Goal: Book appointment/travel/reservation

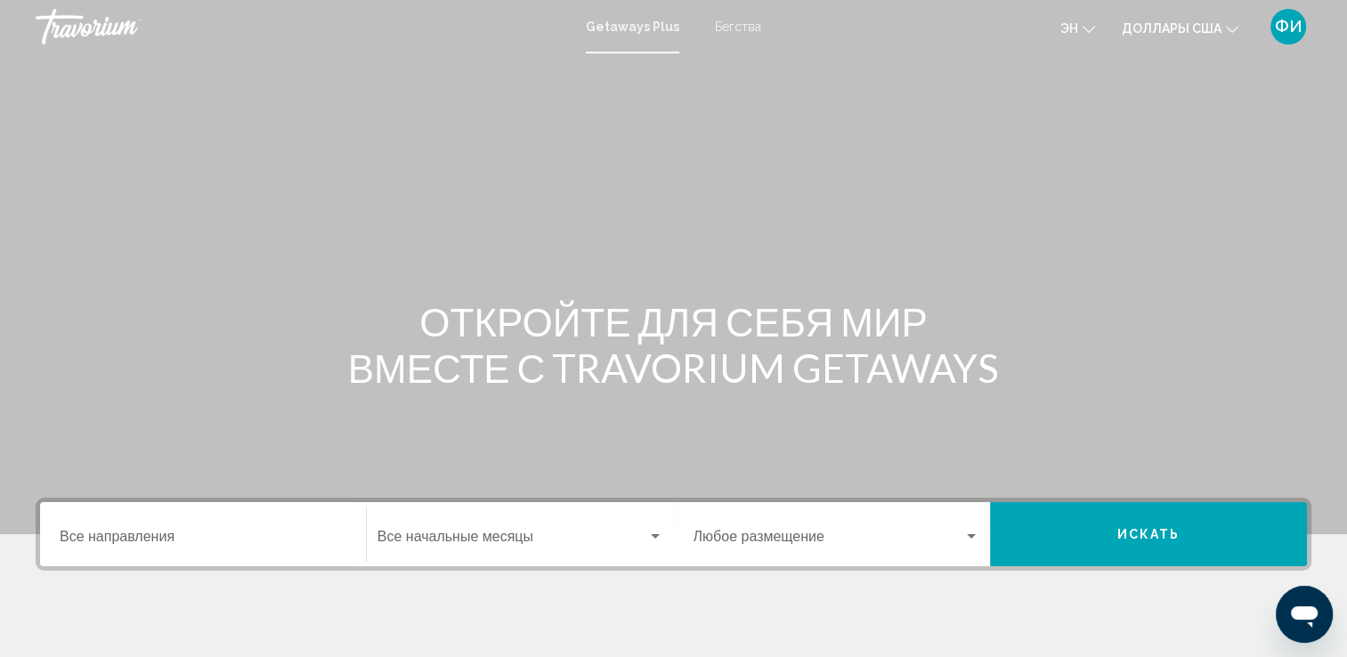
click at [735, 29] on span "Бегства" at bounding box center [738, 27] width 46 height 14
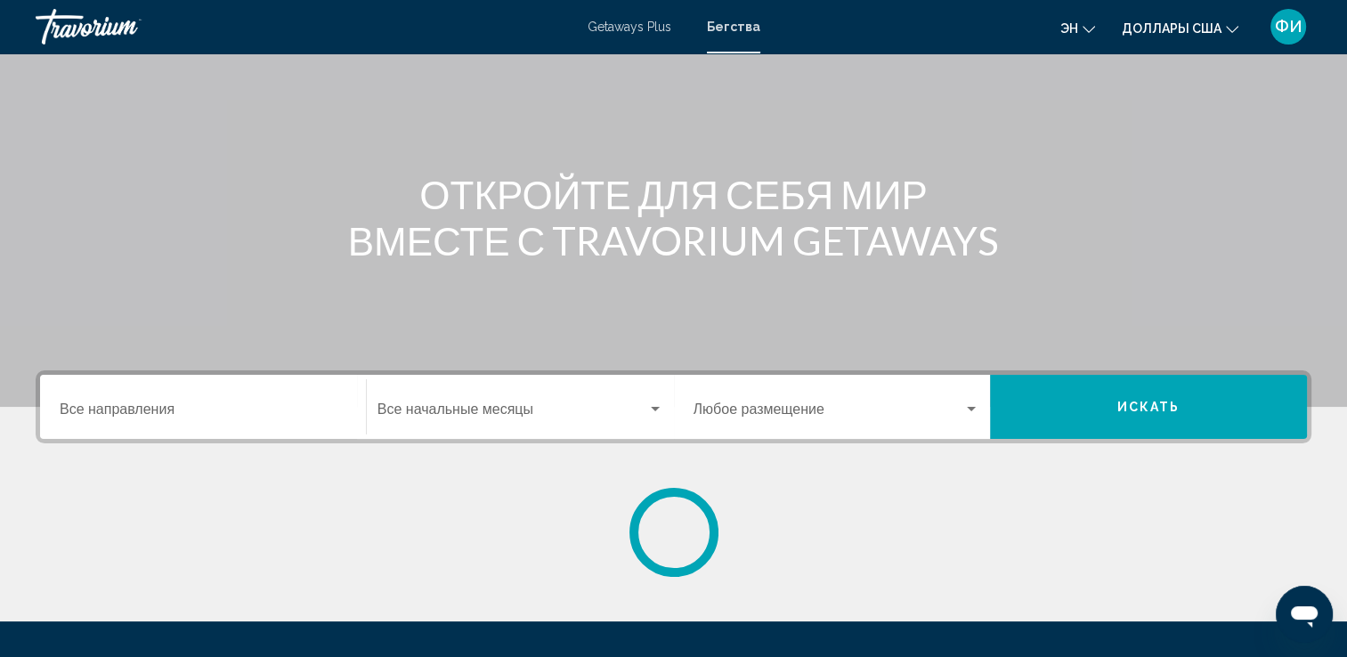
scroll to position [267, 0]
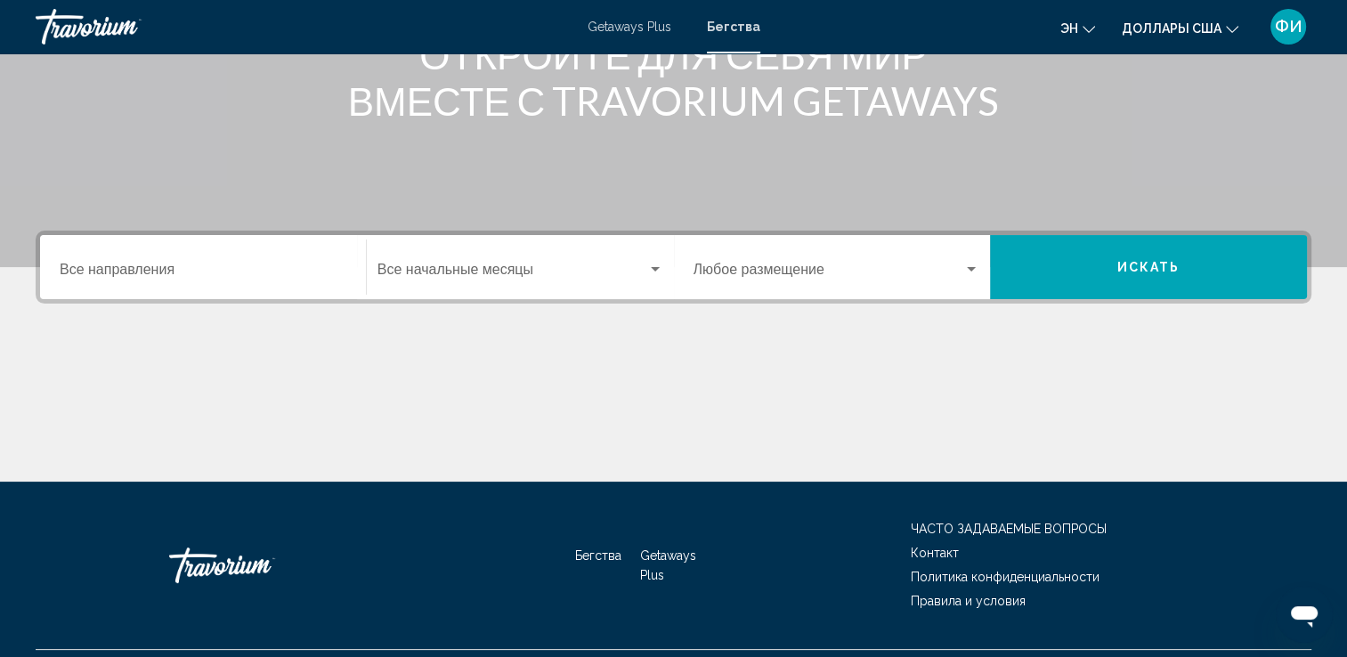
click at [153, 275] on input "Destination Все направления" at bounding box center [203, 273] width 287 height 16
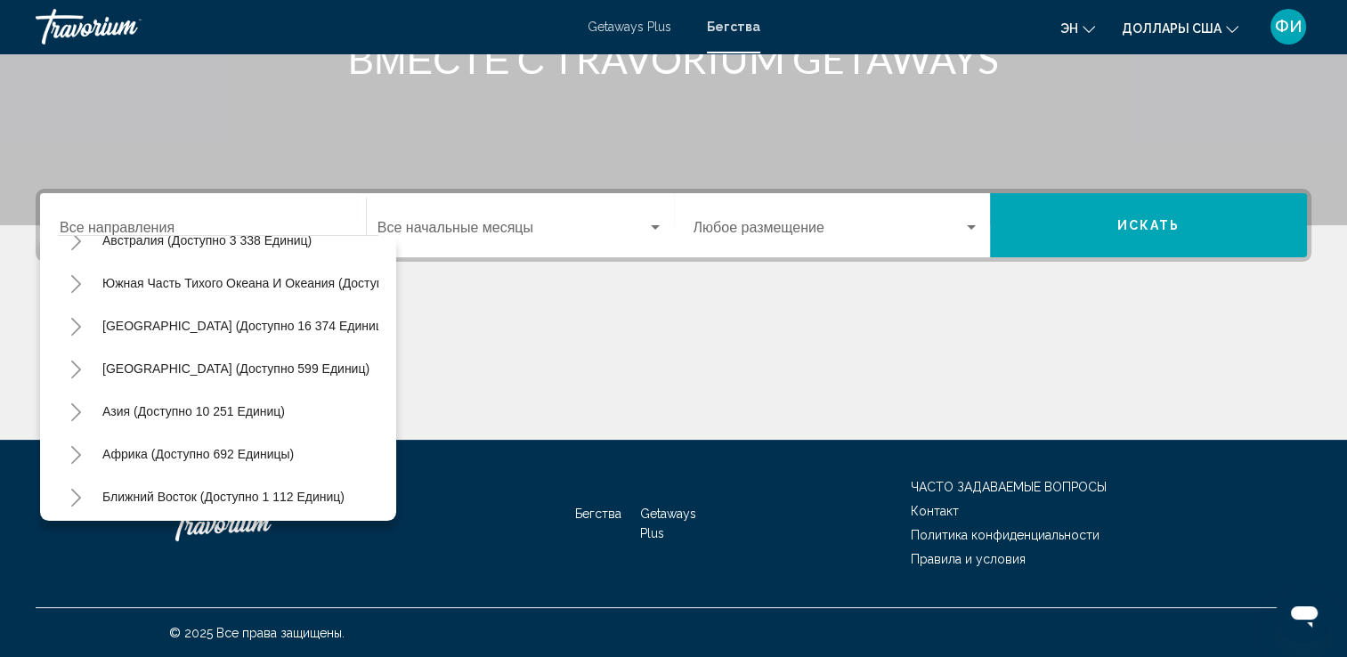
scroll to position [302, 0]
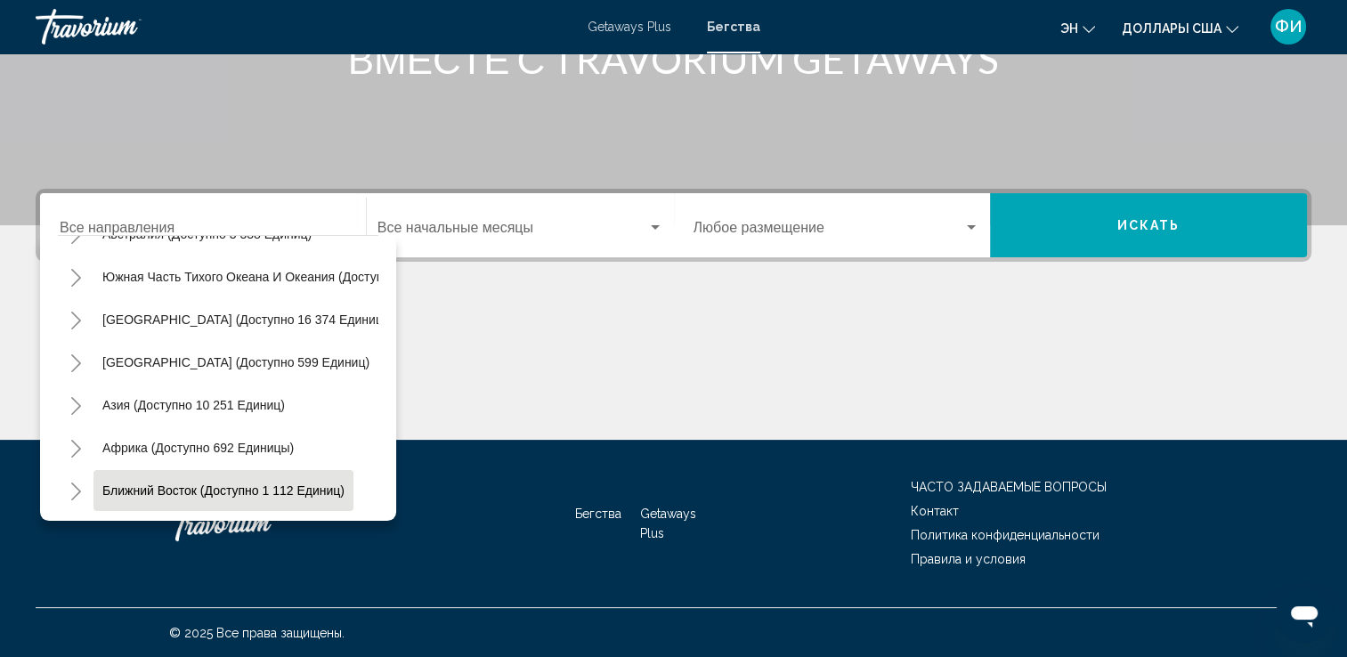
click at [179, 483] on span "Ближний Восток (доступно 1 112 единиц)" at bounding box center [223, 490] width 242 height 14
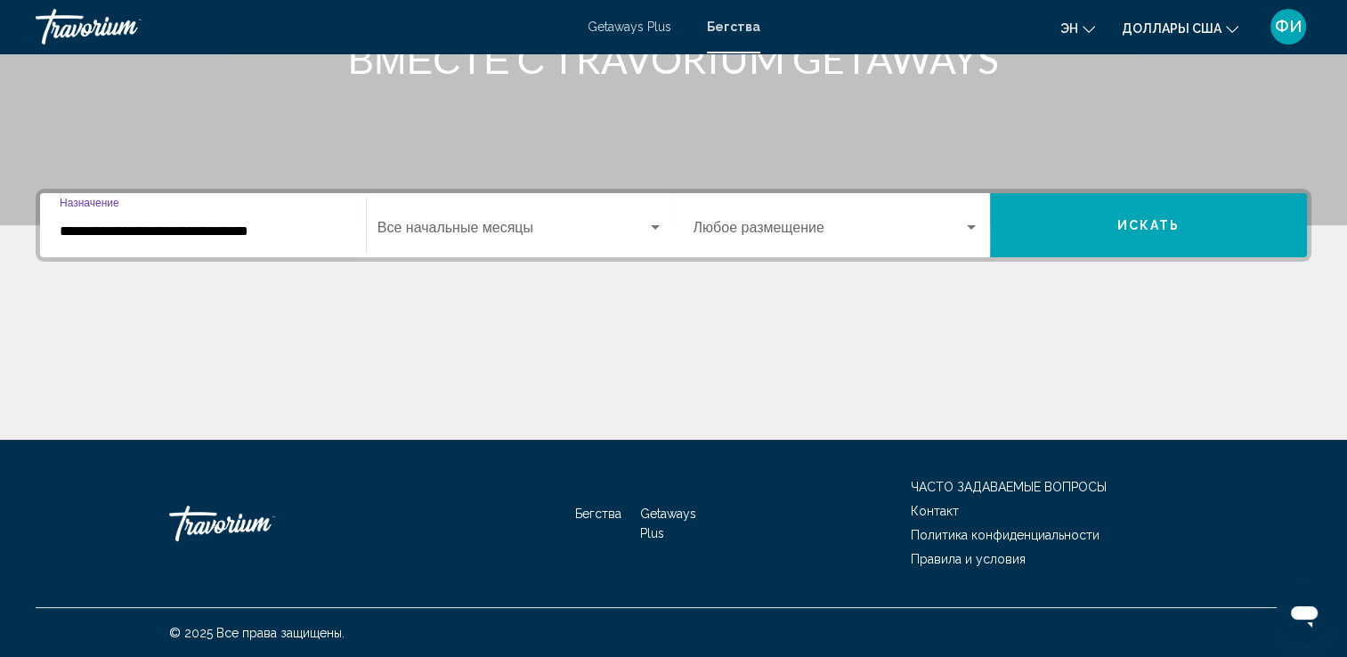
click at [138, 230] on input "**********" at bounding box center [203, 231] width 287 height 16
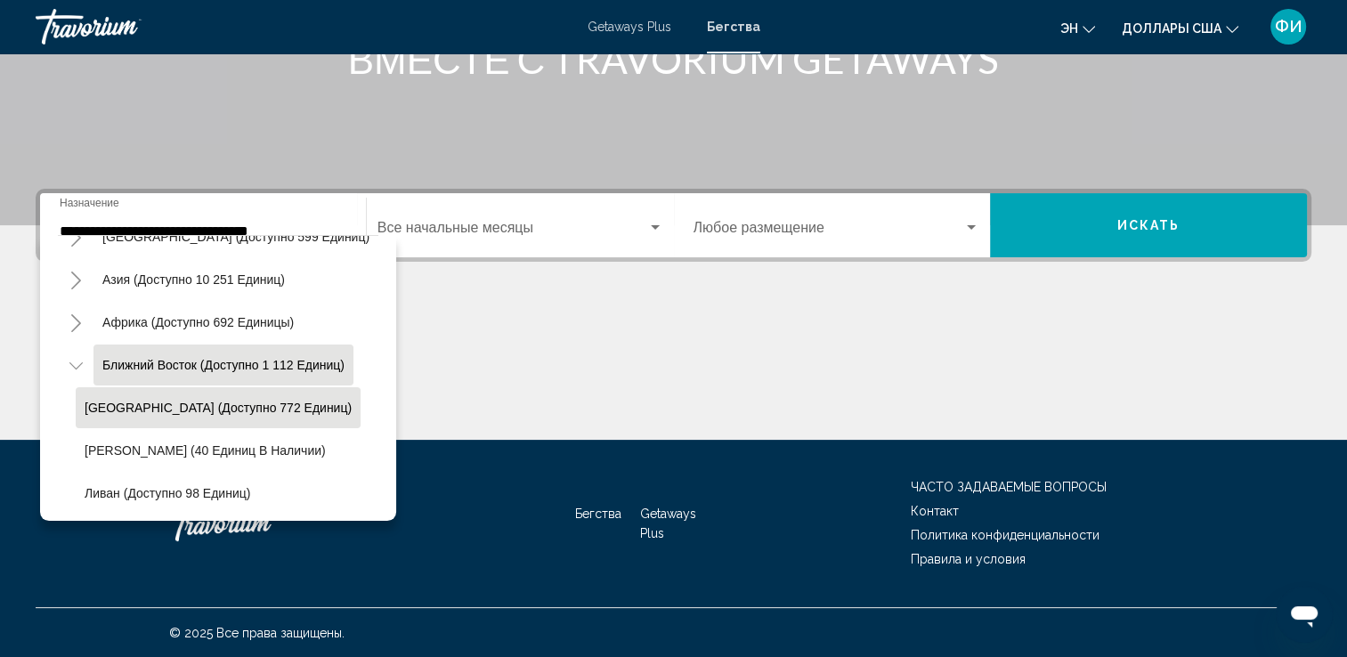
scroll to position [384, 0]
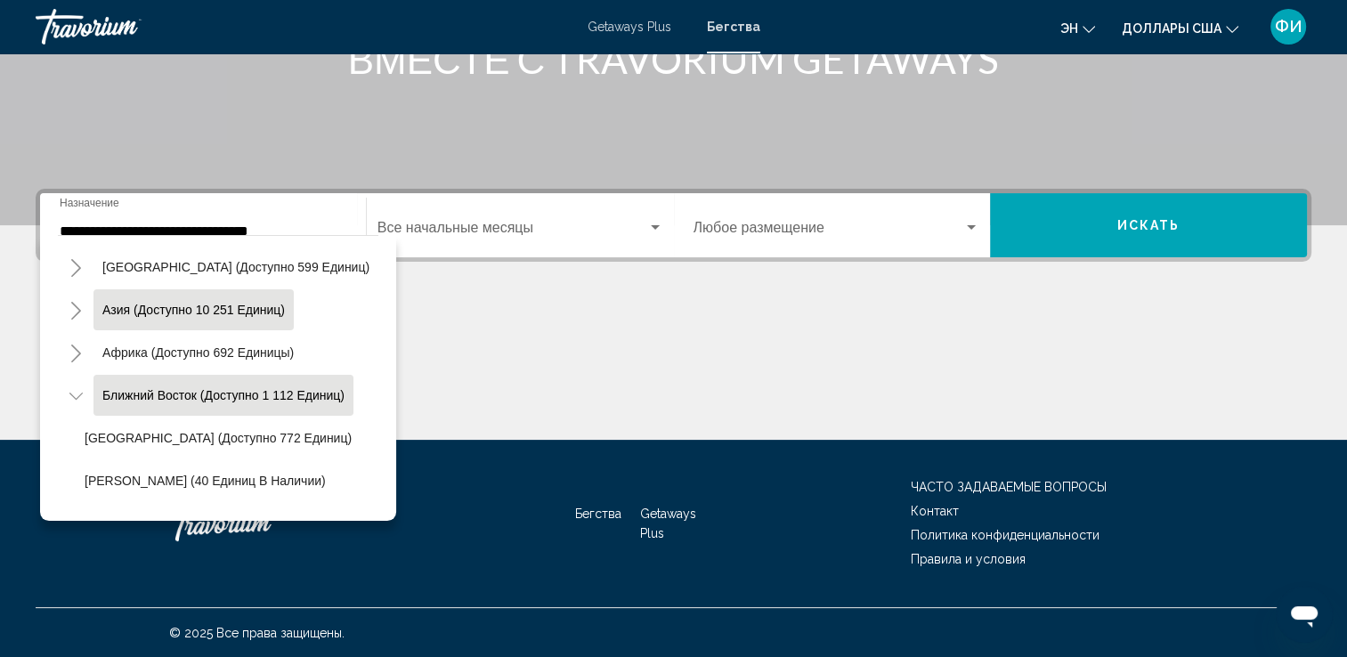
click at [203, 309] on span "Азия (доступно 10 251 единиц)" at bounding box center [193, 310] width 183 height 14
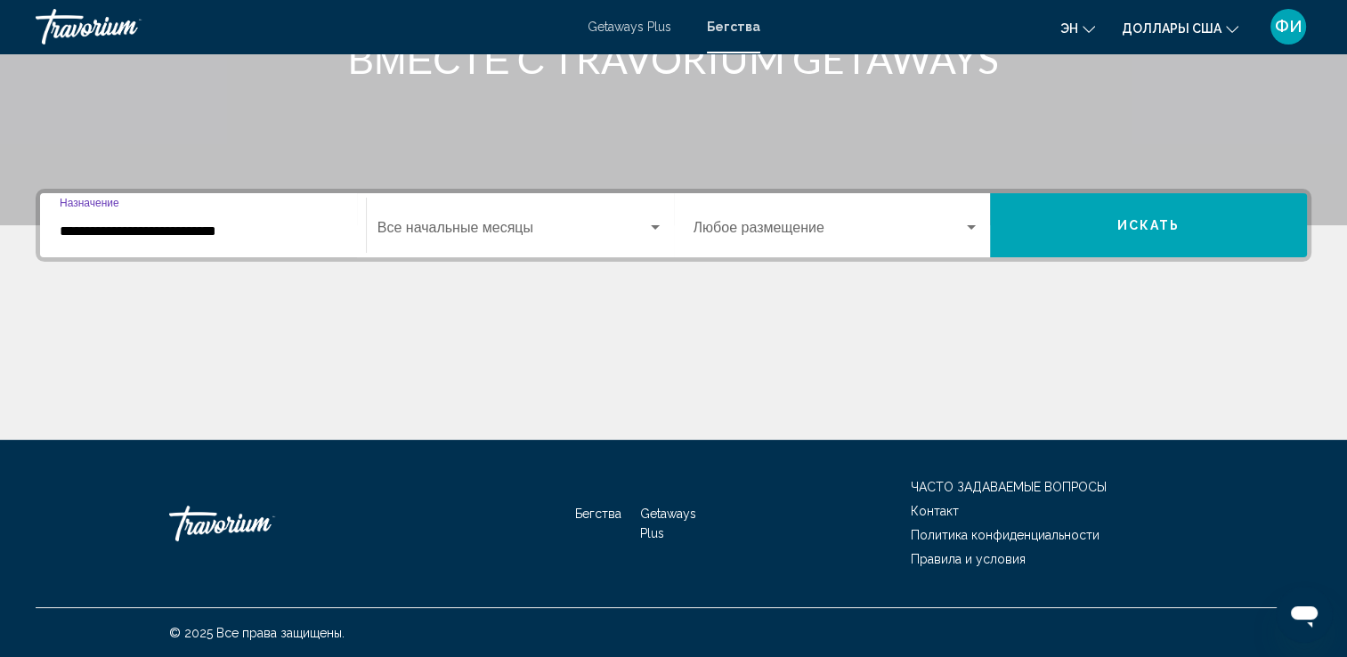
click at [190, 230] on input "**********" at bounding box center [203, 231] width 287 height 16
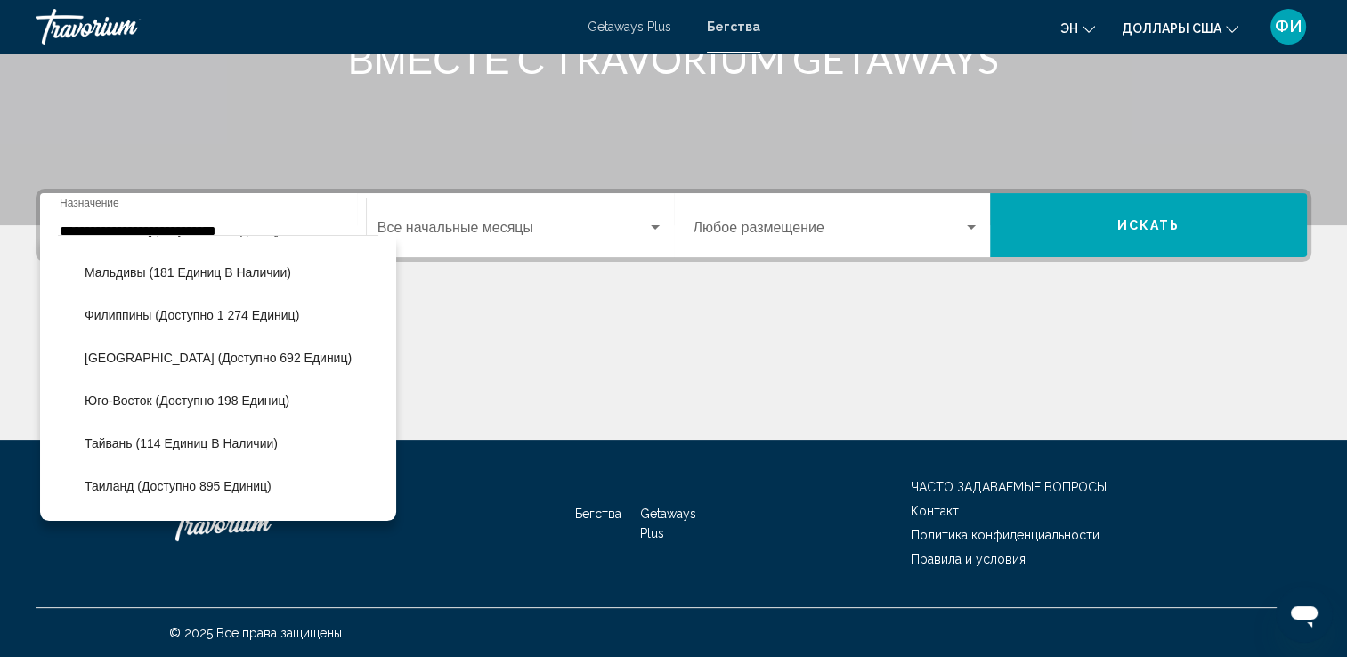
scroll to position [781, 0]
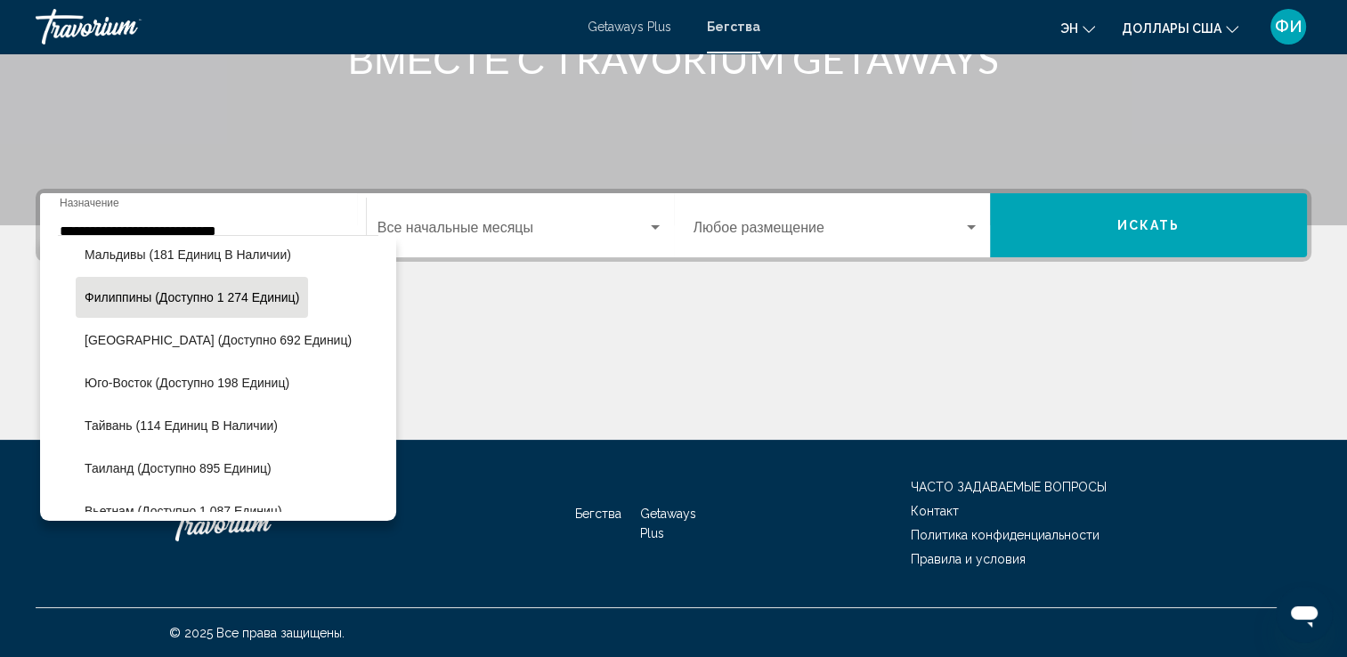
click at [247, 301] on span "Филиппины (доступно 1 274 единиц)" at bounding box center [192, 297] width 215 height 14
type input "**********"
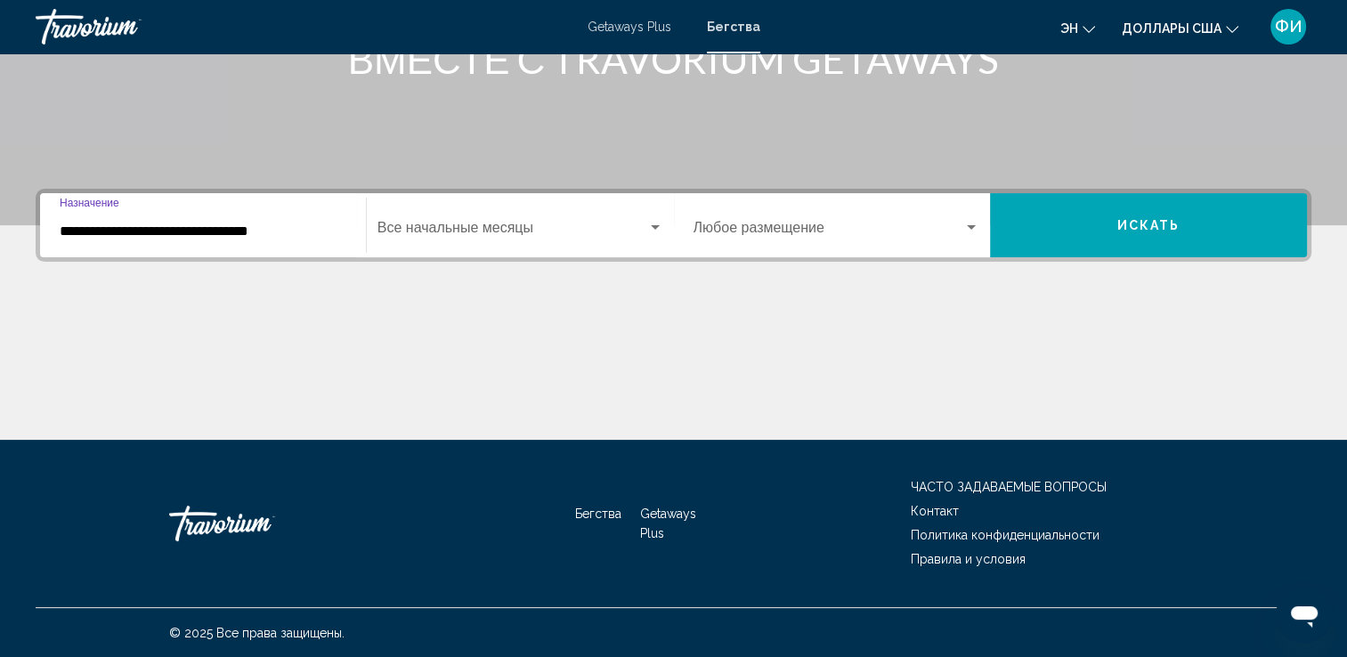
click at [460, 230] on span "Виджет поиска" at bounding box center [512, 231] width 270 height 16
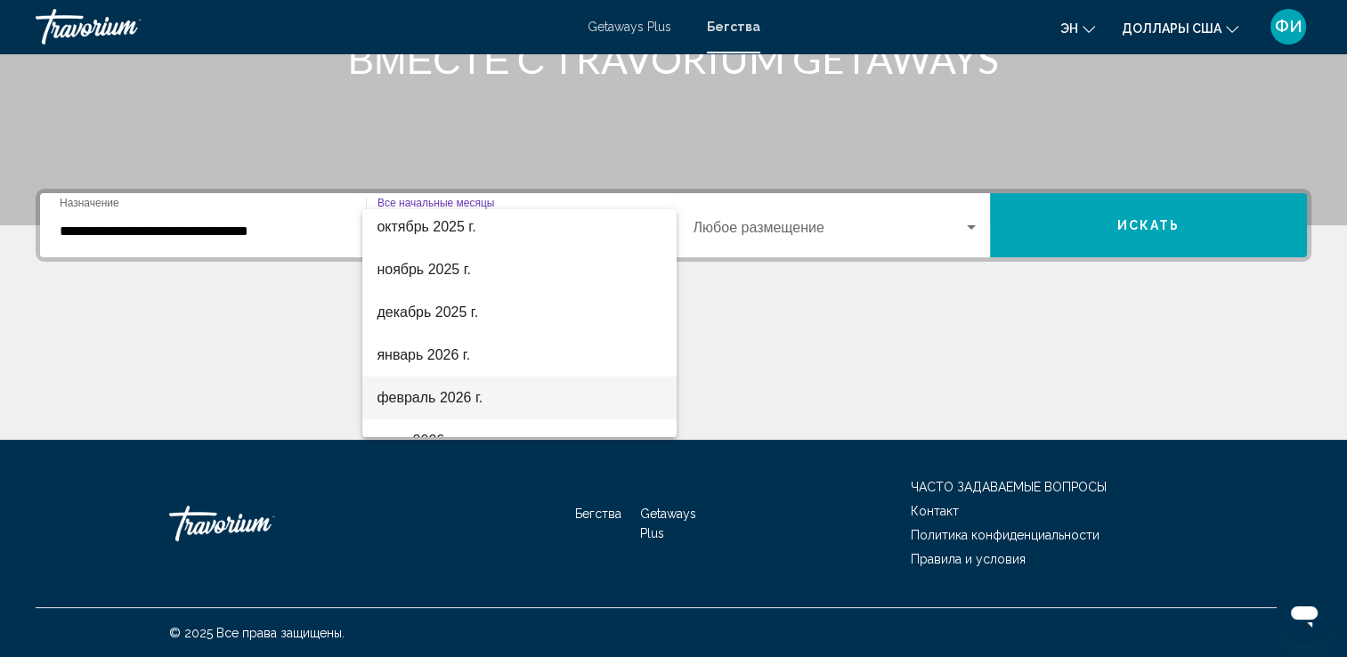
scroll to position [178, 0]
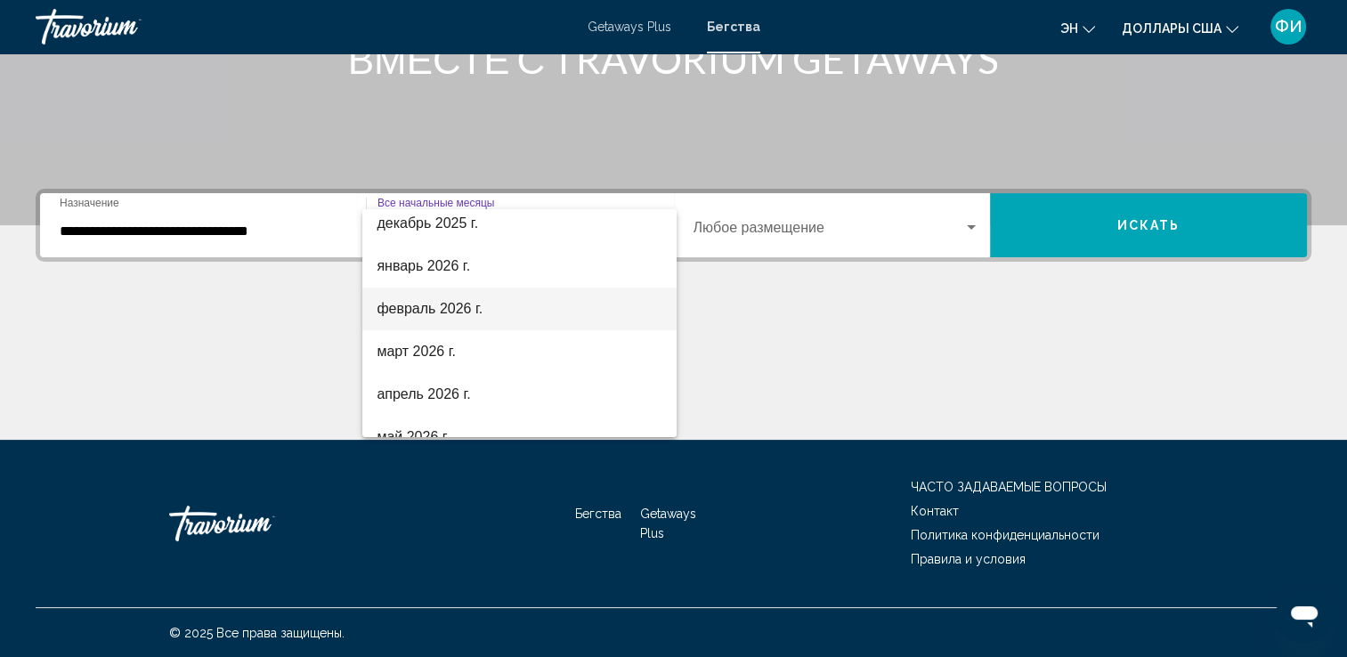
click at [410, 298] on span "февраль 2026 г." at bounding box center [520, 309] width 286 height 43
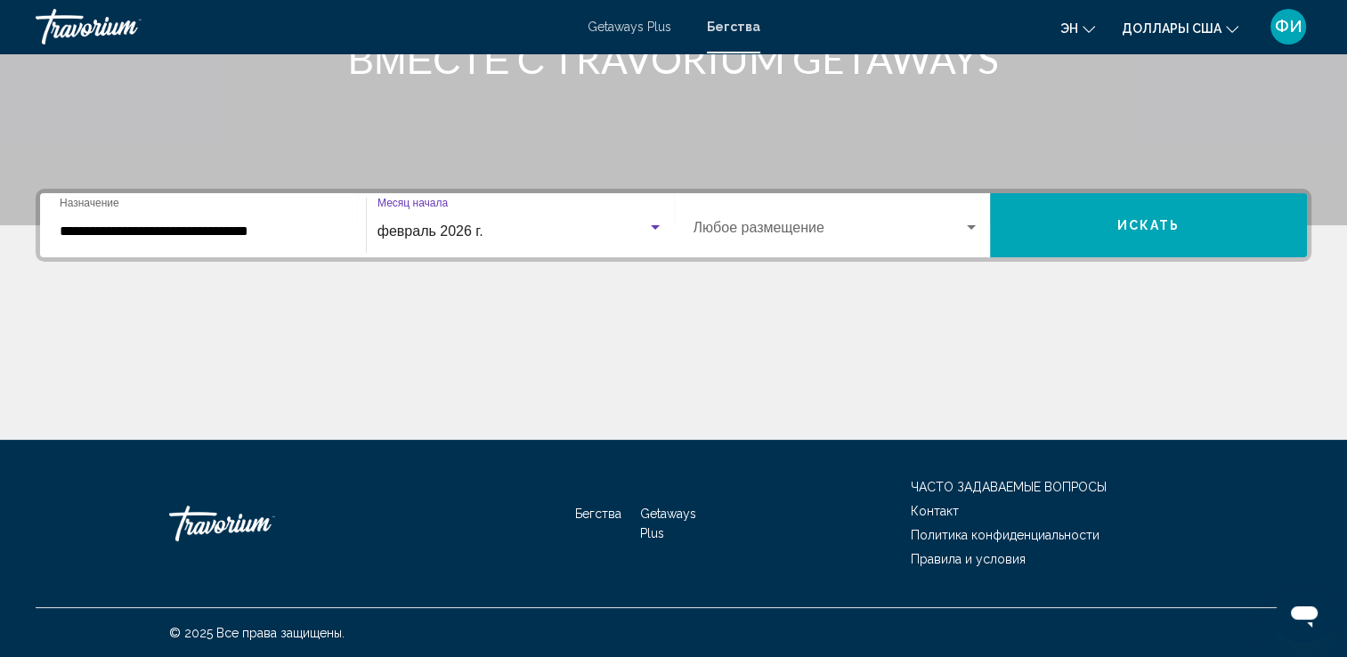
click at [769, 231] on span "Виджет поиска" at bounding box center [829, 231] width 271 height 16
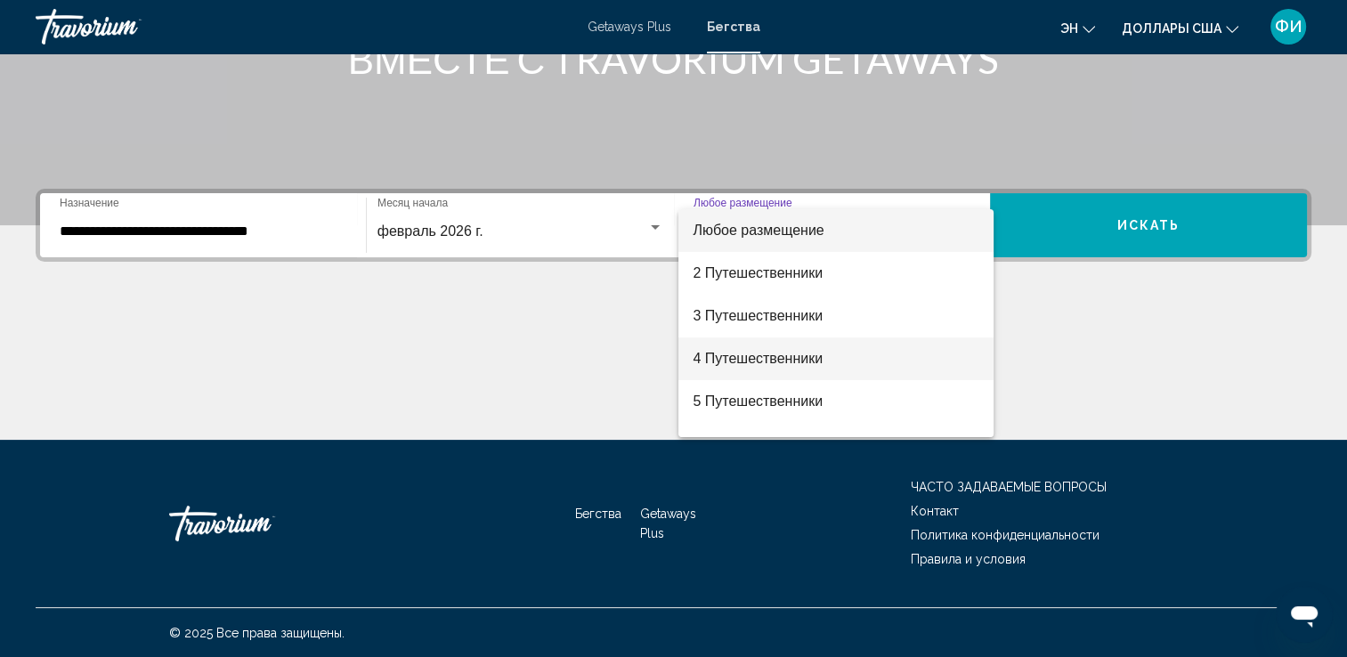
click at [764, 356] on font "4 Путешественники" at bounding box center [758, 358] width 130 height 15
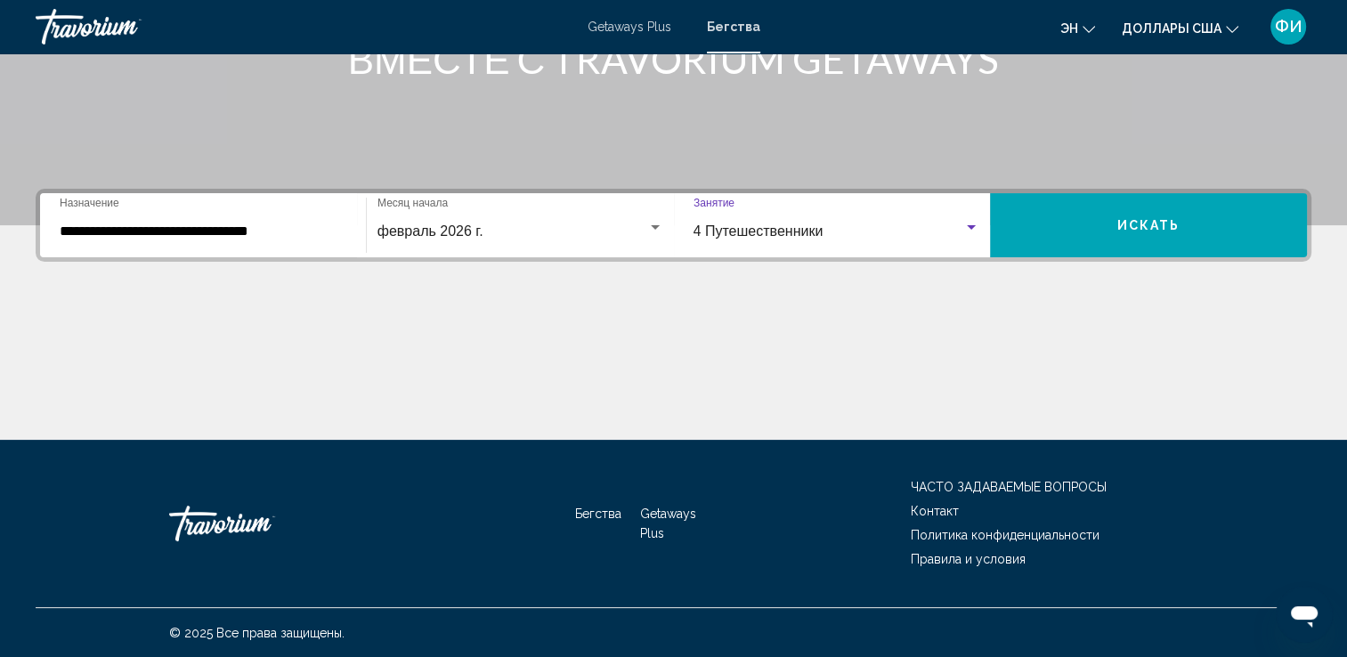
click at [1122, 229] on span "Искать" at bounding box center [1148, 226] width 63 height 14
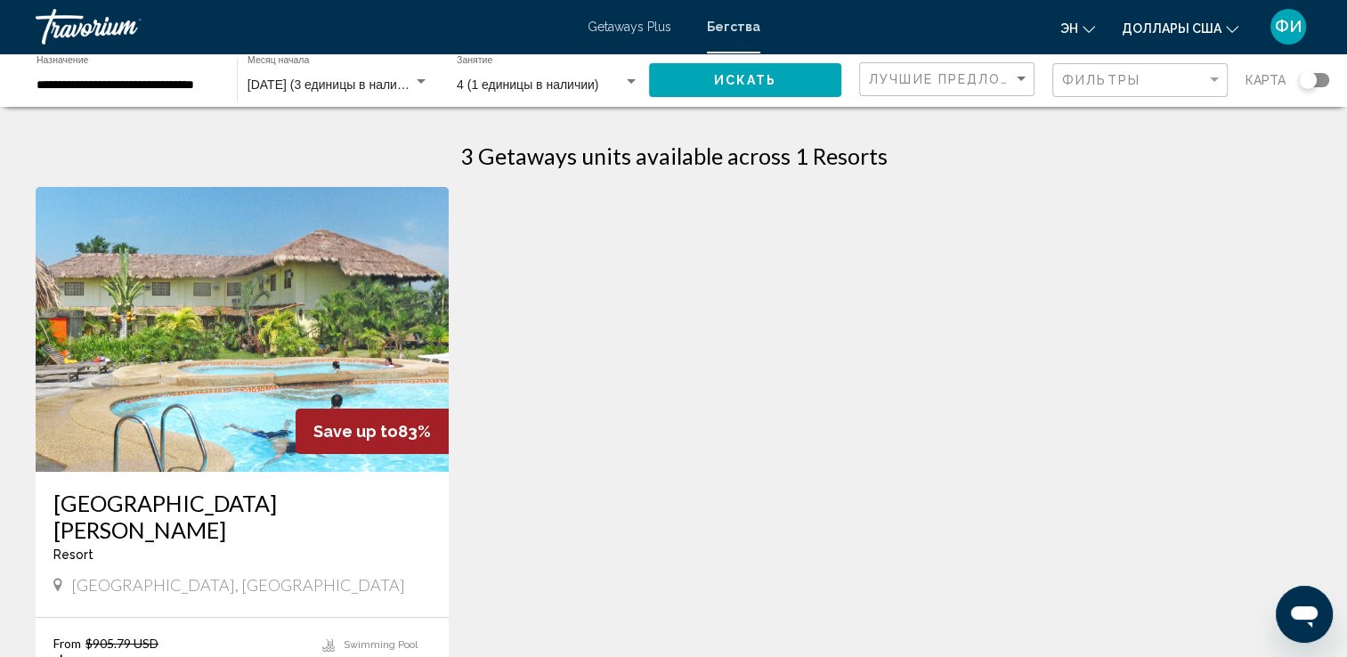
click at [294, 317] on img "Основное содержание" at bounding box center [242, 329] width 413 height 285
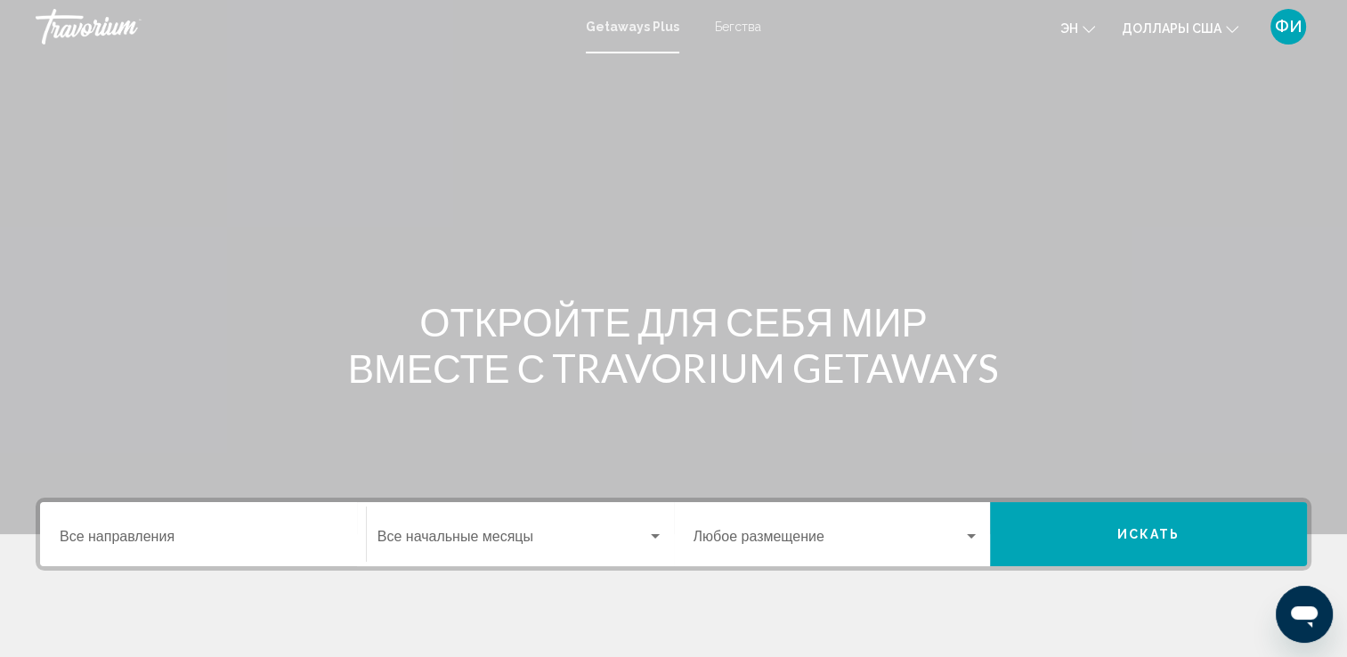
click at [76, 525] on div "Destination Все направления" at bounding box center [203, 535] width 287 height 56
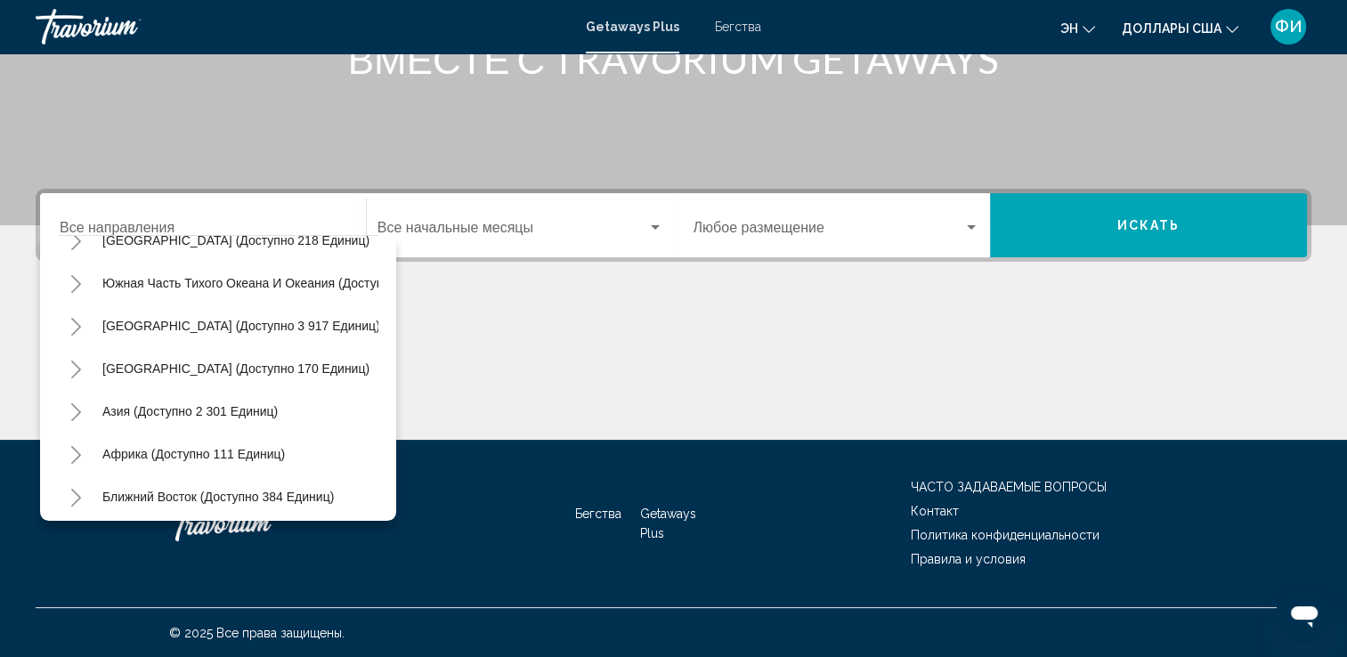
scroll to position [302, 0]
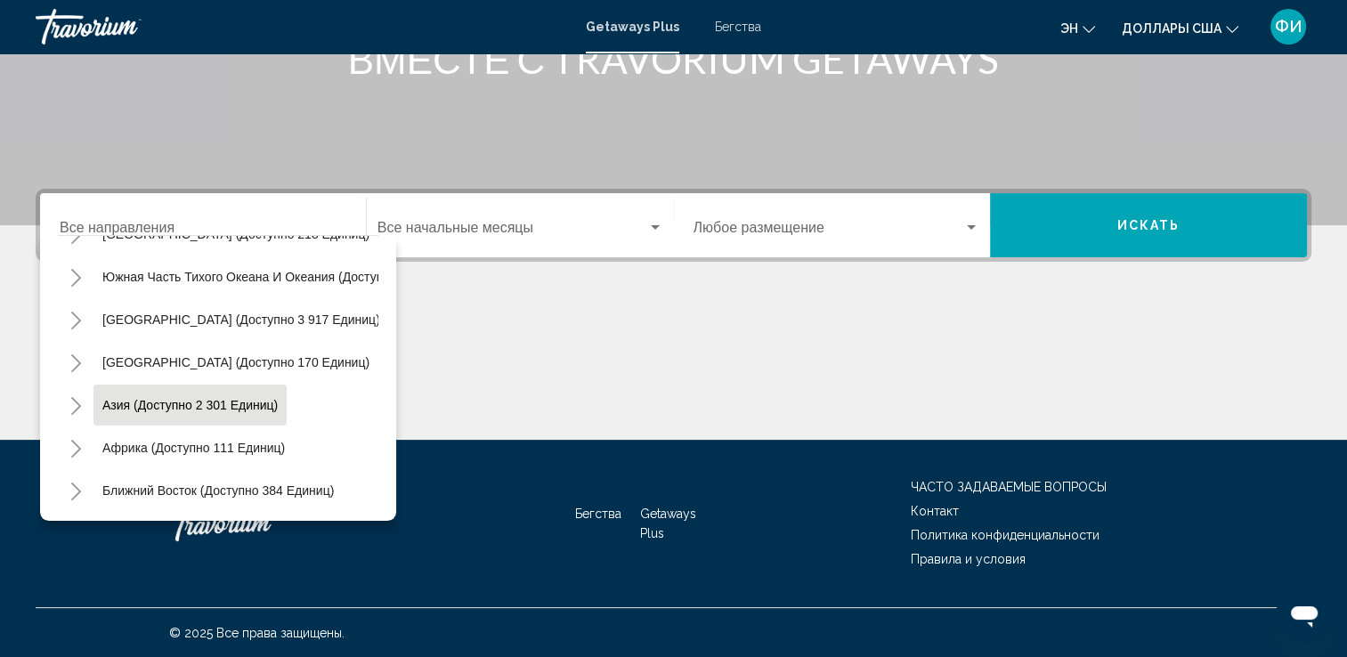
click at [146, 398] on span "Азия (доступно 2 301 единиц)" at bounding box center [189, 405] width 175 height 14
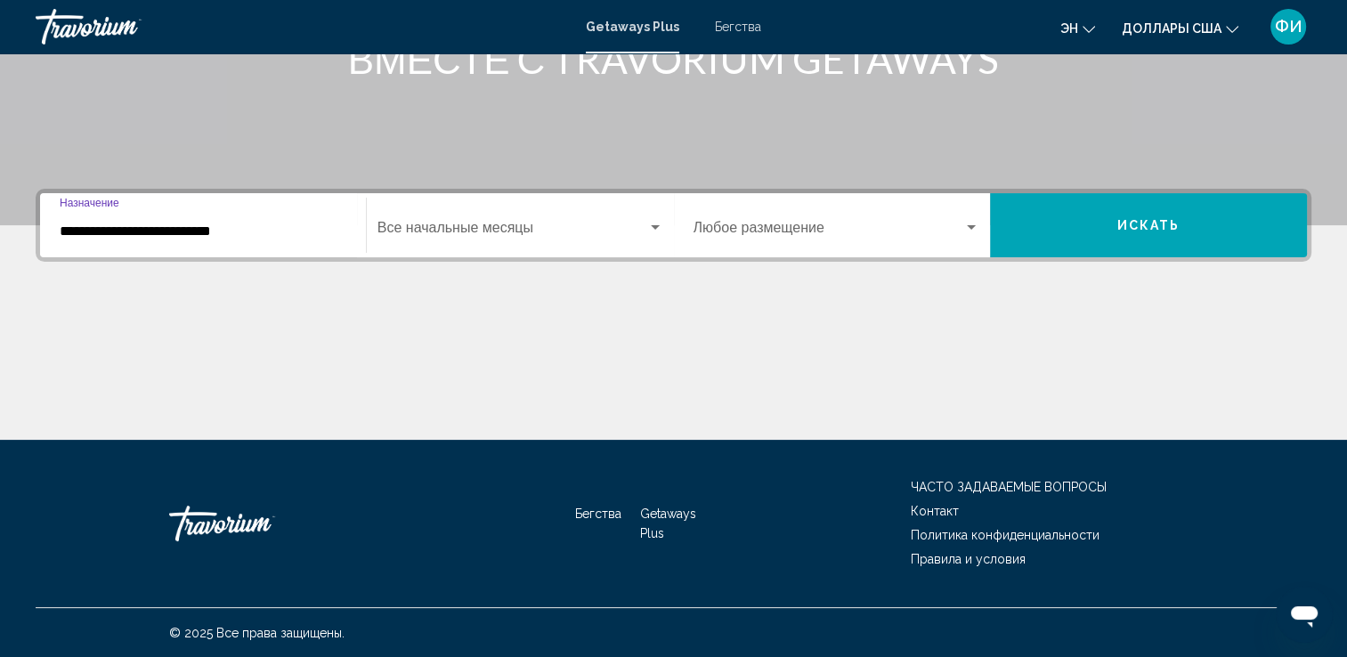
click at [154, 234] on input "**********" at bounding box center [203, 231] width 287 height 16
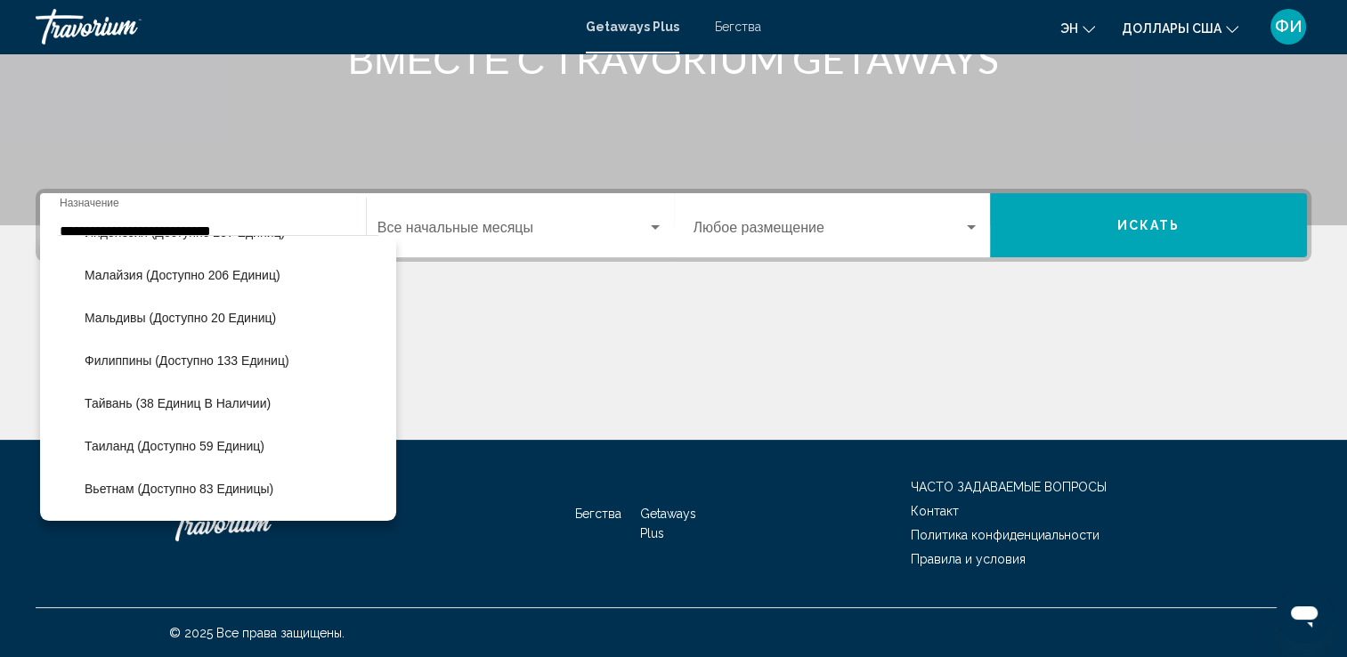
scroll to position [728, 0]
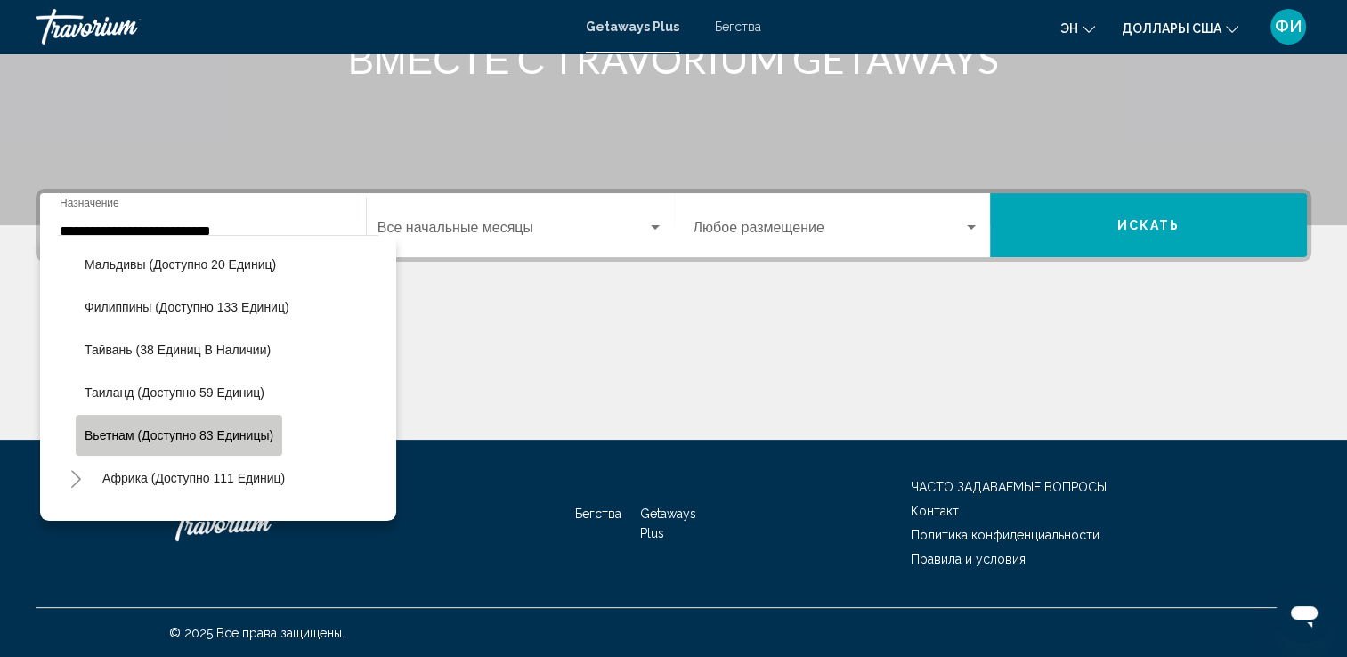
click at [224, 434] on span "Вьетнам (доступно 83 единицы)" at bounding box center [179, 435] width 189 height 14
type input "**********"
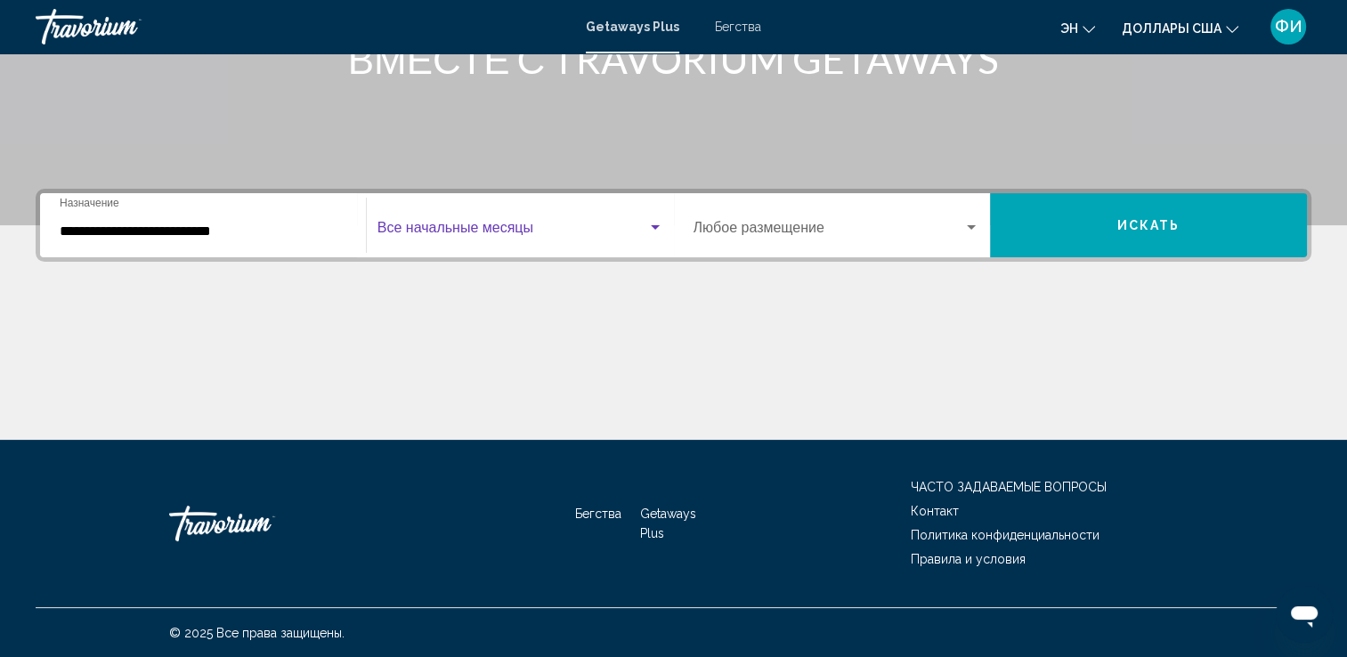
click at [425, 226] on span "Виджет поиска" at bounding box center [512, 231] width 270 height 16
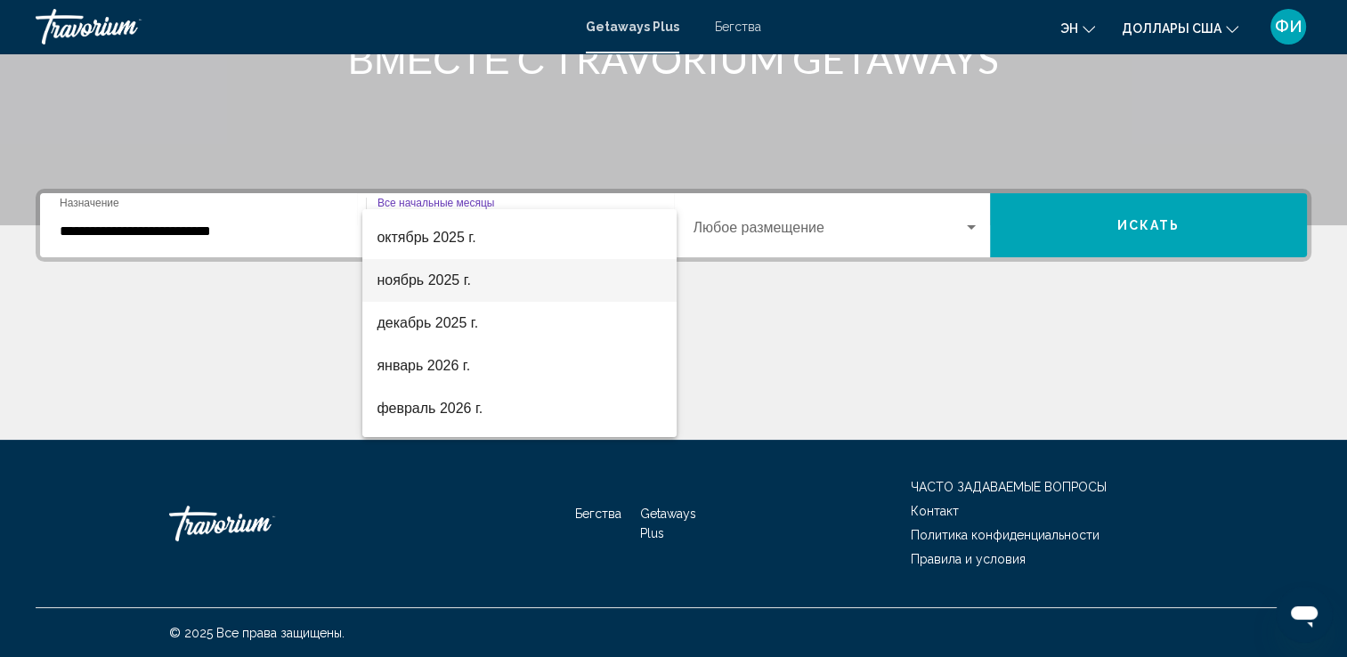
scroll to position [89, 0]
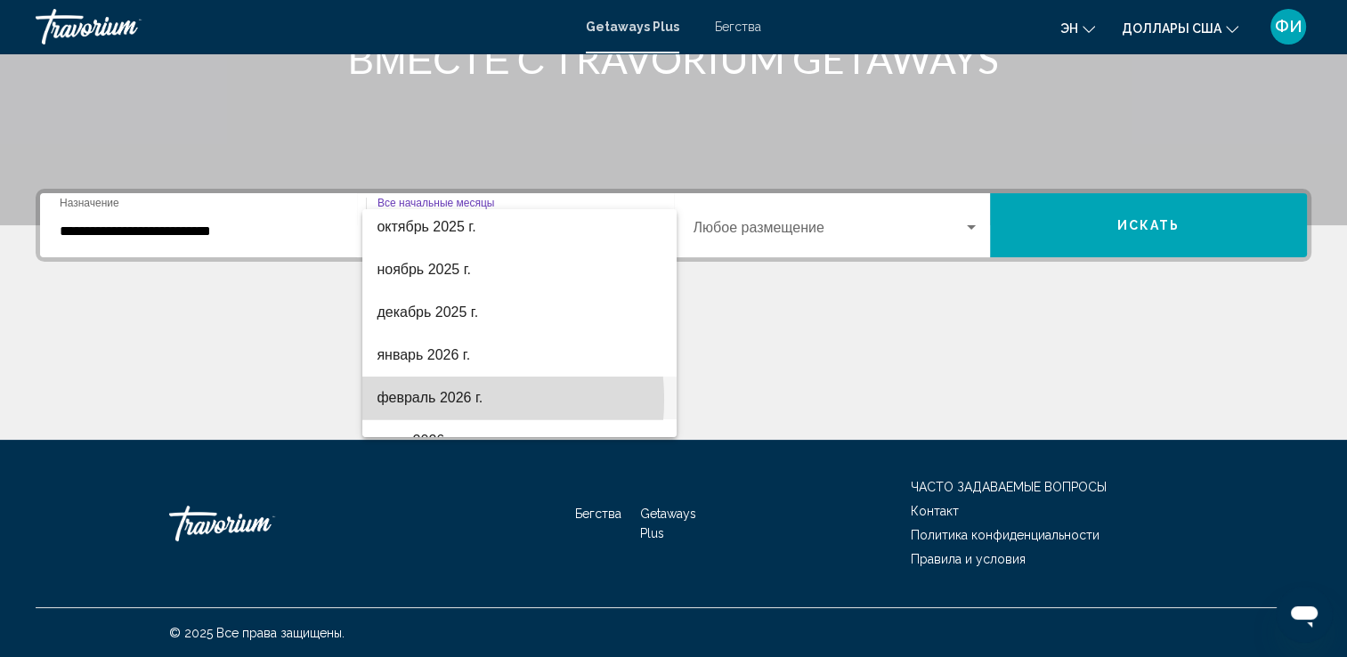
click at [426, 400] on font "февраль 2026 г." at bounding box center [430, 397] width 106 height 15
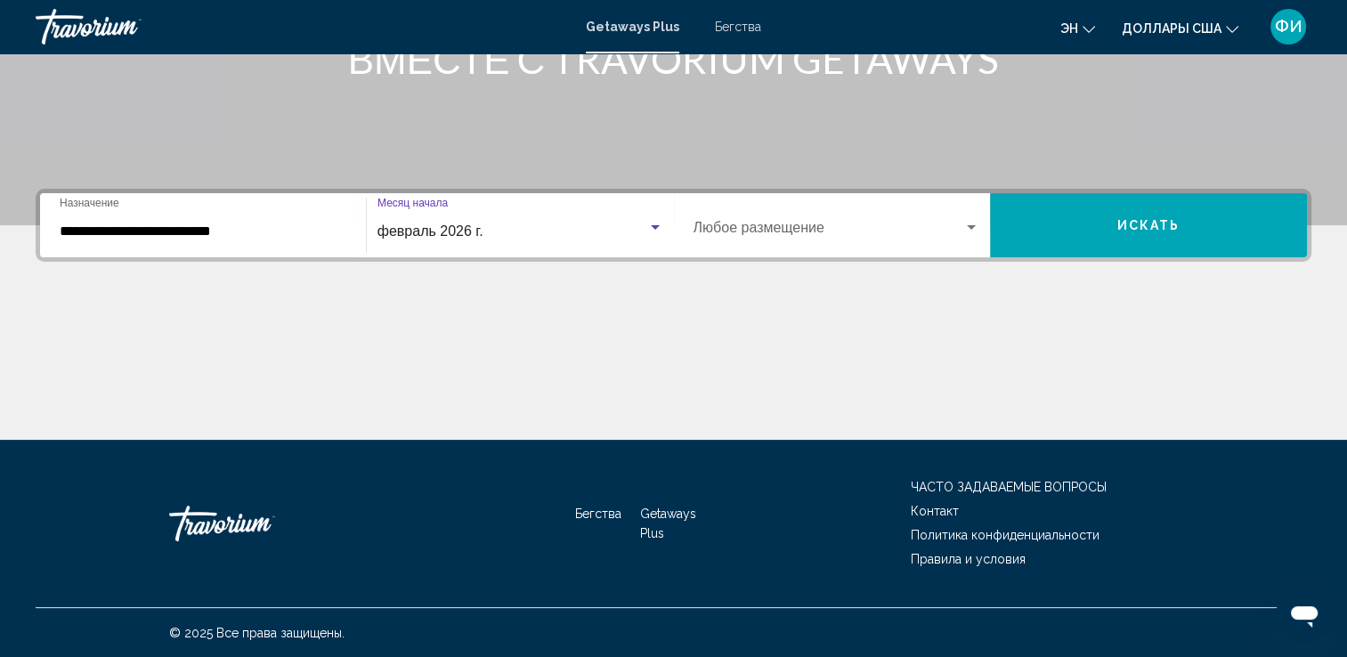
click at [406, 231] on span "февраль 2026 г." at bounding box center [430, 230] width 106 height 15
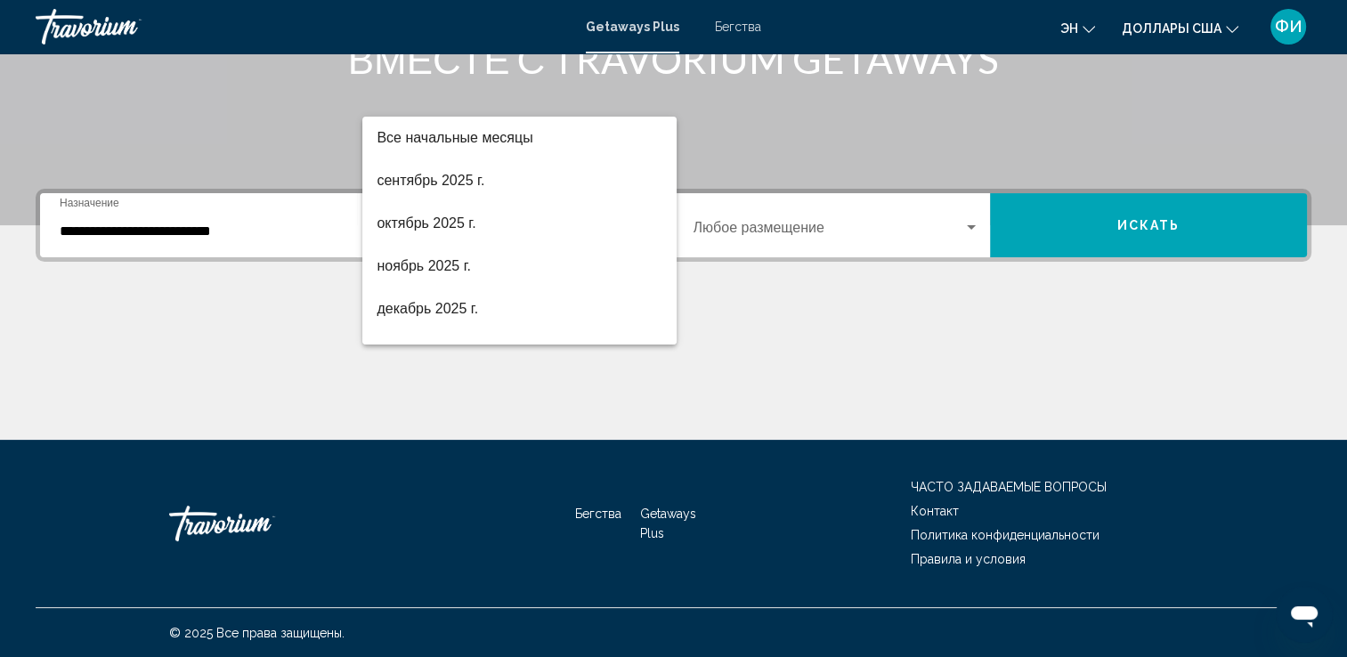
scroll to position [164, 0]
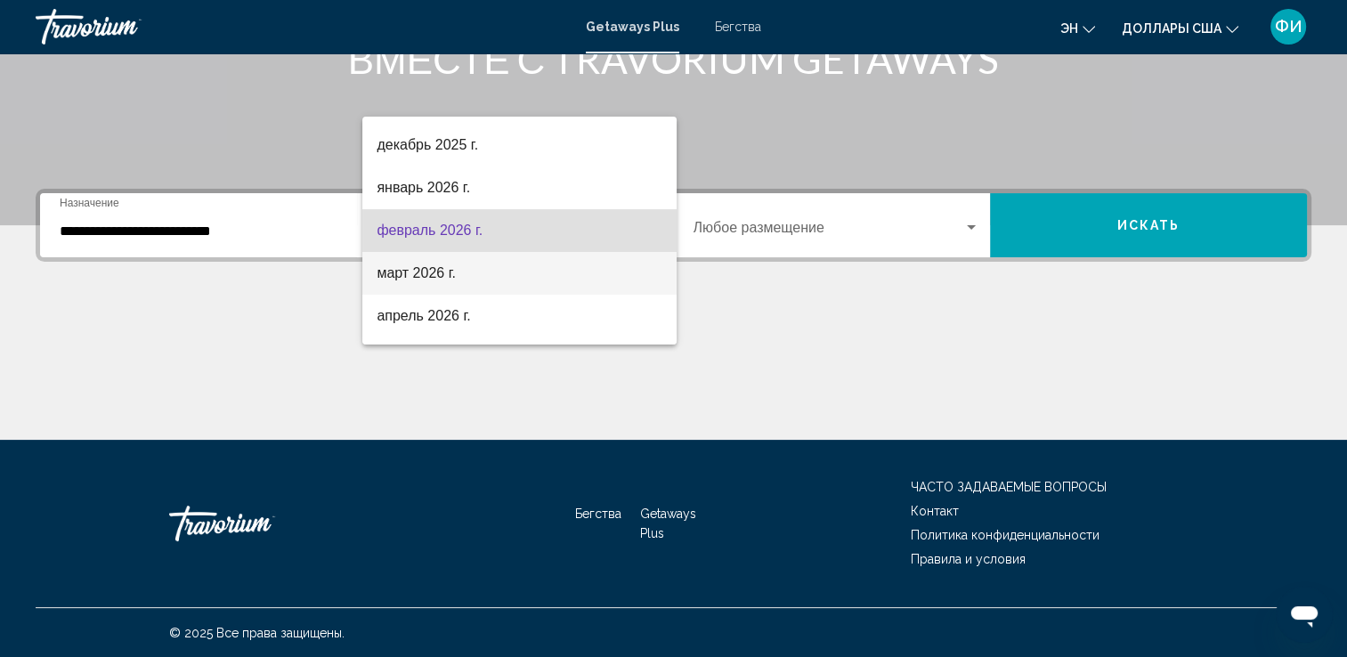
click at [421, 276] on font "март 2026 г." at bounding box center [416, 272] width 79 height 15
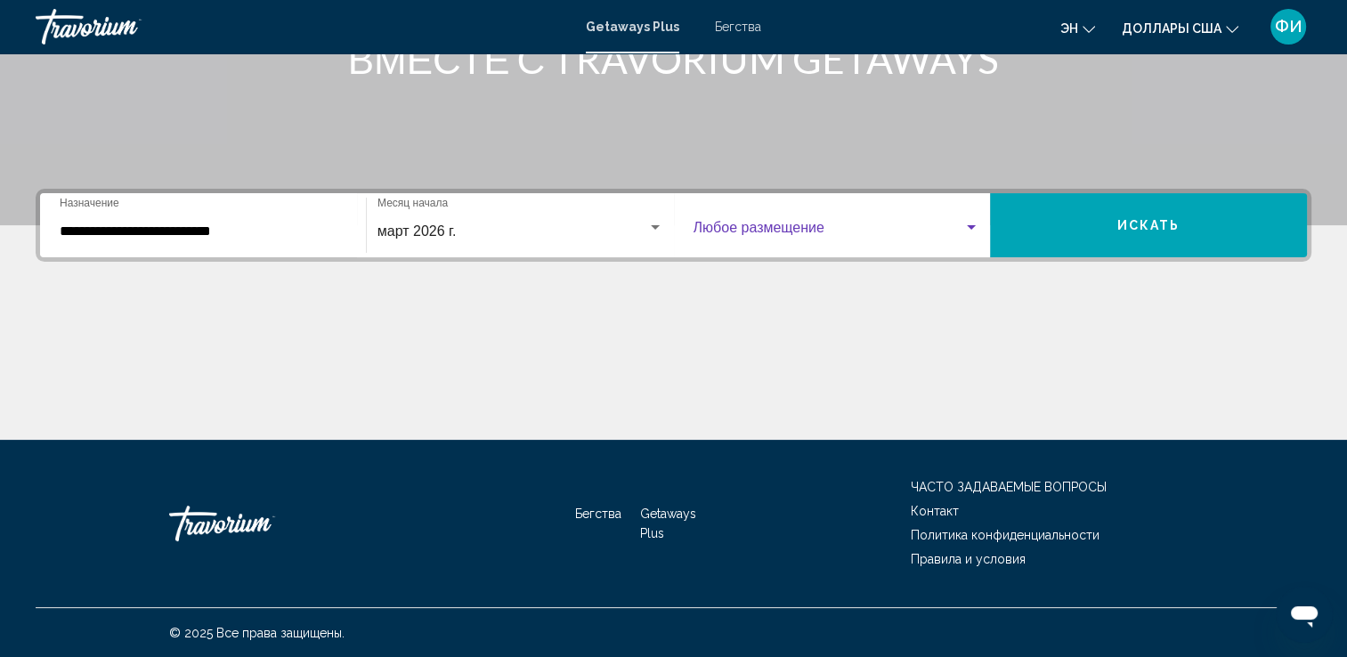
click at [729, 226] on span "Виджет поиска" at bounding box center [829, 231] width 271 height 16
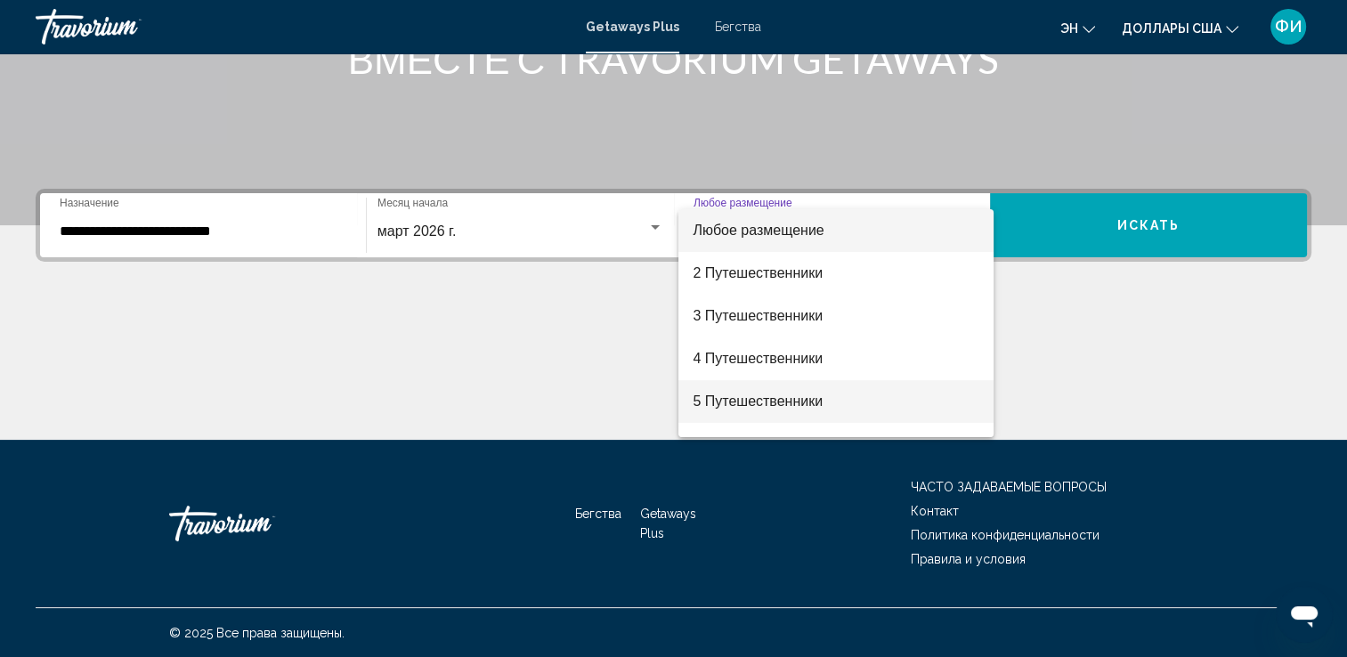
click at [760, 410] on span "5 Путешественники" at bounding box center [836, 401] width 287 height 43
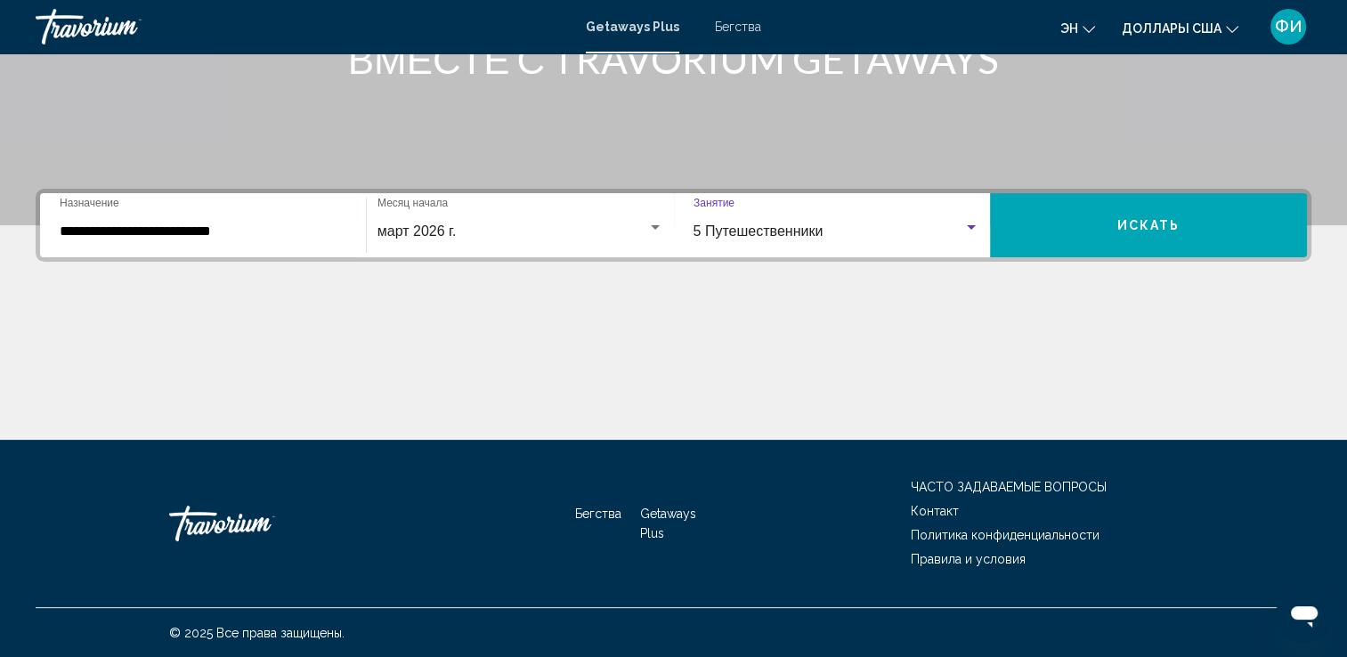
click at [1140, 220] on span "Искать" at bounding box center [1148, 226] width 63 height 14
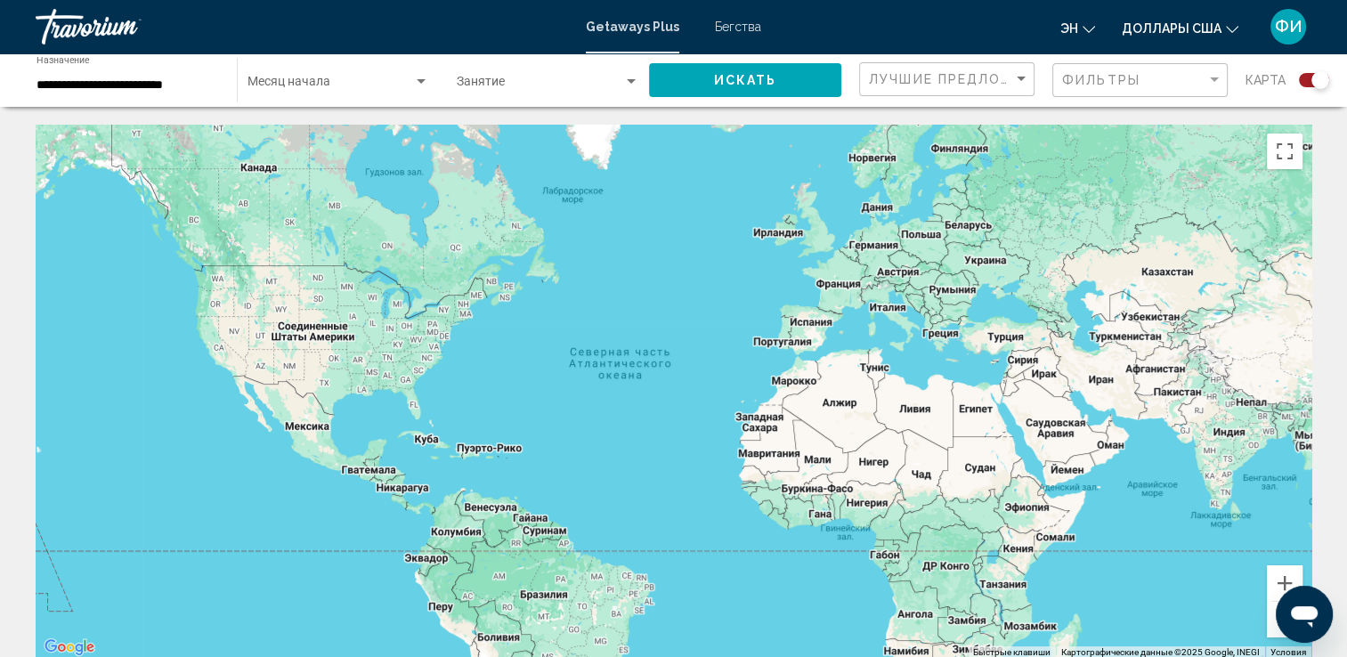
click at [737, 28] on span "Бегства" at bounding box center [738, 27] width 46 height 14
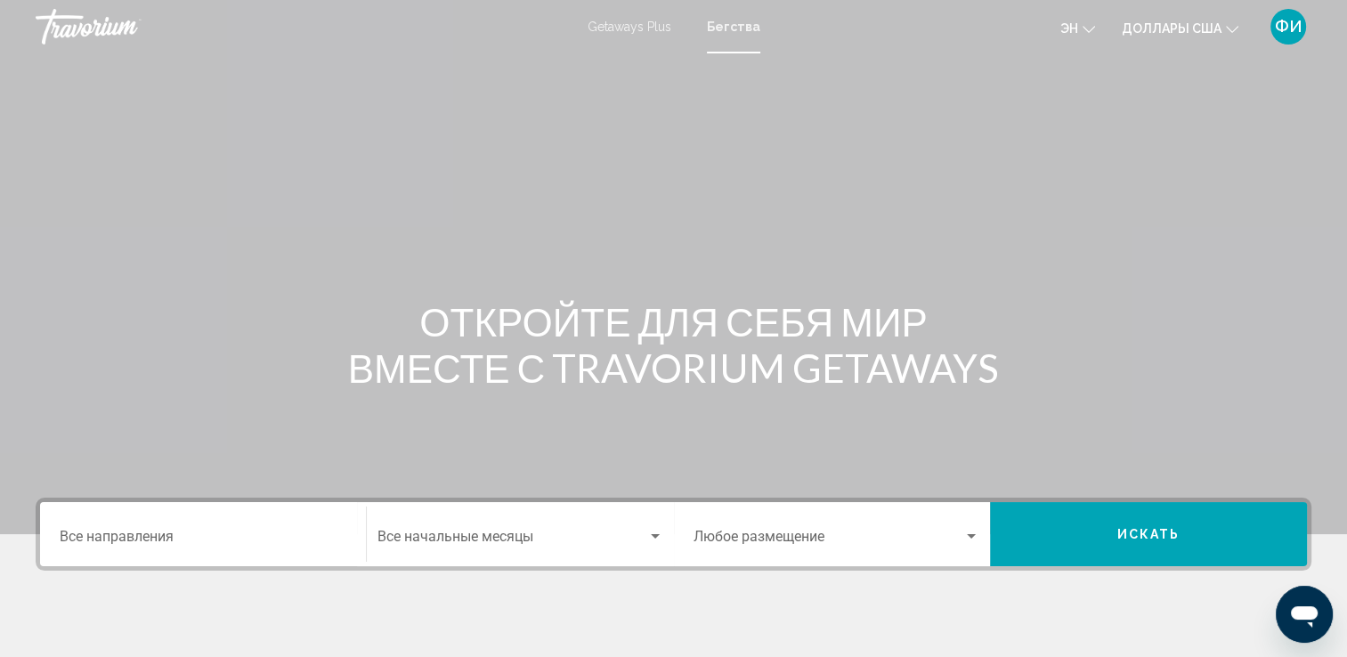
click at [110, 536] on input "Destination Все направления" at bounding box center [203, 540] width 287 height 16
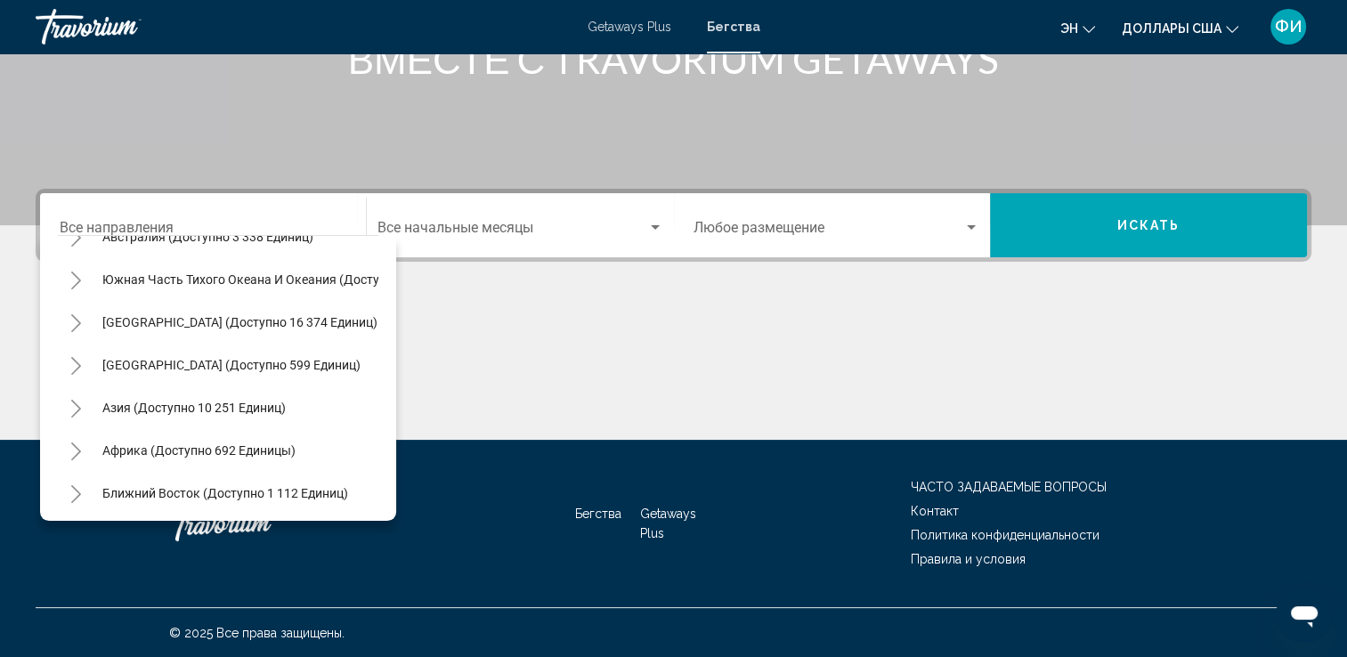
scroll to position [302, 0]
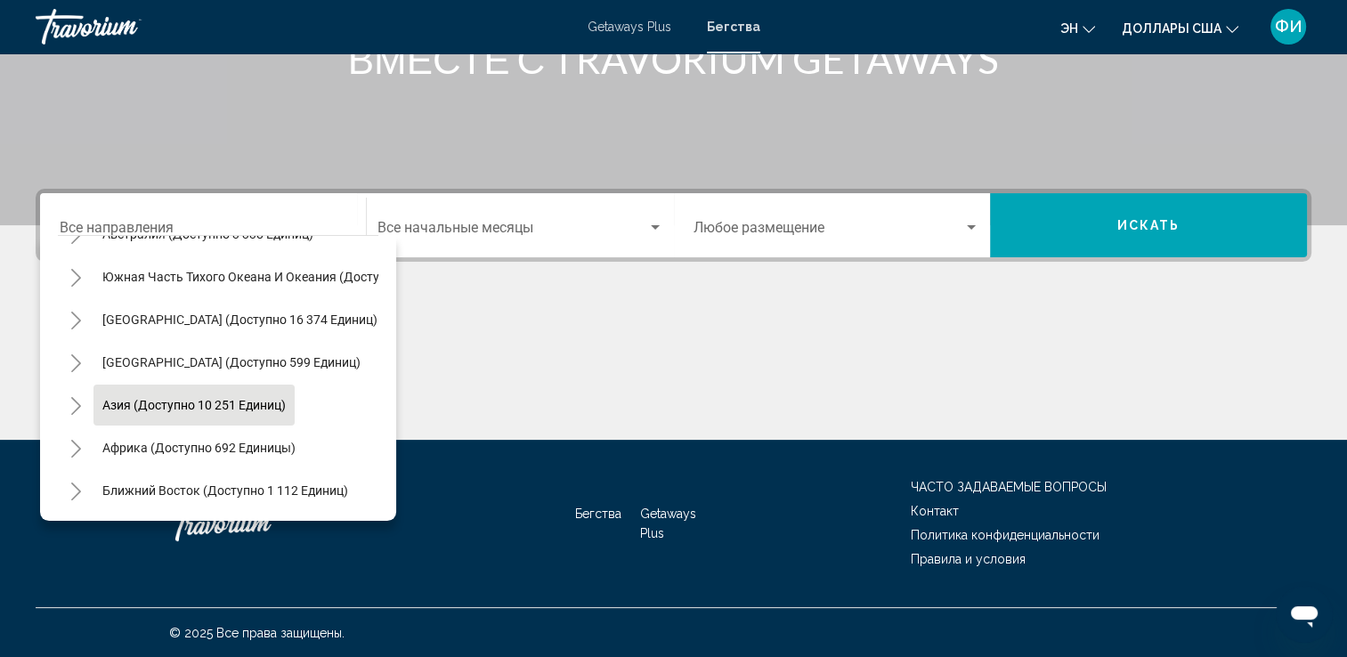
click at [169, 398] on span "Азия (доступно 10 251 единиц)" at bounding box center [193, 405] width 183 height 14
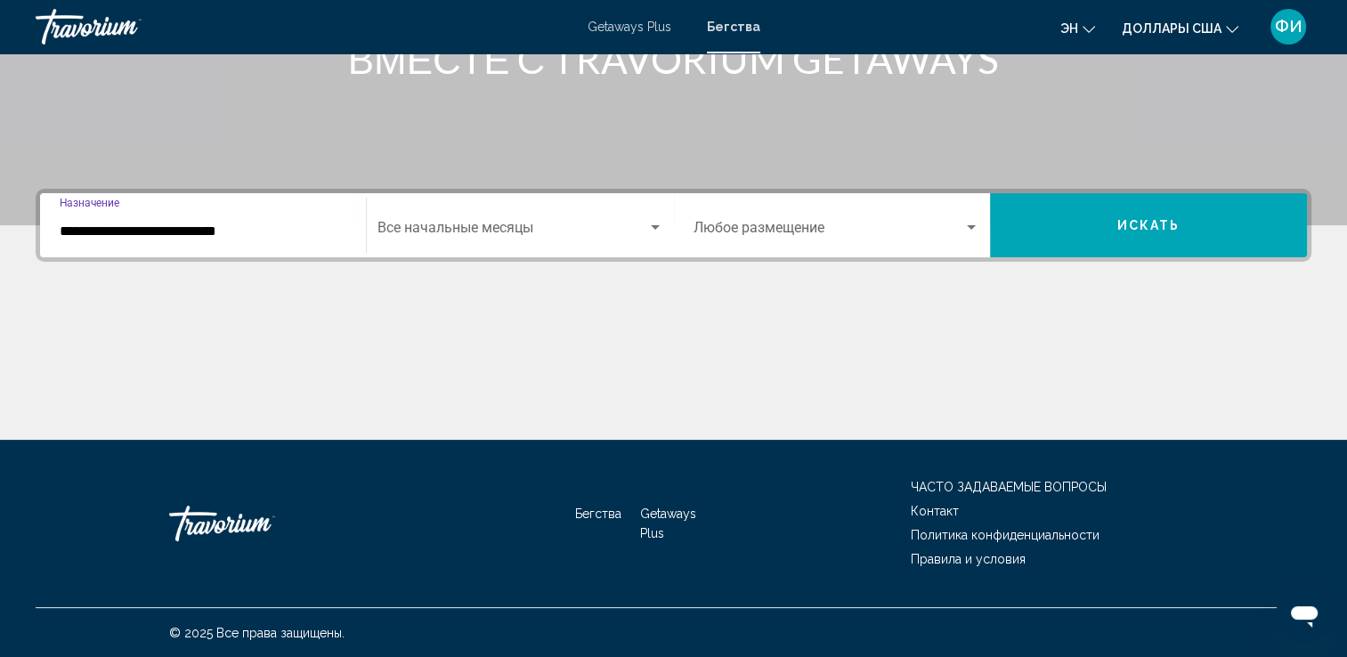
click at [345, 233] on input "**********" at bounding box center [203, 231] width 287 height 16
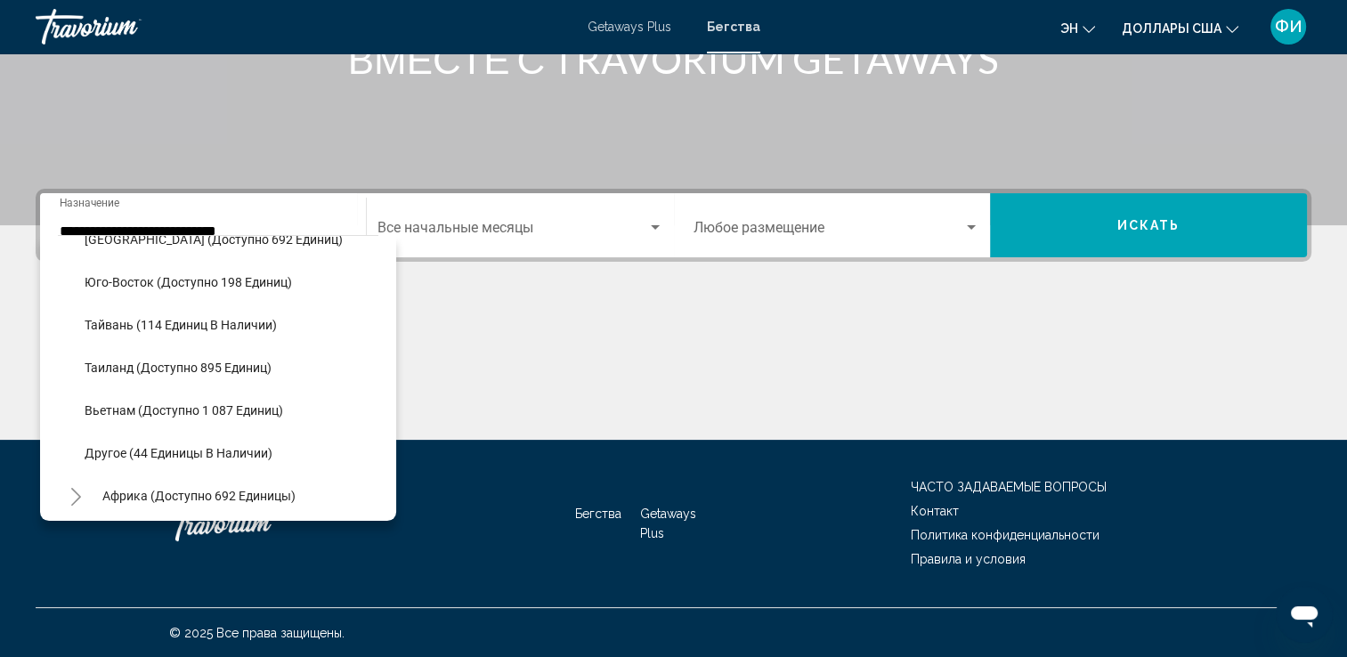
scroll to position [943, 0]
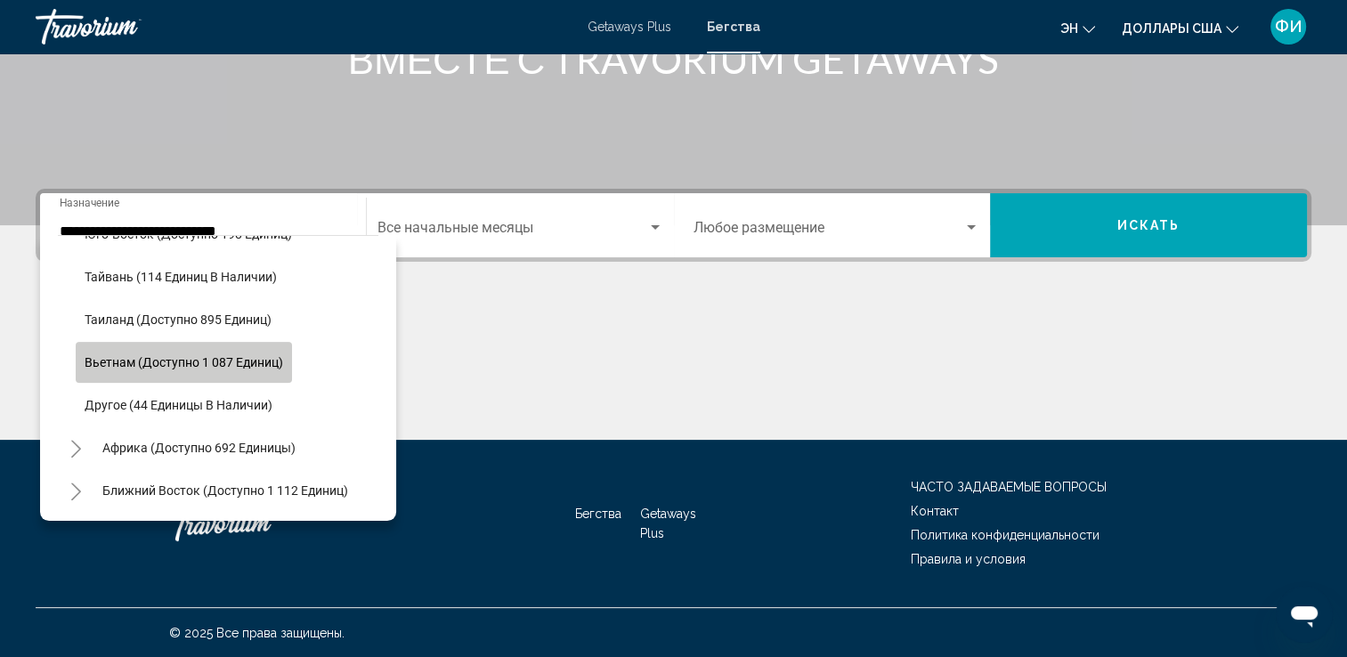
click at [157, 355] on span "Вьетнам (доступно 1 087 единиц)" at bounding box center [184, 362] width 199 height 14
type input "**********"
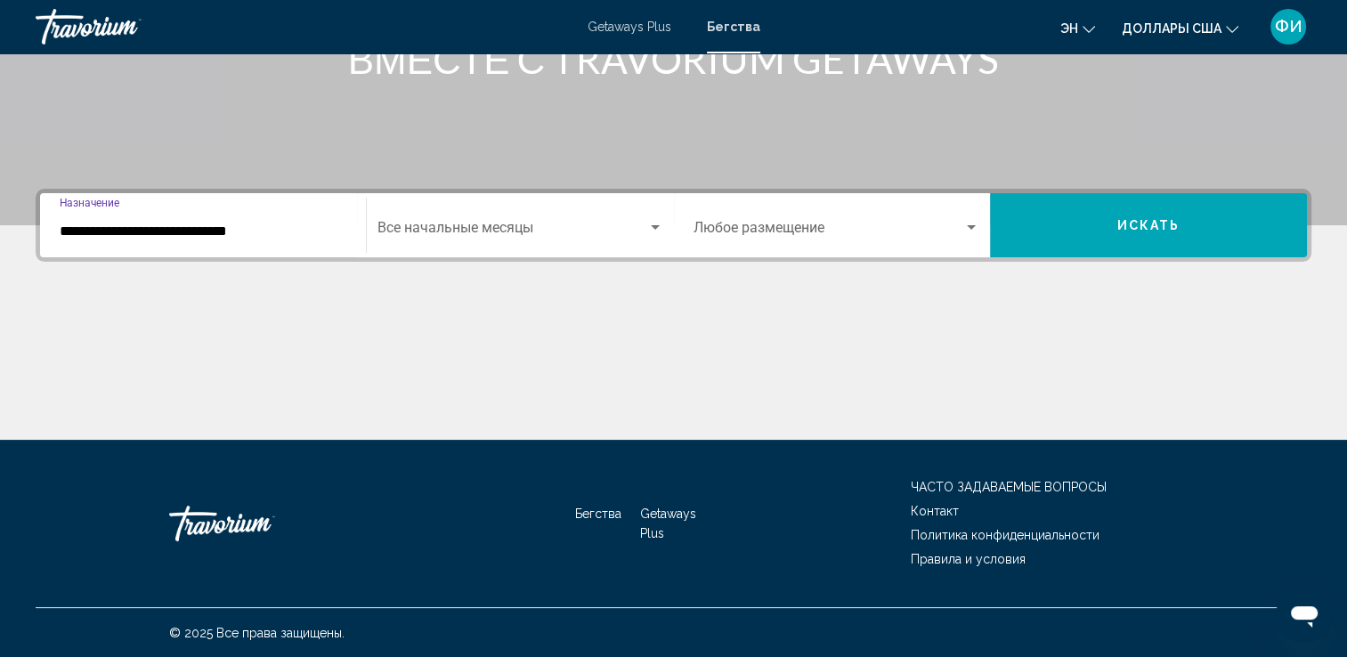
click at [488, 226] on span "Виджет поиска" at bounding box center [512, 231] width 270 height 16
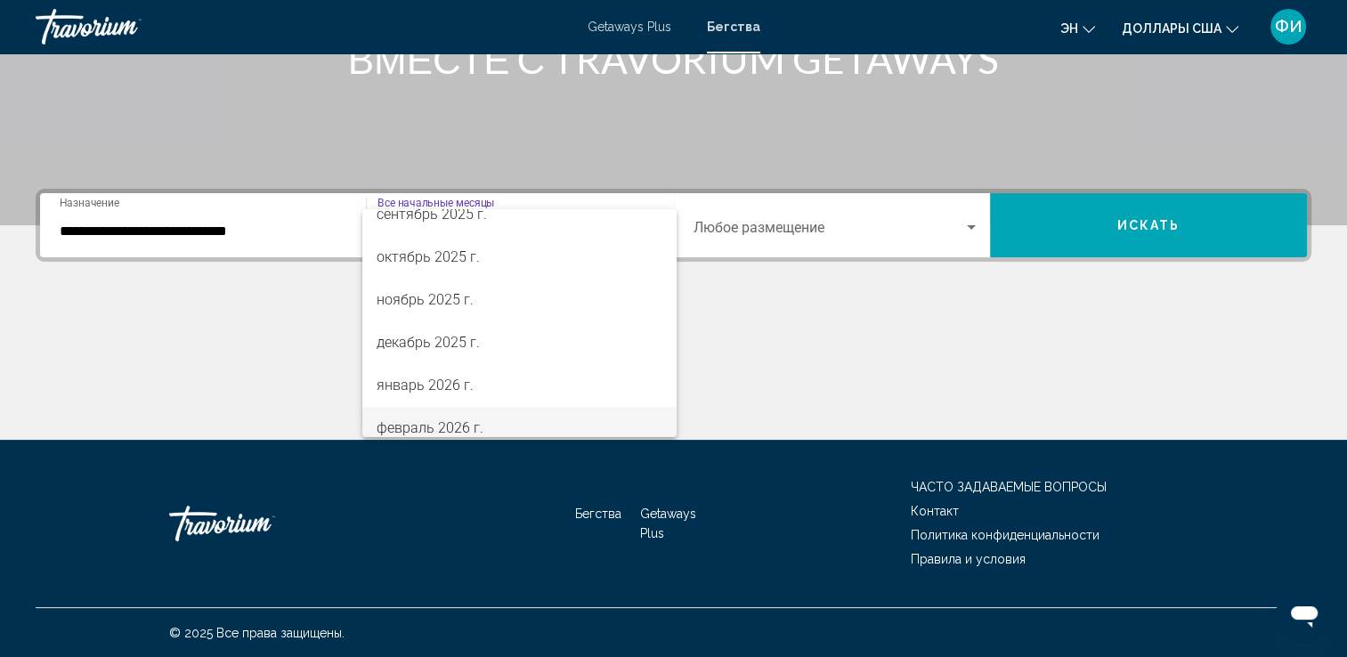
scroll to position [178, 0]
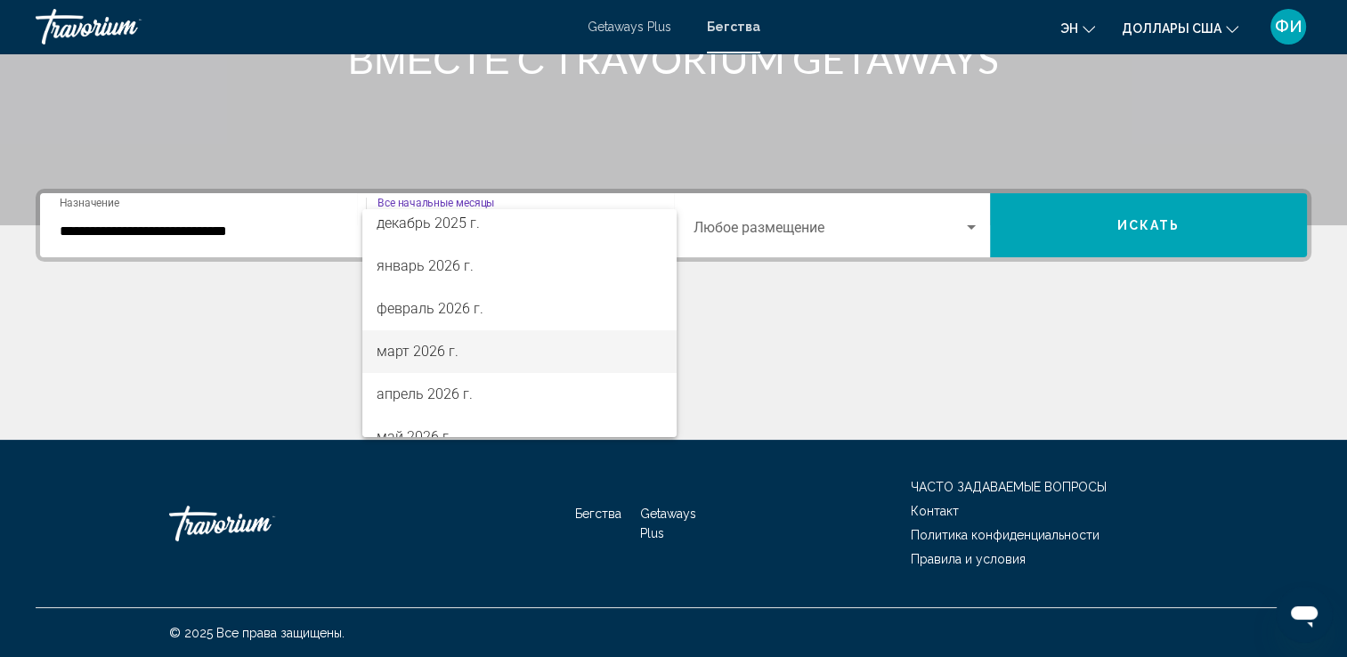
click at [428, 357] on font "март 2026 г." at bounding box center [418, 351] width 82 height 17
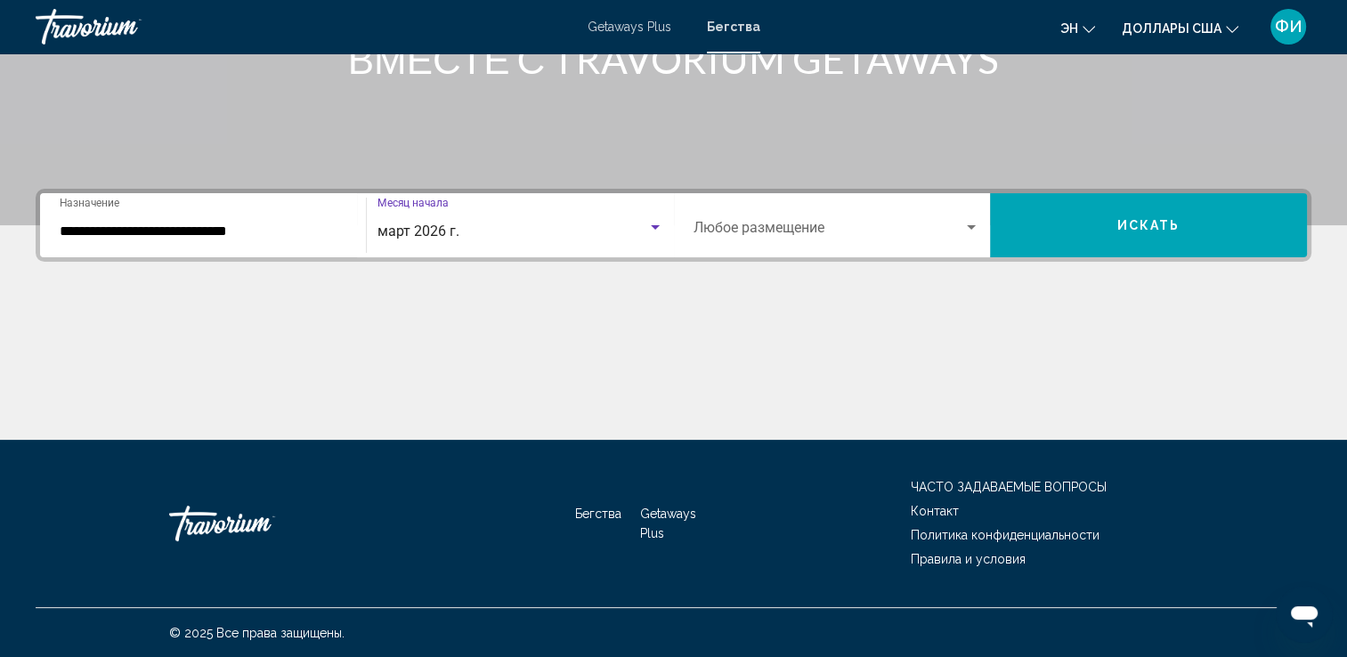
click at [741, 228] on span "Виджет поиска" at bounding box center [829, 231] width 271 height 16
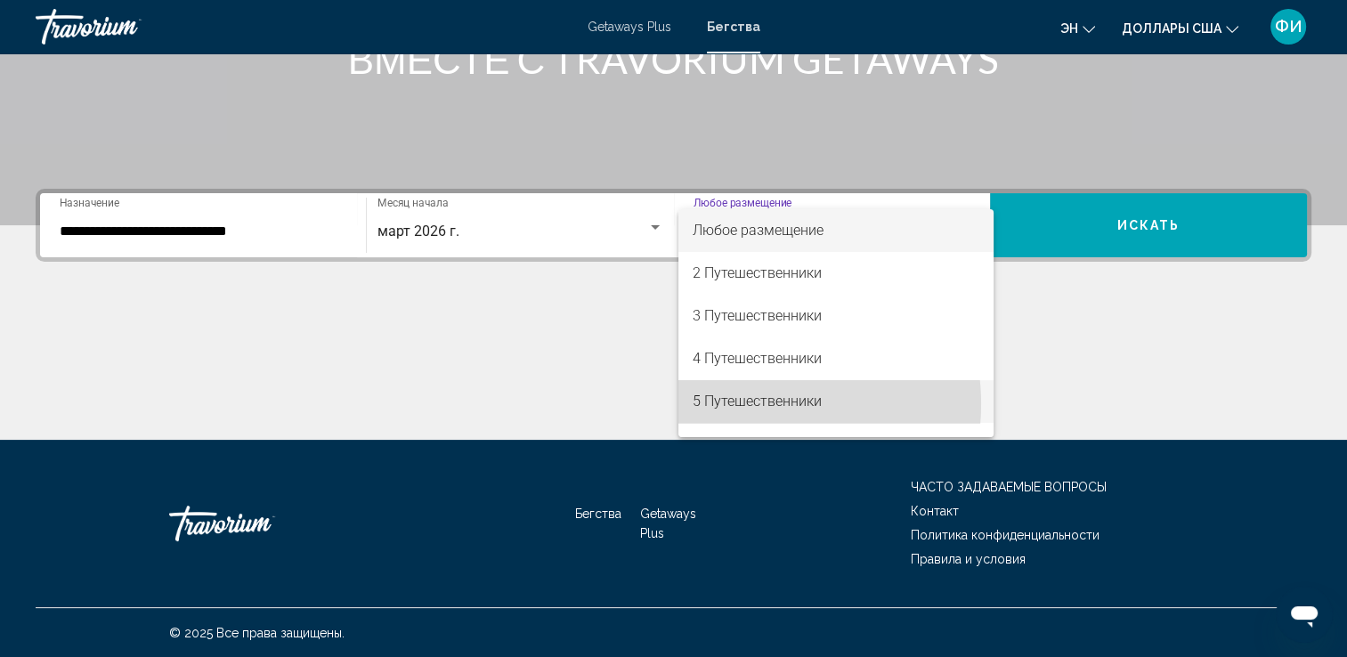
click at [741, 404] on font "5 Путешественники" at bounding box center [757, 401] width 129 height 17
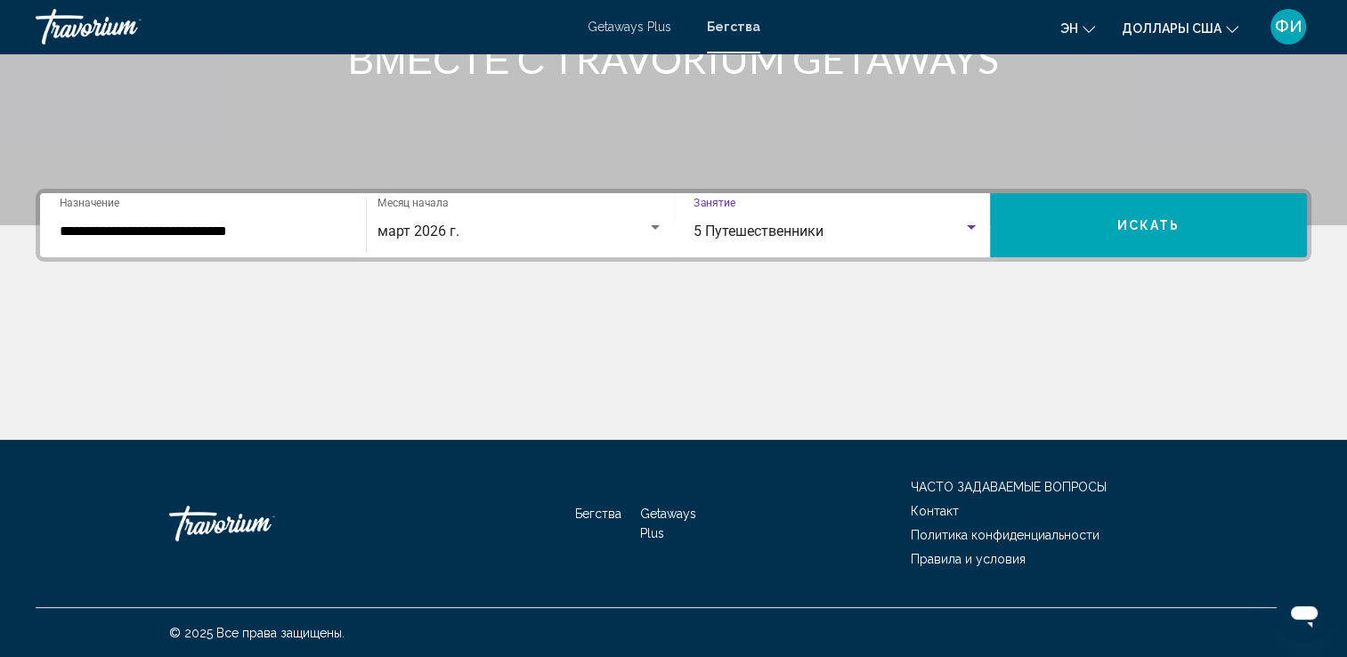
click at [1118, 223] on span "Искать" at bounding box center [1148, 226] width 63 height 14
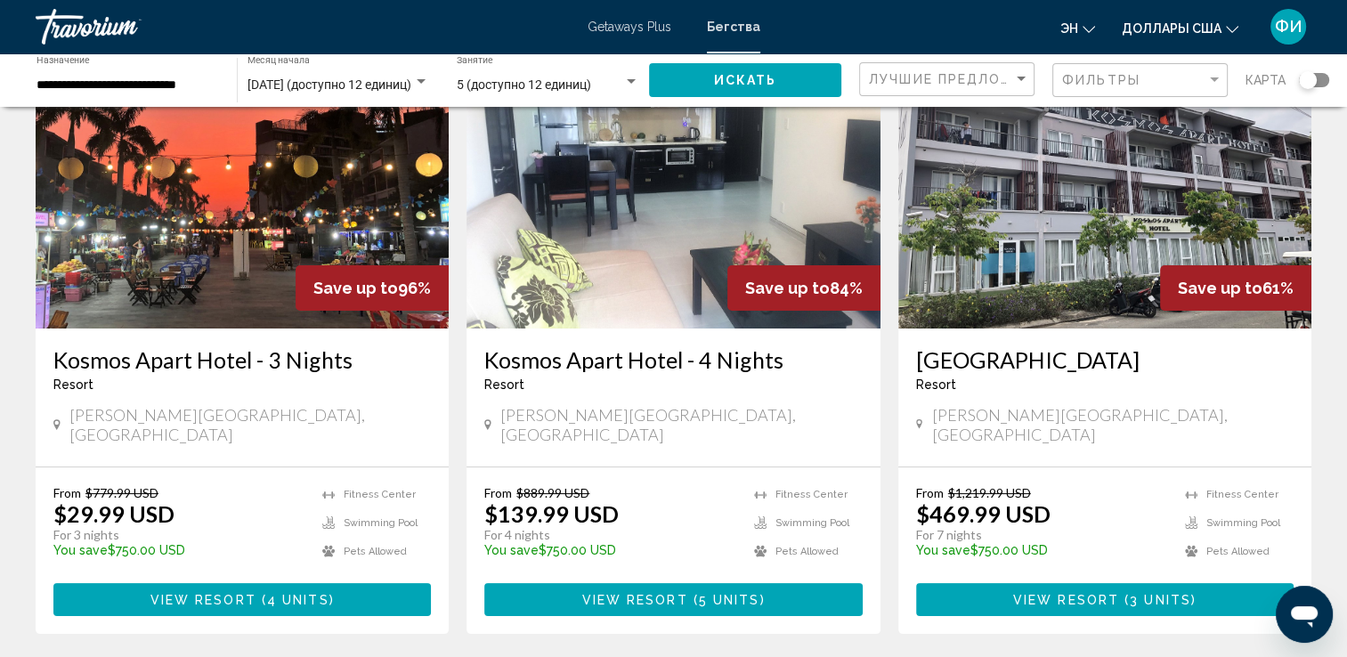
scroll to position [89, 0]
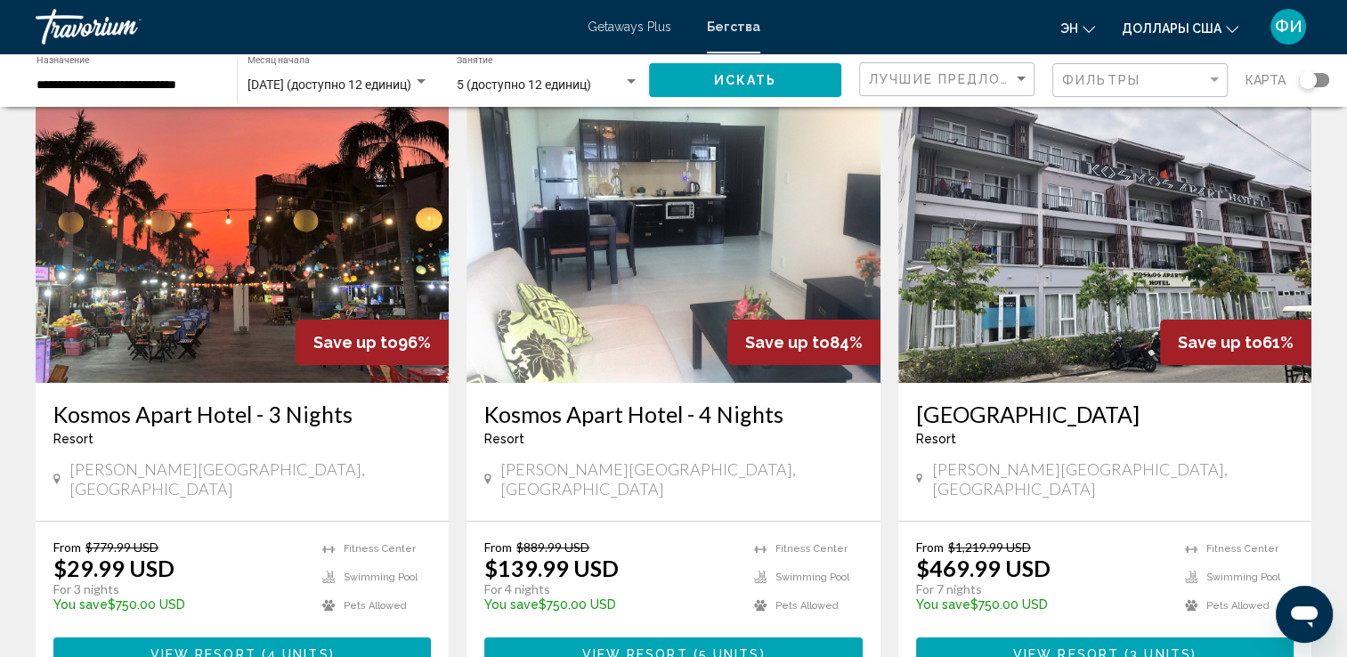
click at [226, 289] on img "Основное содержание" at bounding box center [242, 240] width 413 height 285
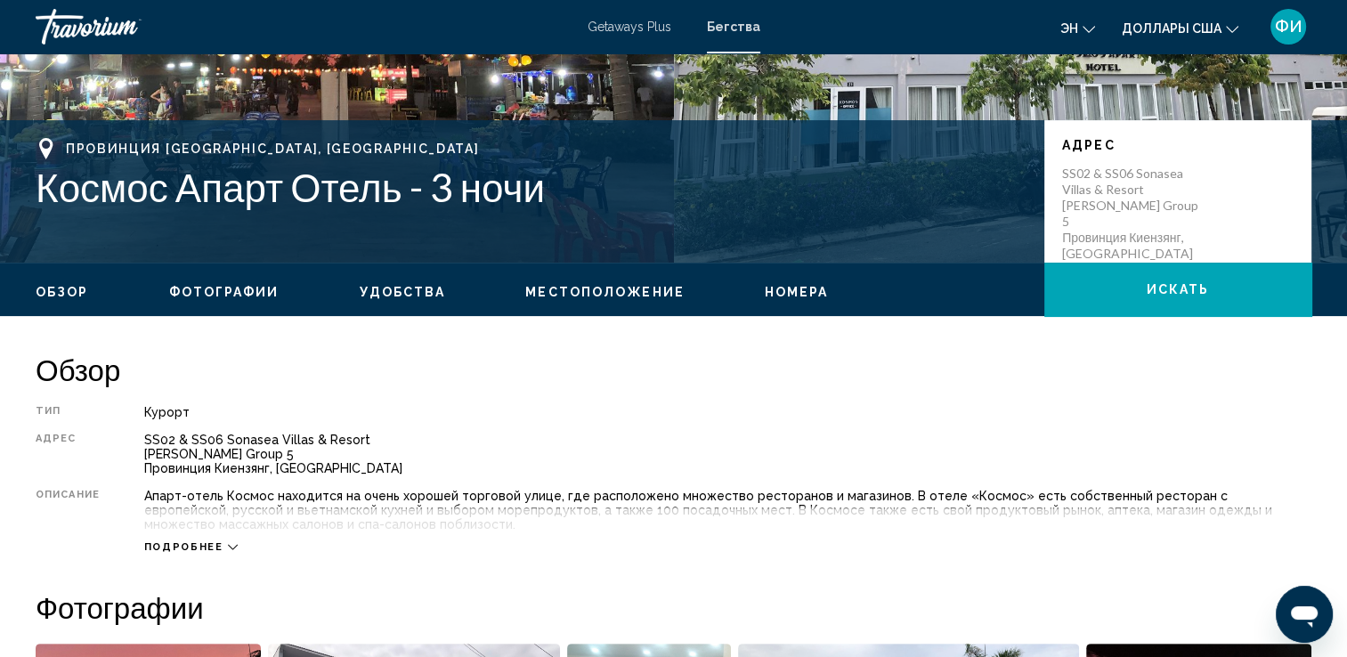
scroll to position [356, 0]
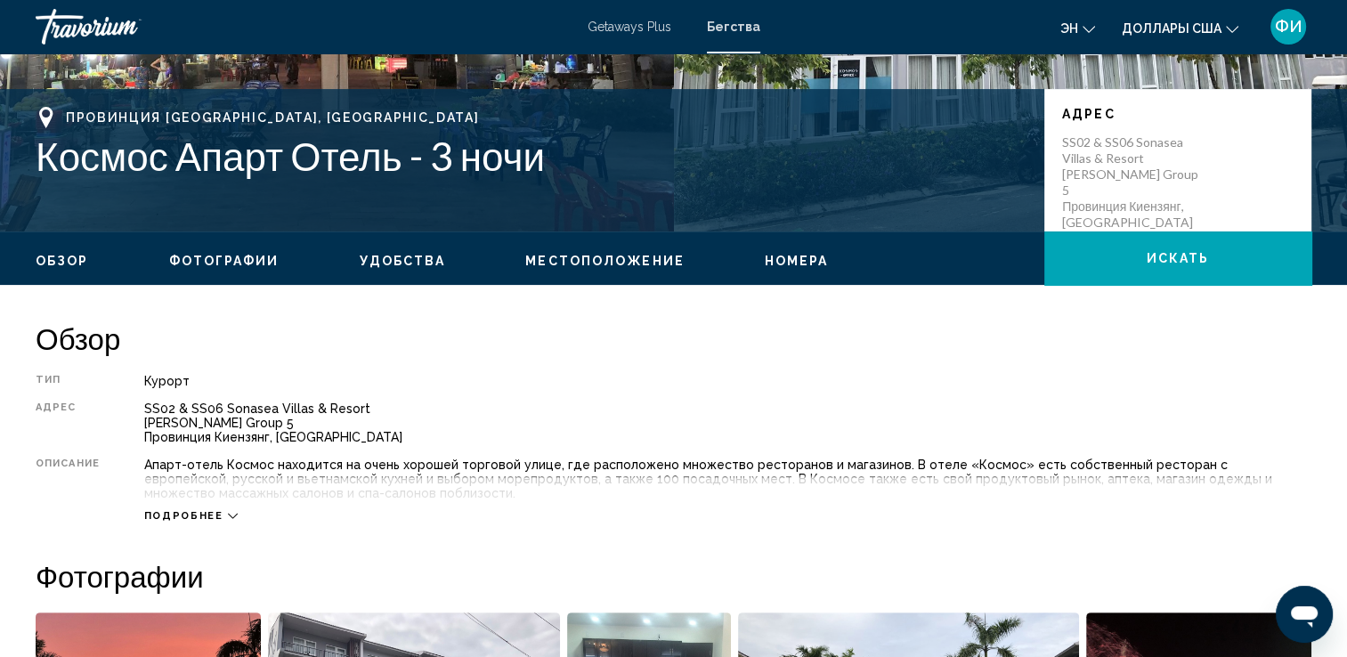
click at [153, 513] on span "Подробнее" at bounding box center [183, 516] width 79 height 12
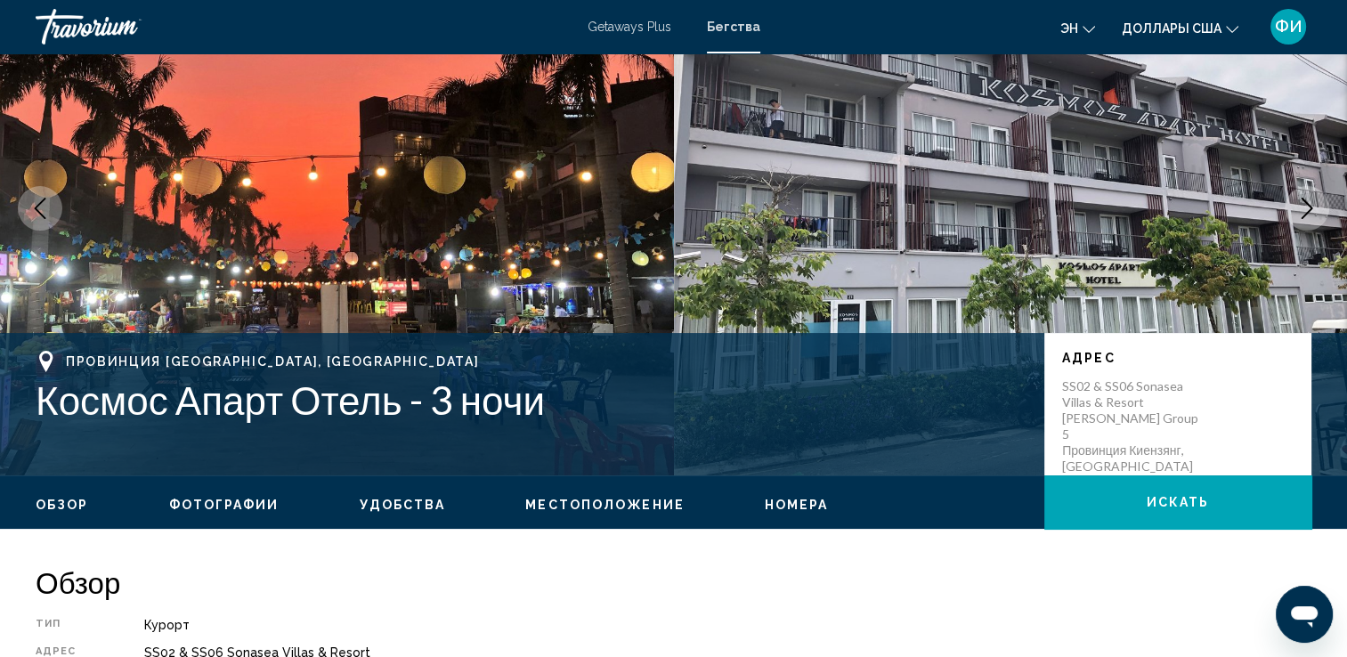
scroll to position [0, 0]
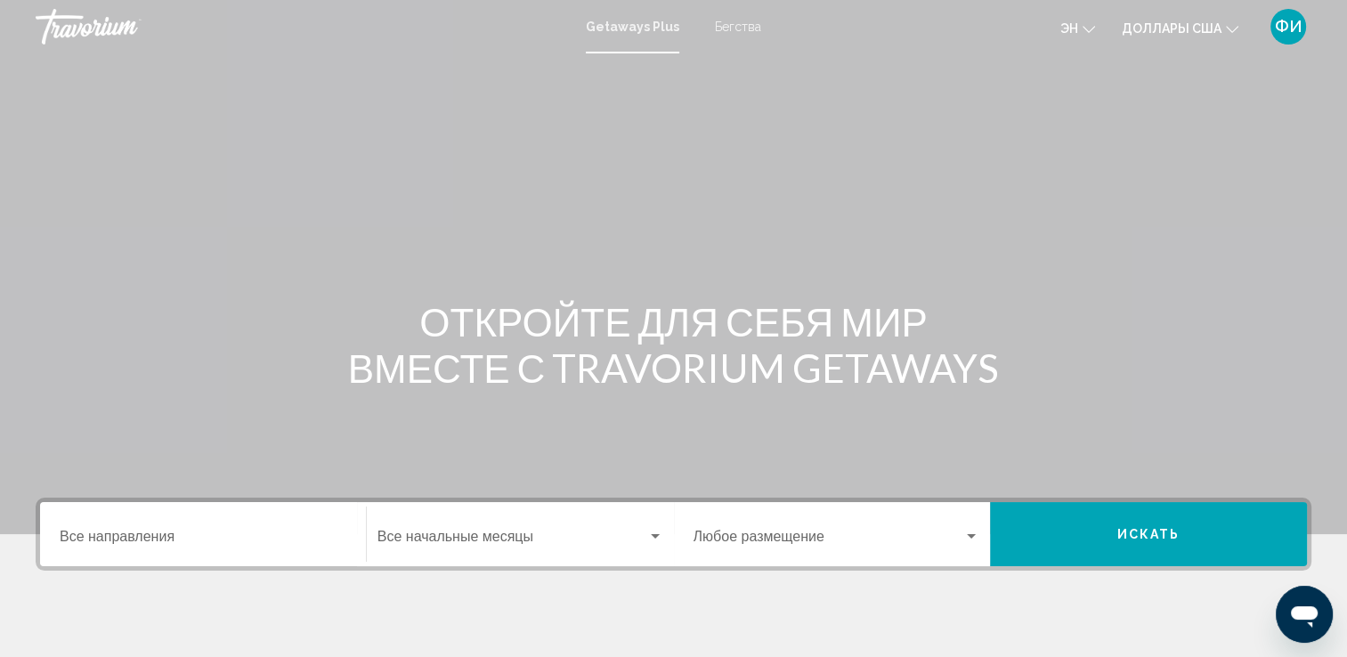
click at [732, 37] on div "Getaways Plus Бегства эн English Español Français Italiano Português русский До…" at bounding box center [673, 26] width 1347 height 37
click at [732, 28] on span "Бегства" at bounding box center [738, 27] width 46 height 14
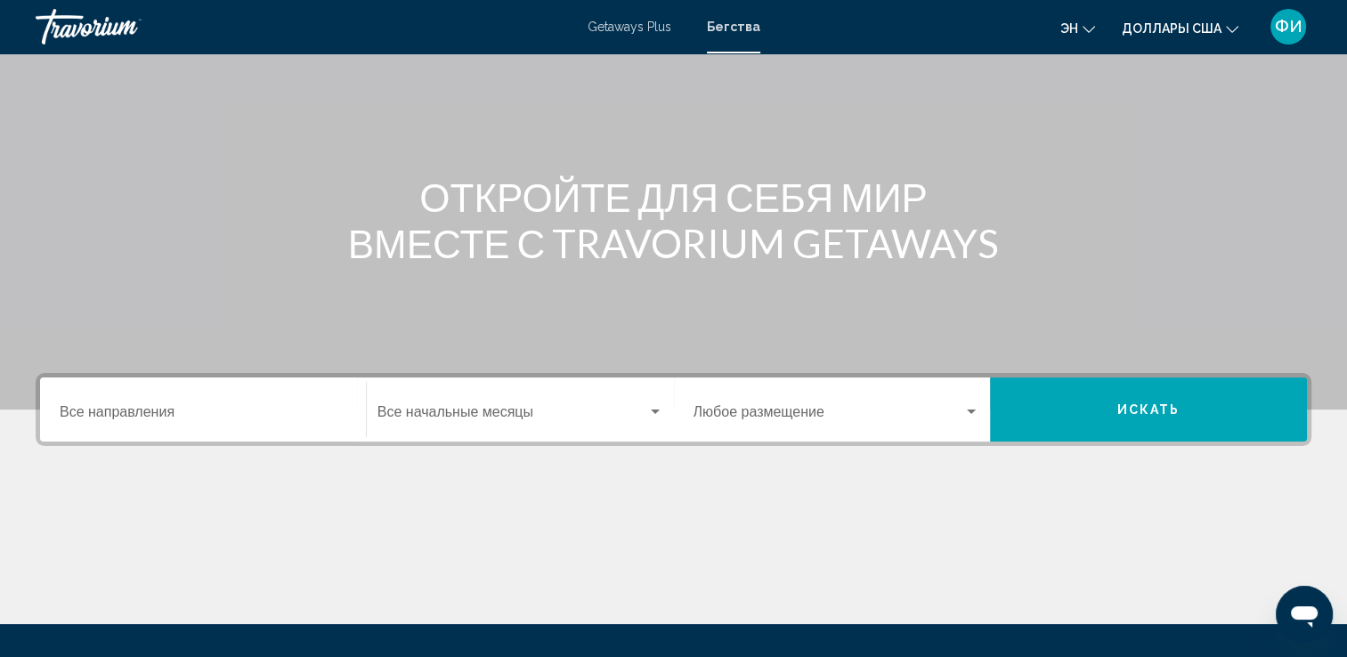
scroll to position [309, 0]
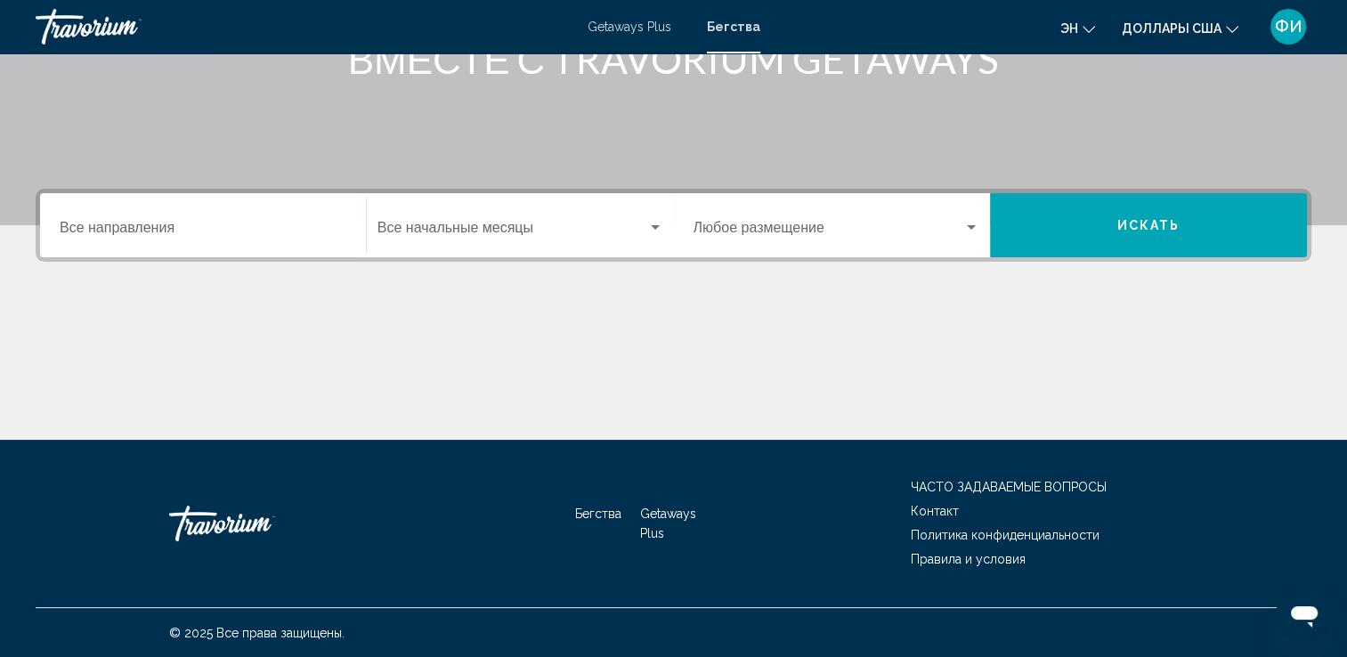
click at [238, 220] on div "Destination Все направления" at bounding box center [203, 226] width 287 height 56
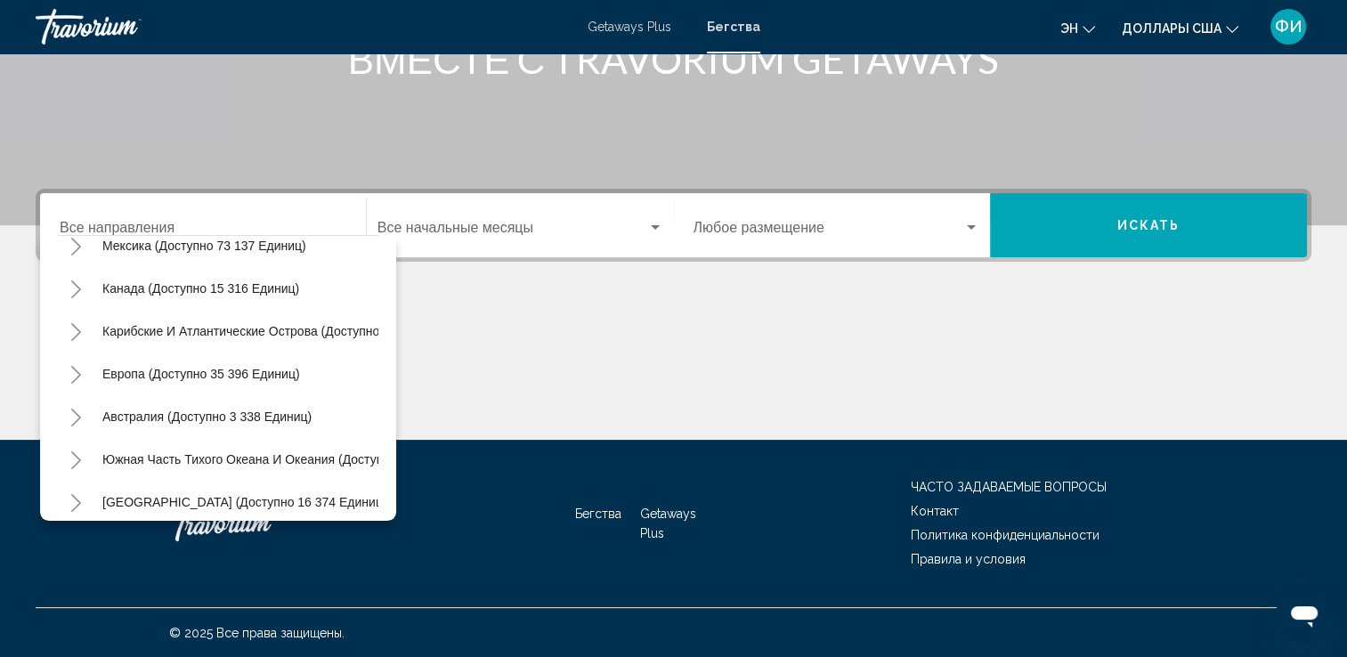
scroll to position [121, 0]
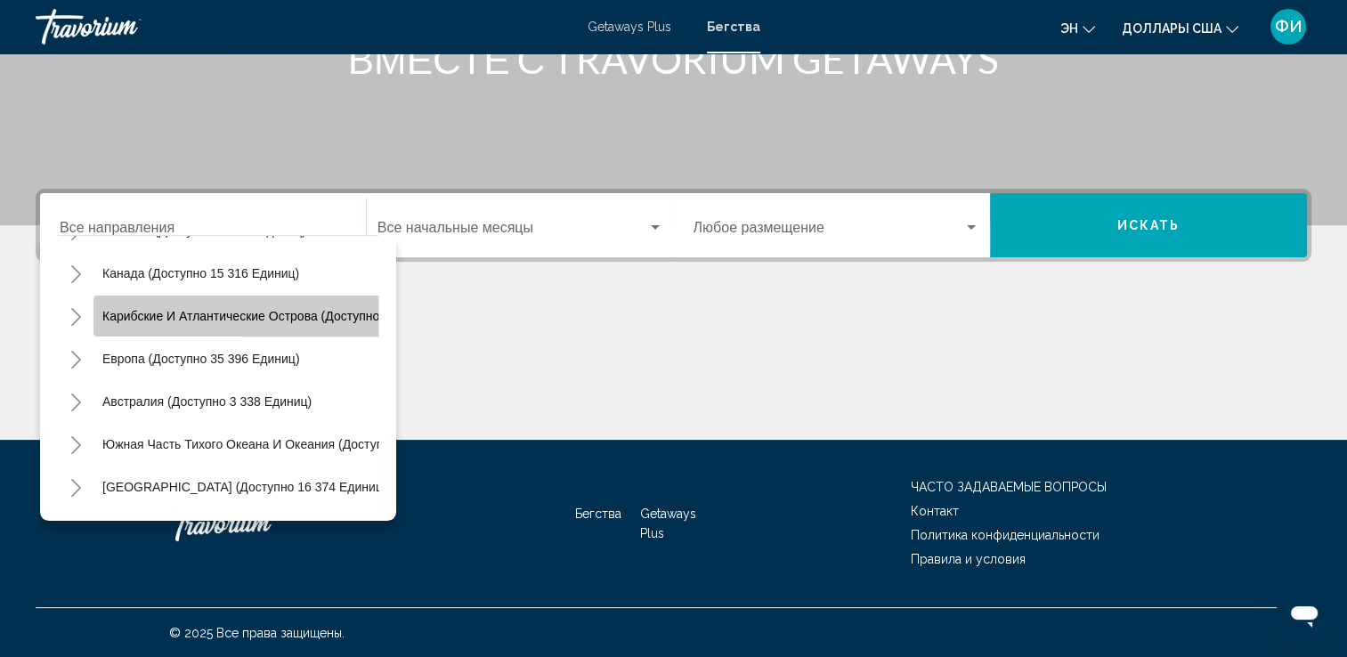
click at [247, 319] on span "Карибские и Атлантические острова (доступно 59 429 единиц)" at bounding box center [286, 316] width 369 height 14
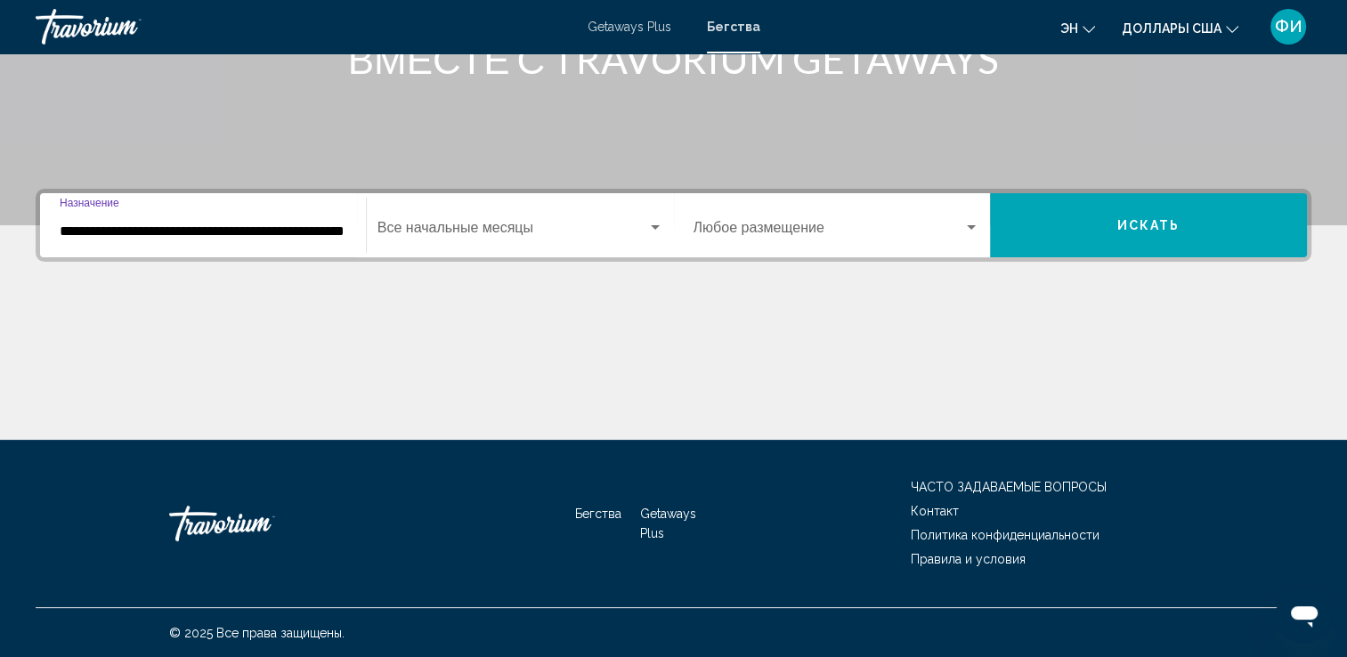
click at [247, 230] on input "**********" at bounding box center [203, 231] width 287 height 16
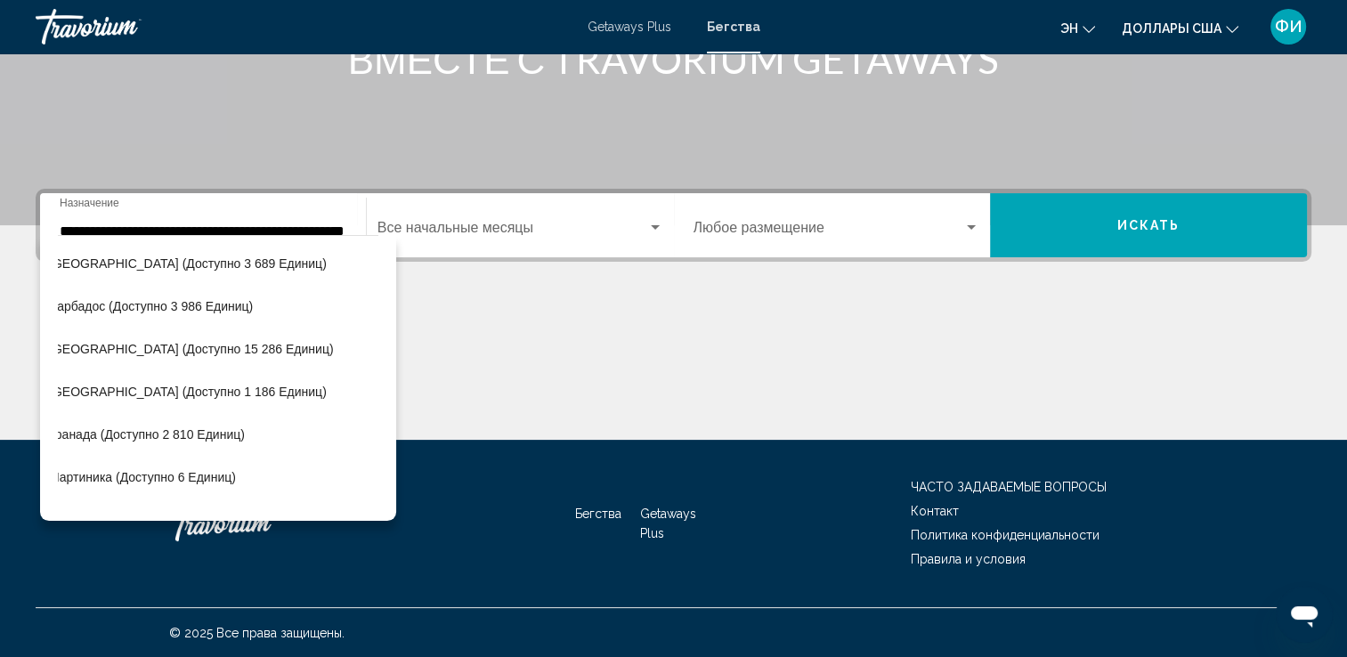
scroll to position [259, 0]
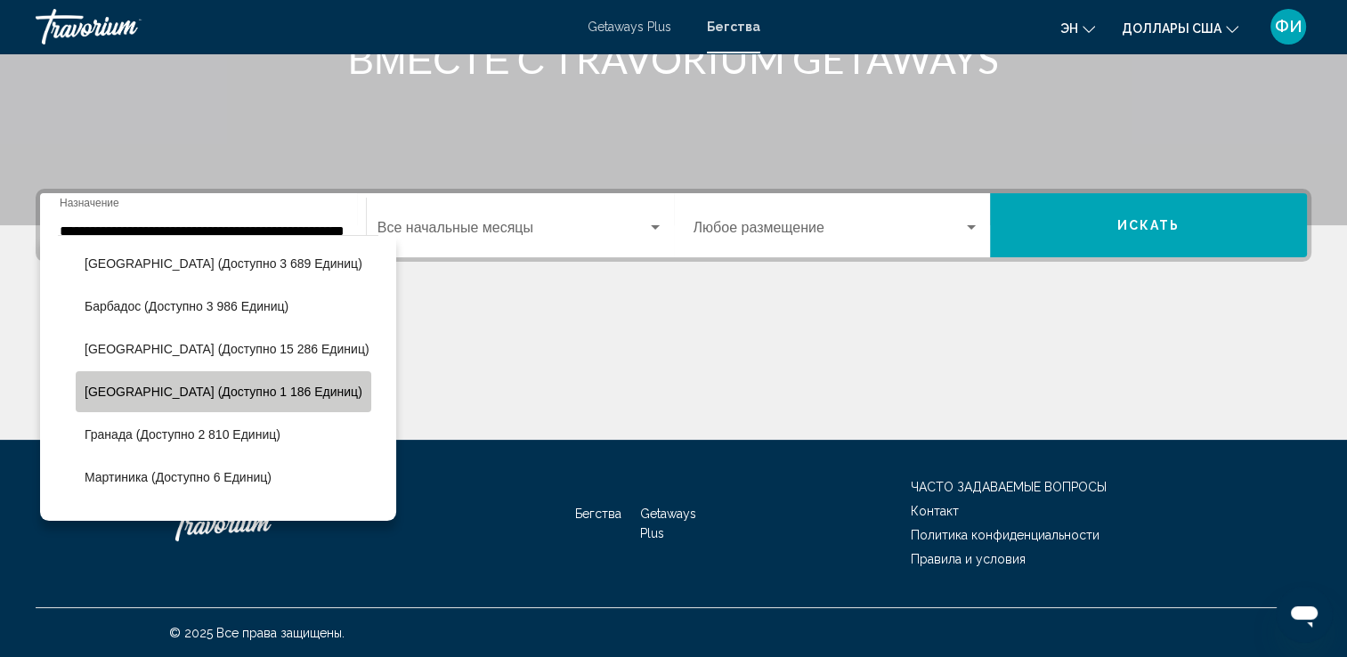
click at [238, 388] on span "[GEOGRAPHIC_DATA] (доступно 1 186 единиц)" at bounding box center [224, 392] width 278 height 14
type input "**********"
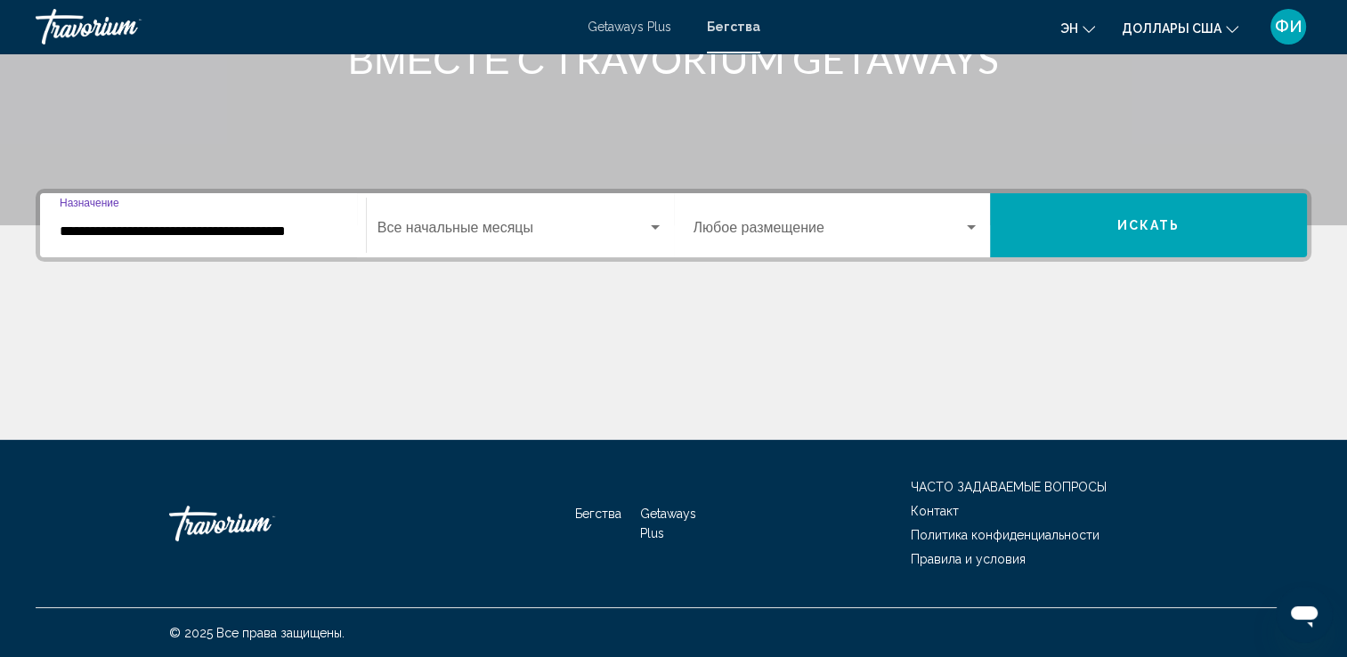
click at [442, 228] on span "Виджет поиска" at bounding box center [512, 231] width 270 height 16
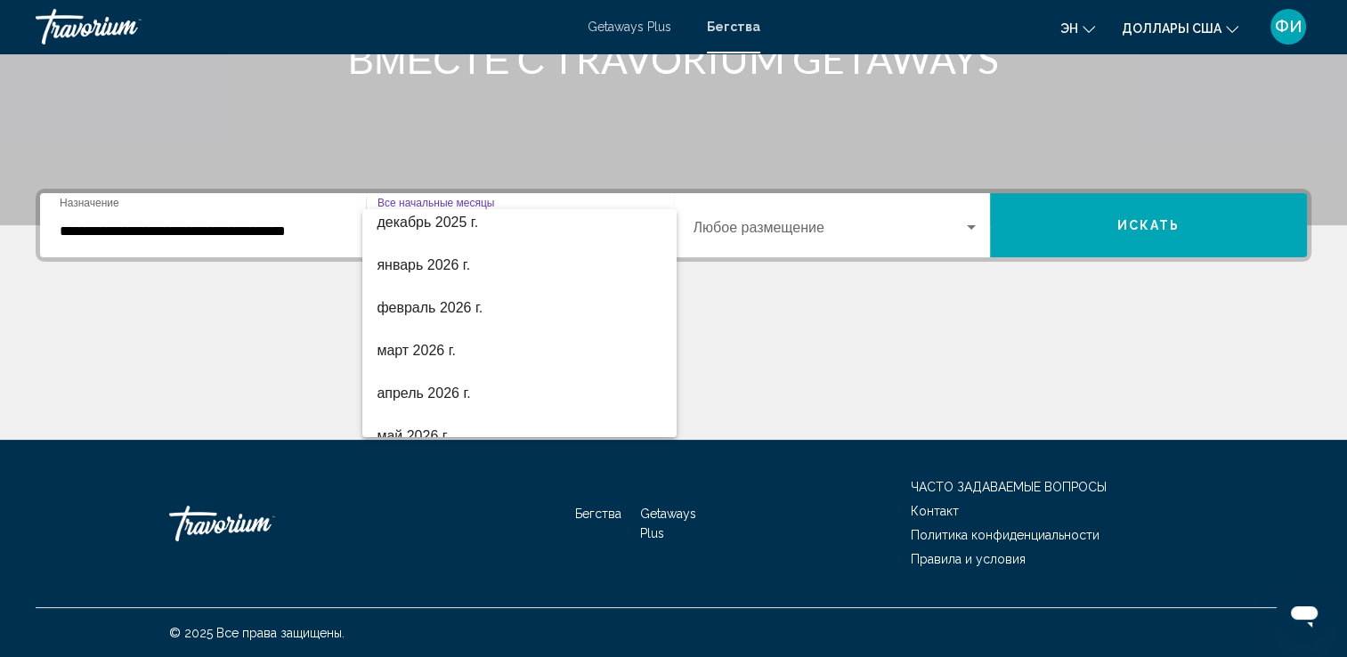
scroll to position [174, 0]
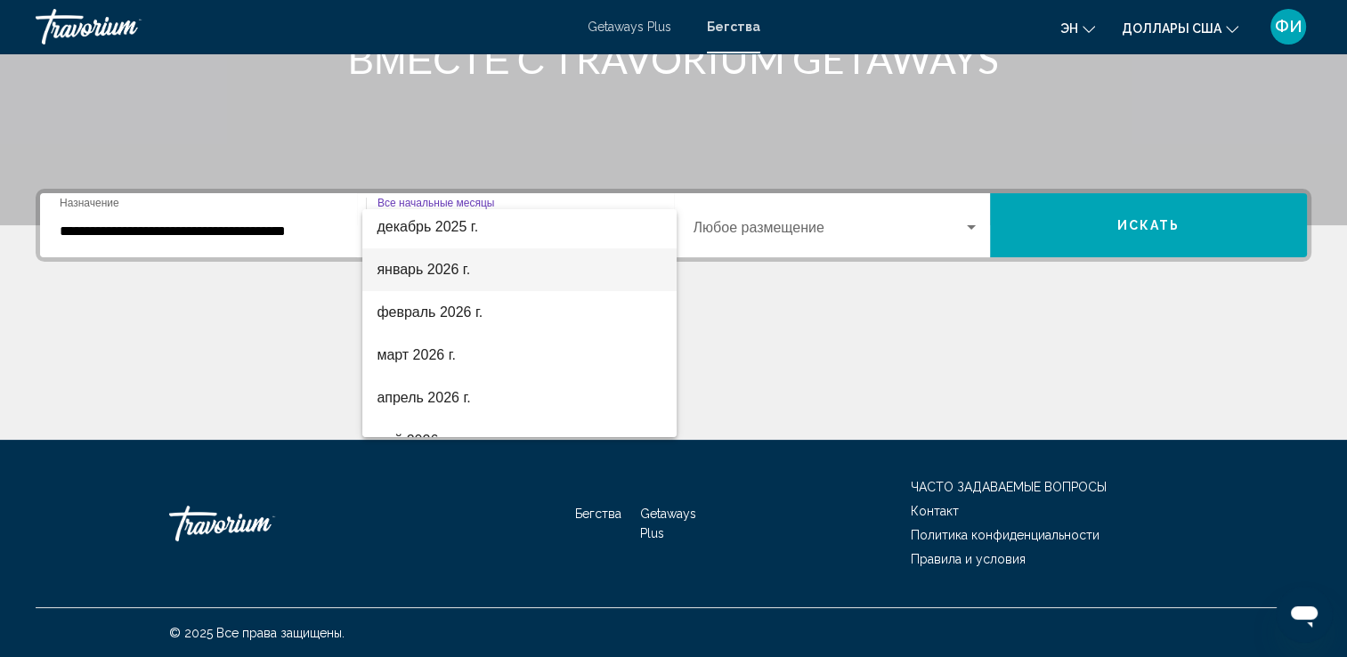
click at [446, 272] on font "январь 2026 г." at bounding box center [423, 269] width 93 height 15
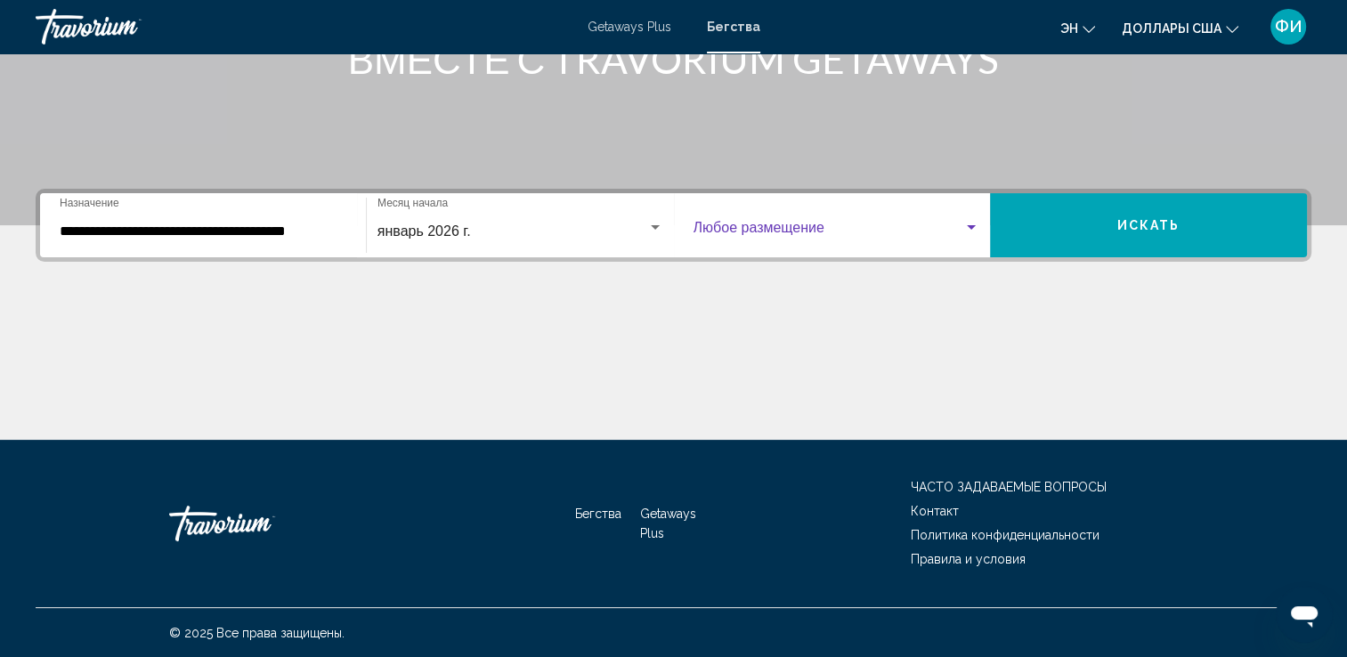
click at [746, 230] on span "Виджет поиска" at bounding box center [829, 231] width 271 height 16
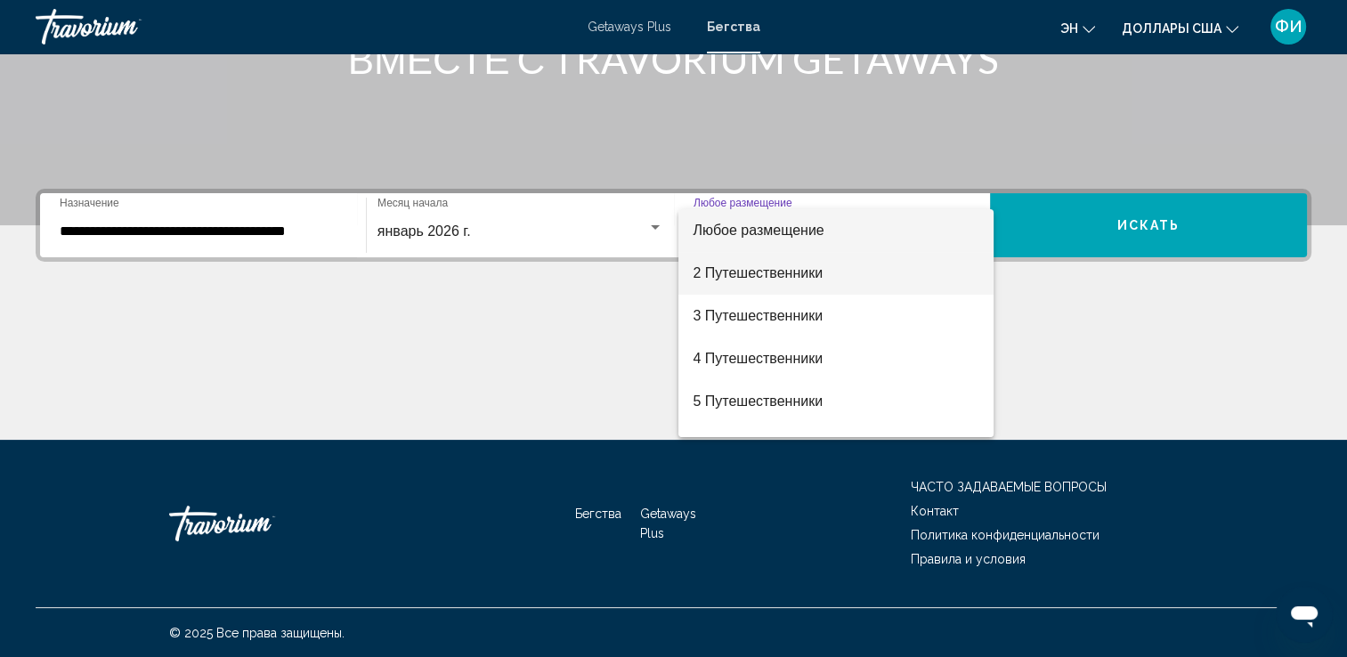
click at [748, 272] on font "2 Путешественники" at bounding box center [758, 272] width 130 height 15
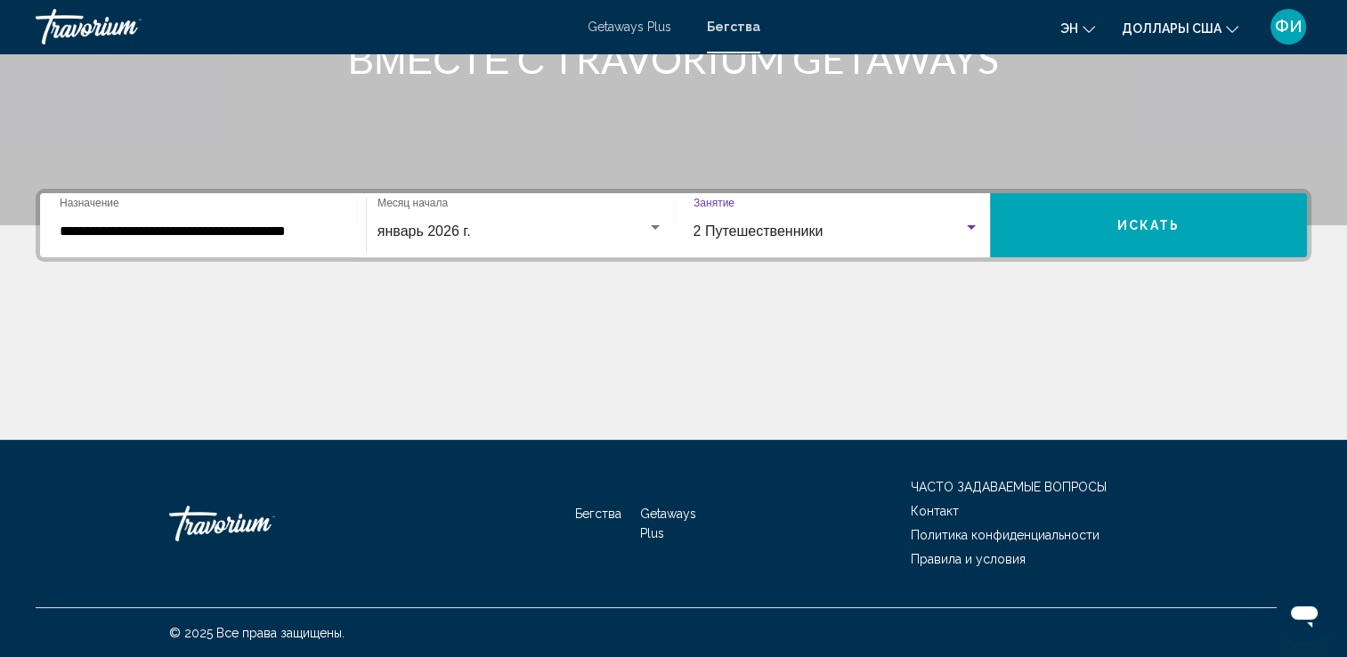
click at [1146, 219] on span "Искать" at bounding box center [1148, 226] width 63 height 14
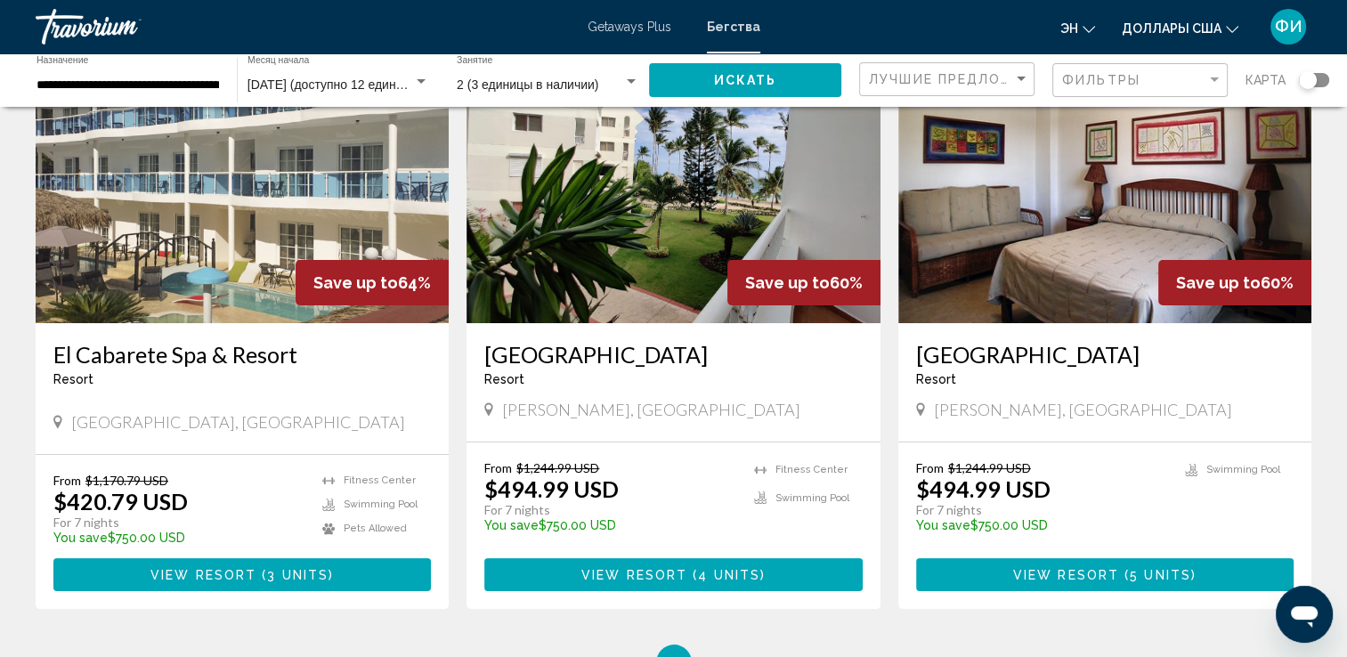
scroll to position [89, 0]
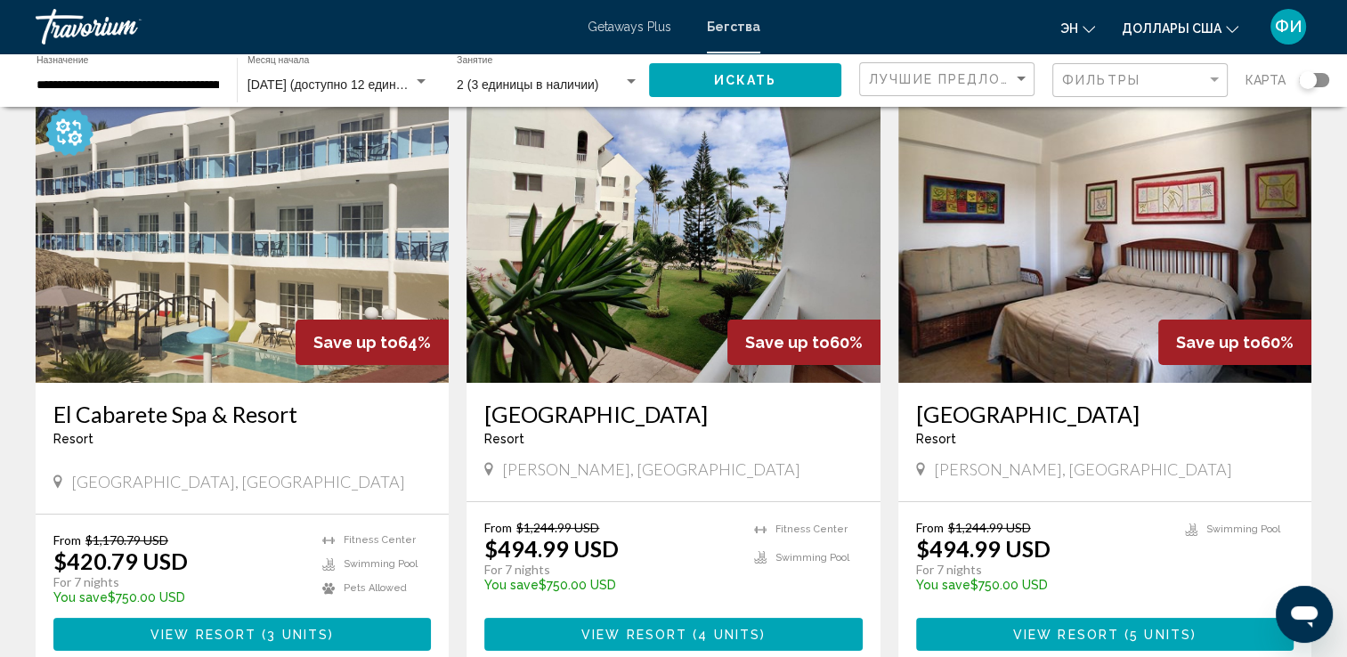
click at [652, 236] on img "Основное содержание" at bounding box center [673, 240] width 413 height 285
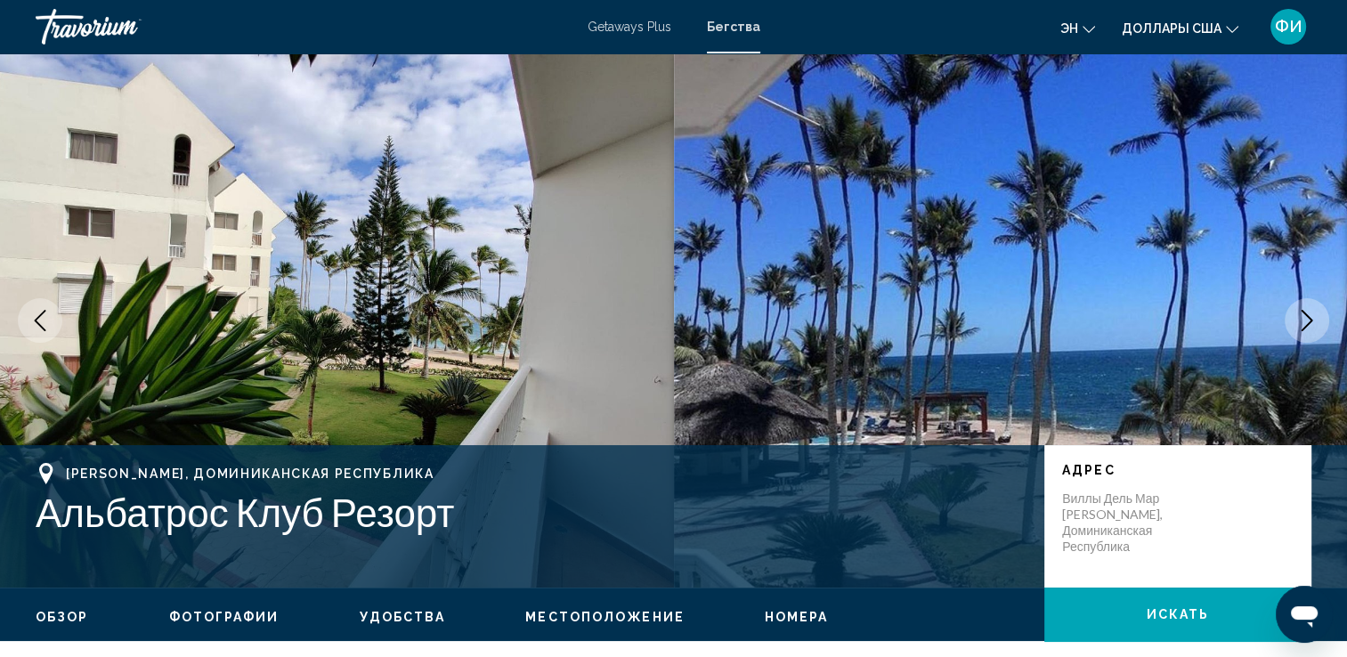
click at [324, 312] on img "Основное содержание" at bounding box center [337, 320] width 674 height 534
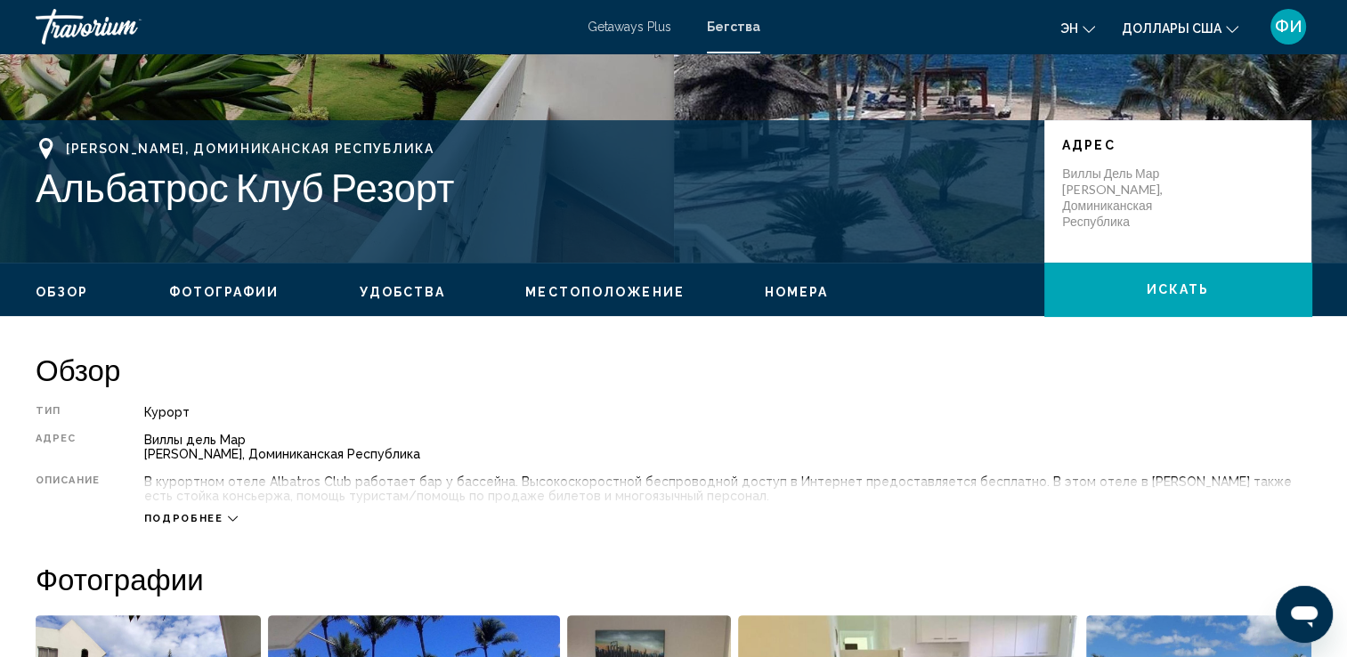
scroll to position [356, 0]
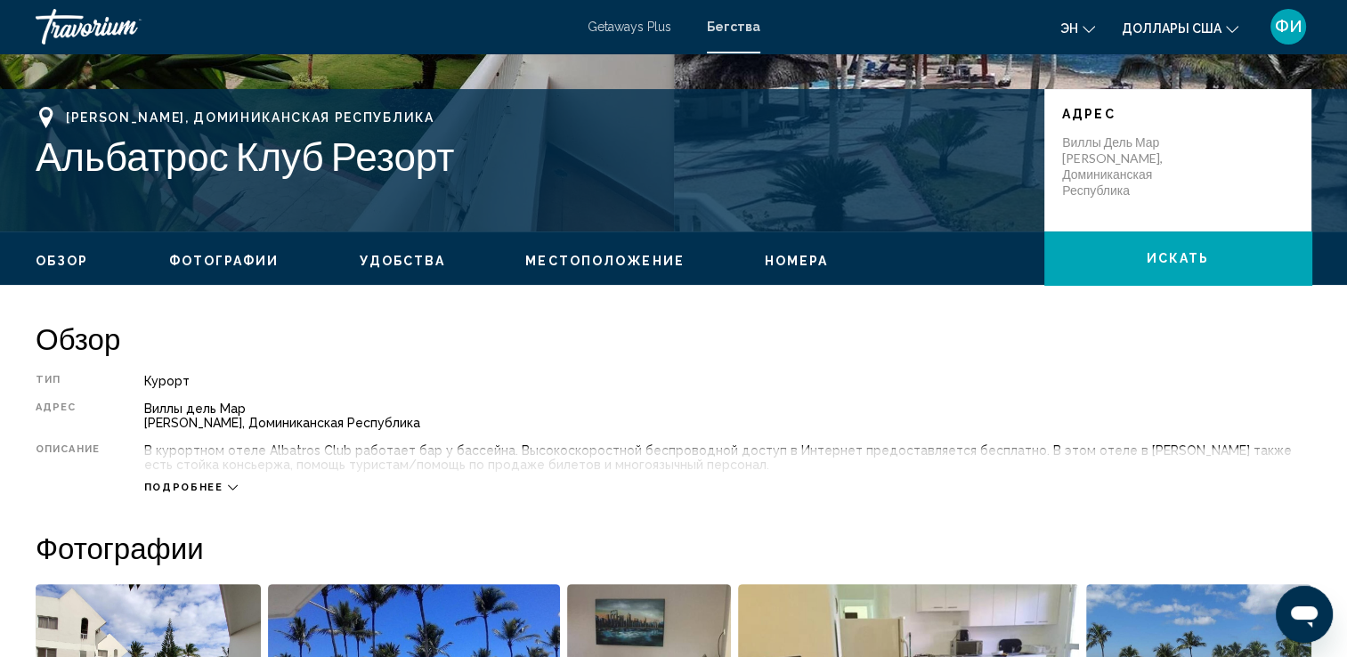
click at [158, 479] on div "Подробнее" at bounding box center [727, 469] width 1167 height 49
click at [170, 489] on span "Подробнее" at bounding box center [183, 488] width 79 height 12
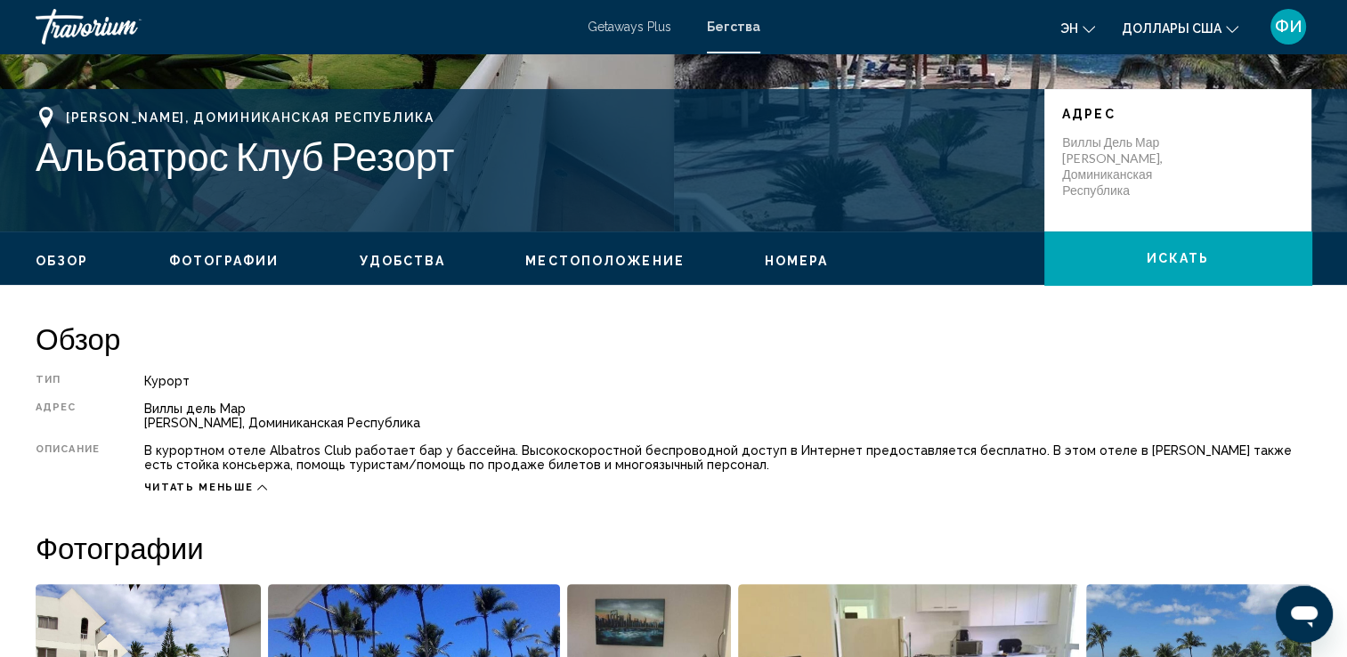
scroll to position [267, 0]
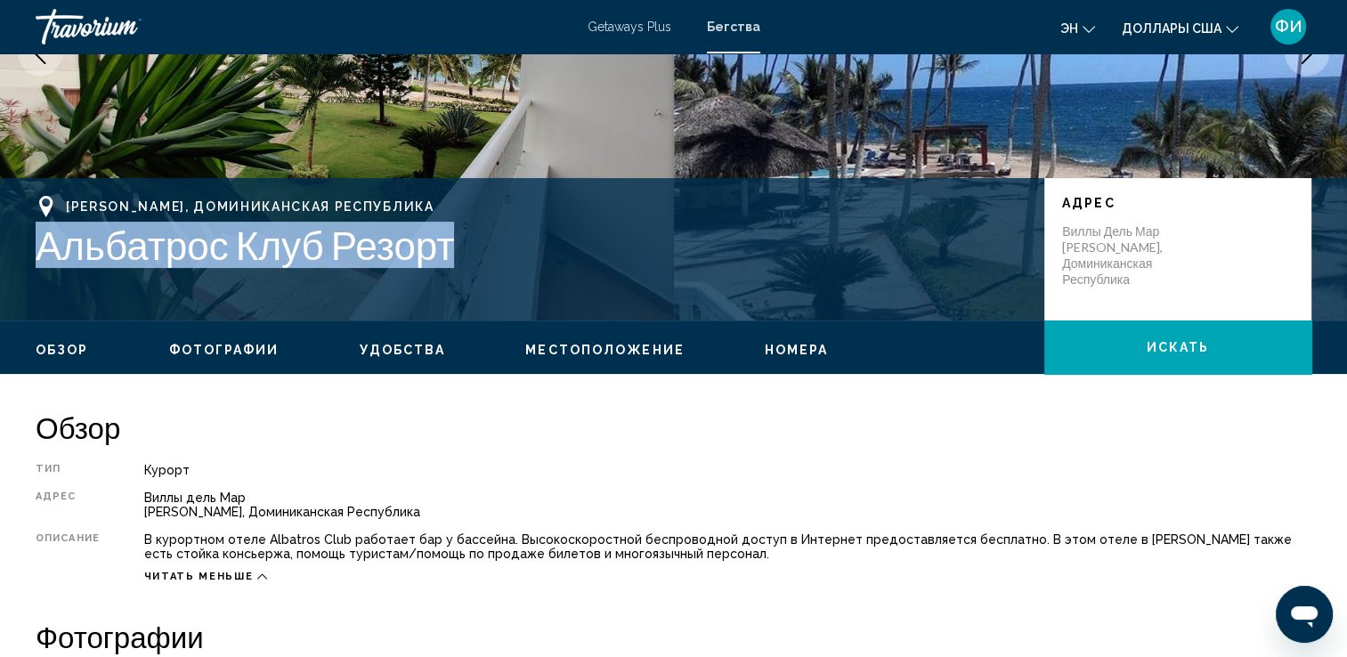
drag, startPoint x: 39, startPoint y: 249, endPoint x: 486, endPoint y: 255, distance: 447.0
click at [486, 255] on h1 "Альбатрос Клуб Резорт" at bounding box center [531, 245] width 991 height 46
drag, startPoint x: 486, startPoint y: 255, endPoint x: 393, endPoint y: 236, distance: 95.3
copy h1 "Альбатрос Клуб Резорт"
click at [477, 222] on h1 "Альбатрос Клуб Резорт" at bounding box center [531, 245] width 991 height 46
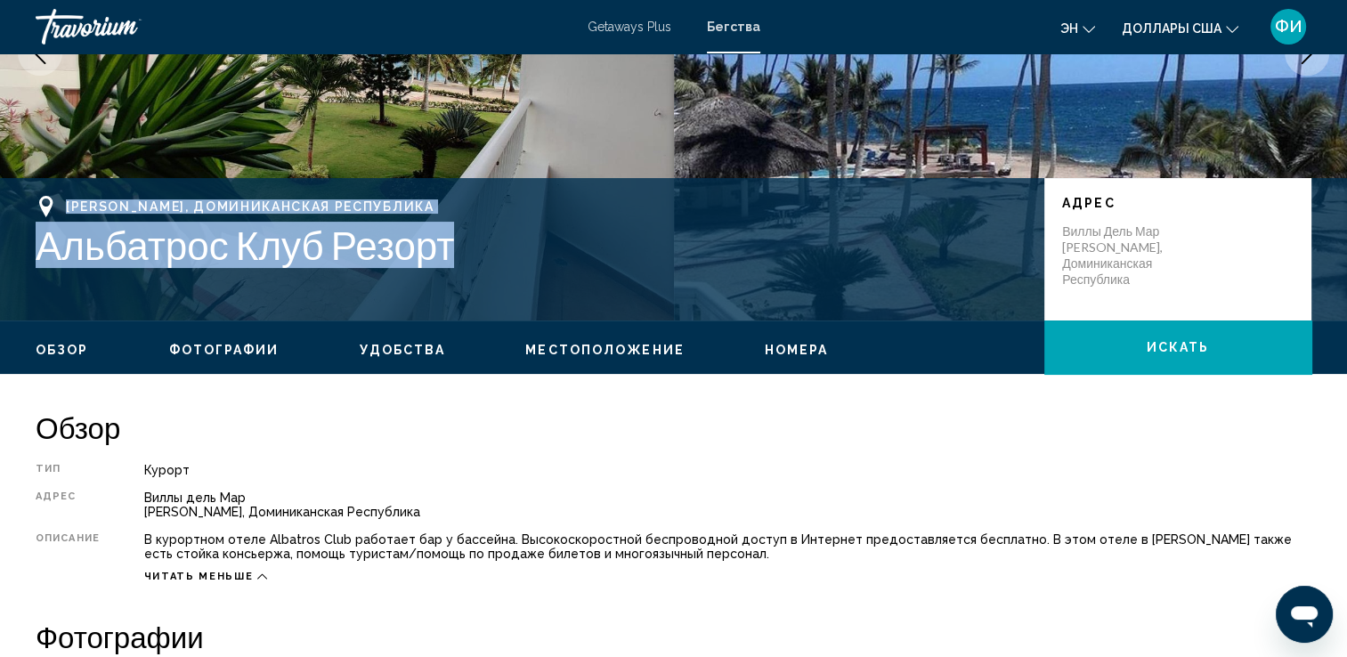
drag, startPoint x: 63, startPoint y: 204, endPoint x: 461, endPoint y: 246, distance: 400.2
click at [461, 246] on div "[PERSON_NAME], Доминиканская Республика Альбатрос Клуб Резорт" at bounding box center [531, 232] width 991 height 72
drag, startPoint x: 461, startPoint y: 246, endPoint x: 438, endPoint y: 254, distance: 24.5
copy div "[PERSON_NAME], Доминиканская Республика Альбатрос Клуб Резорт"
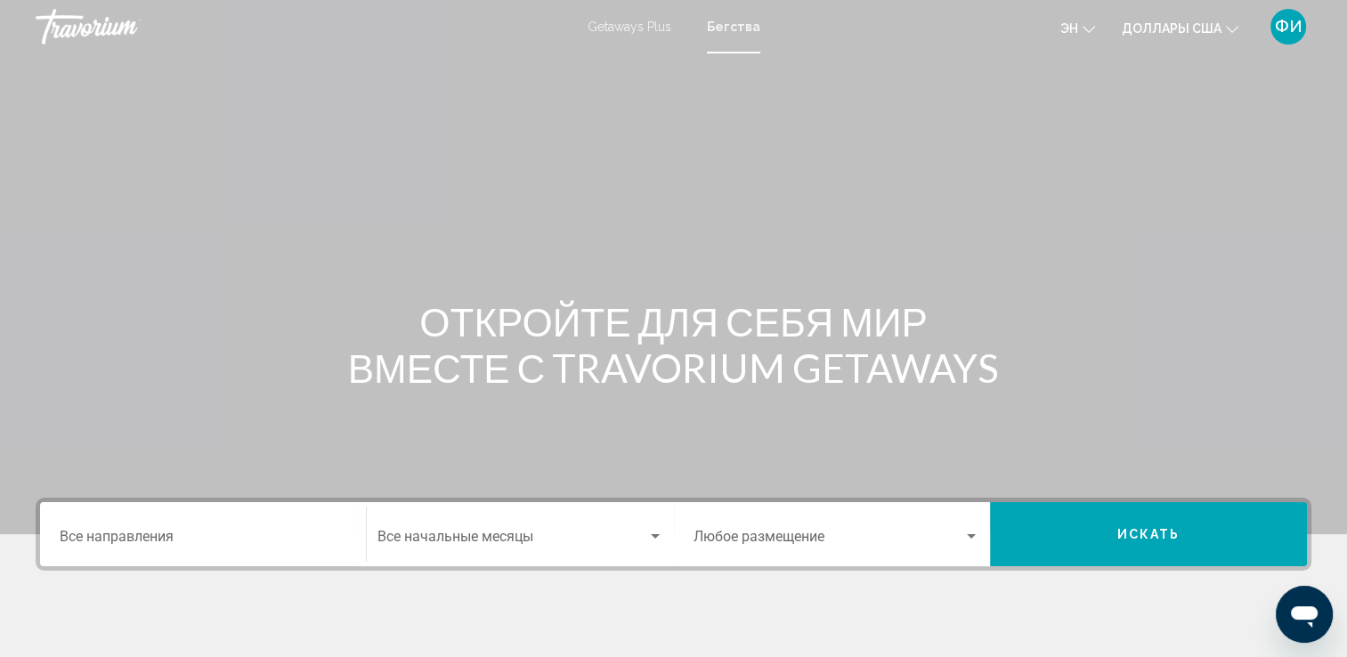
click at [137, 536] on input "Destination Все направления" at bounding box center [203, 540] width 287 height 16
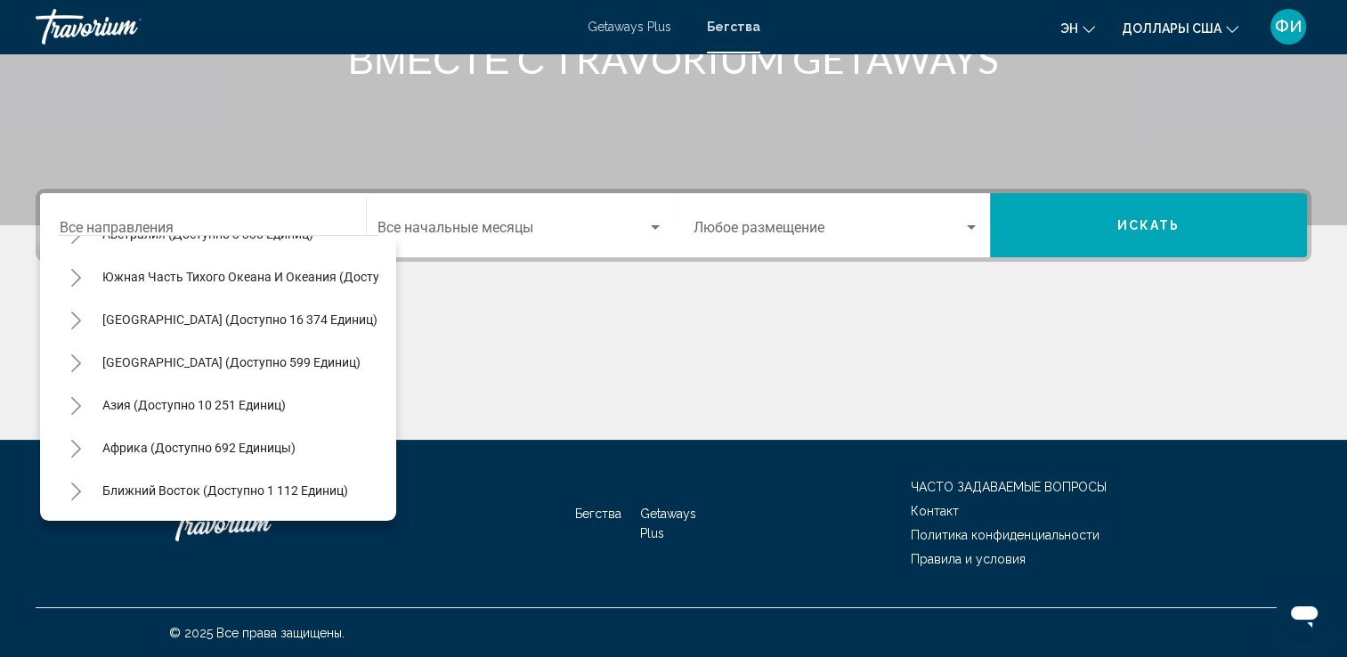
scroll to position [302, 0]
click at [150, 398] on span "Азия (доступно 10 251 единиц)" at bounding box center [193, 405] width 183 height 14
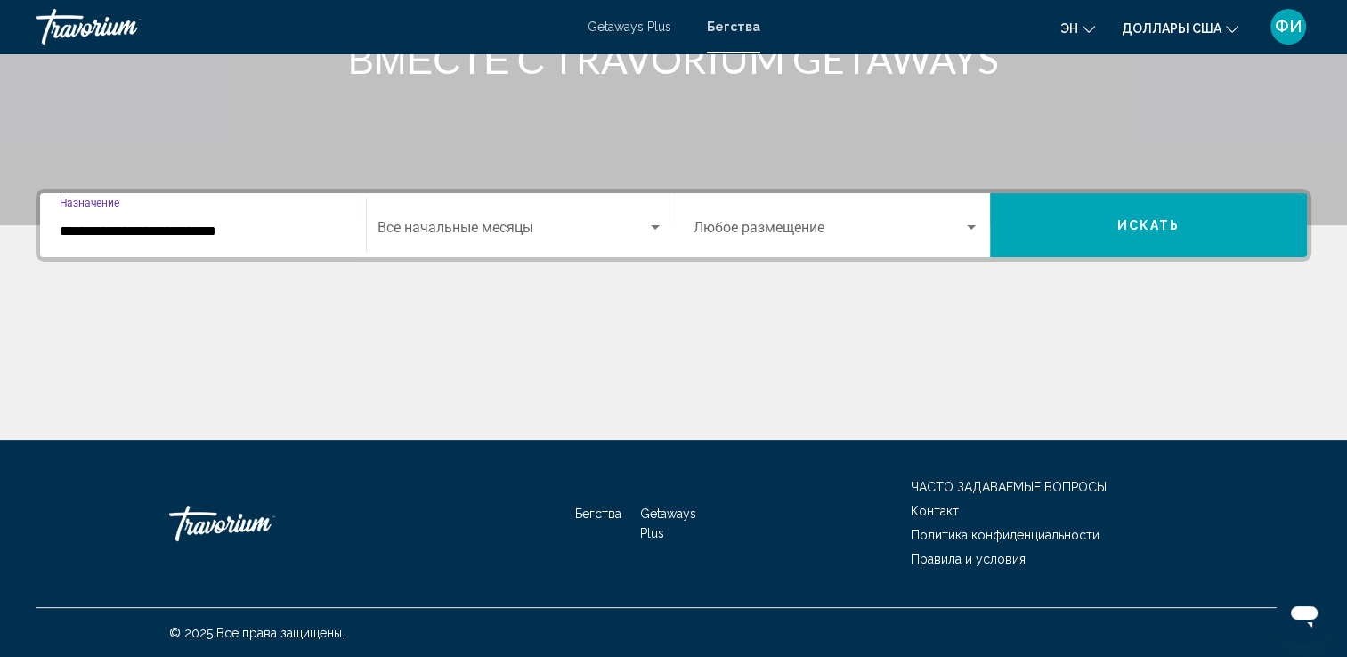
click at [146, 230] on input "**********" at bounding box center [203, 231] width 287 height 16
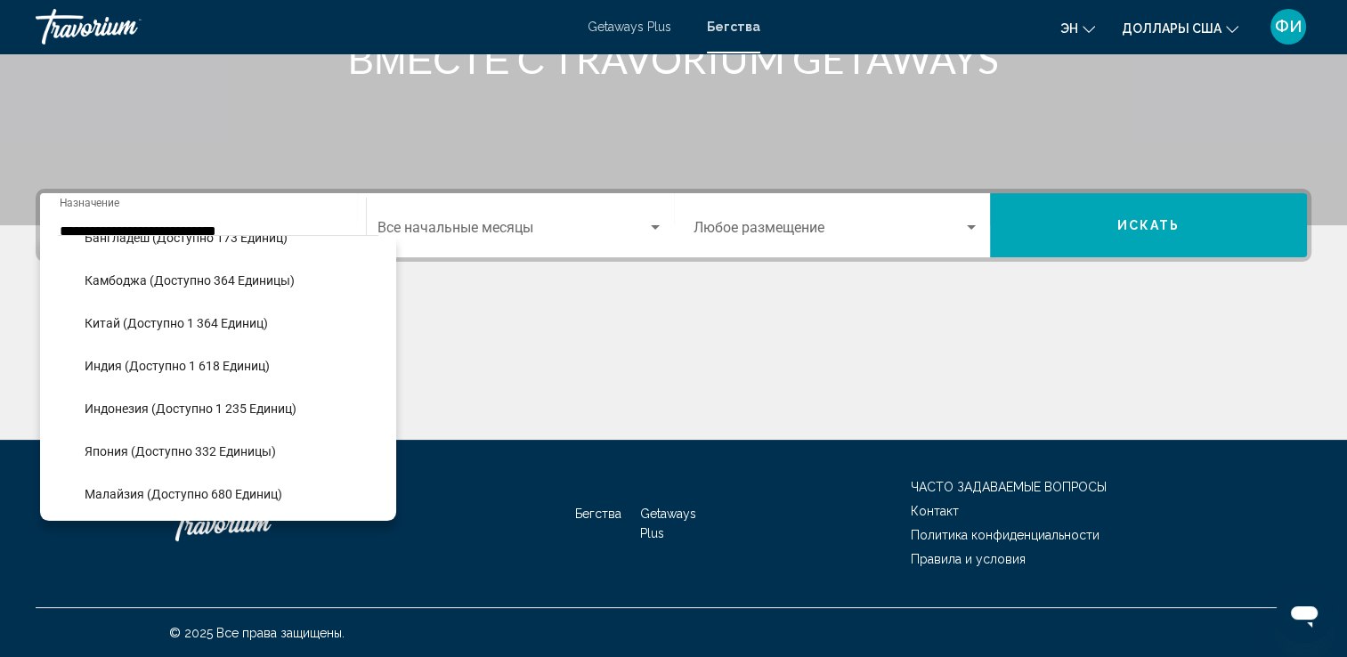
scroll to position [507, 0]
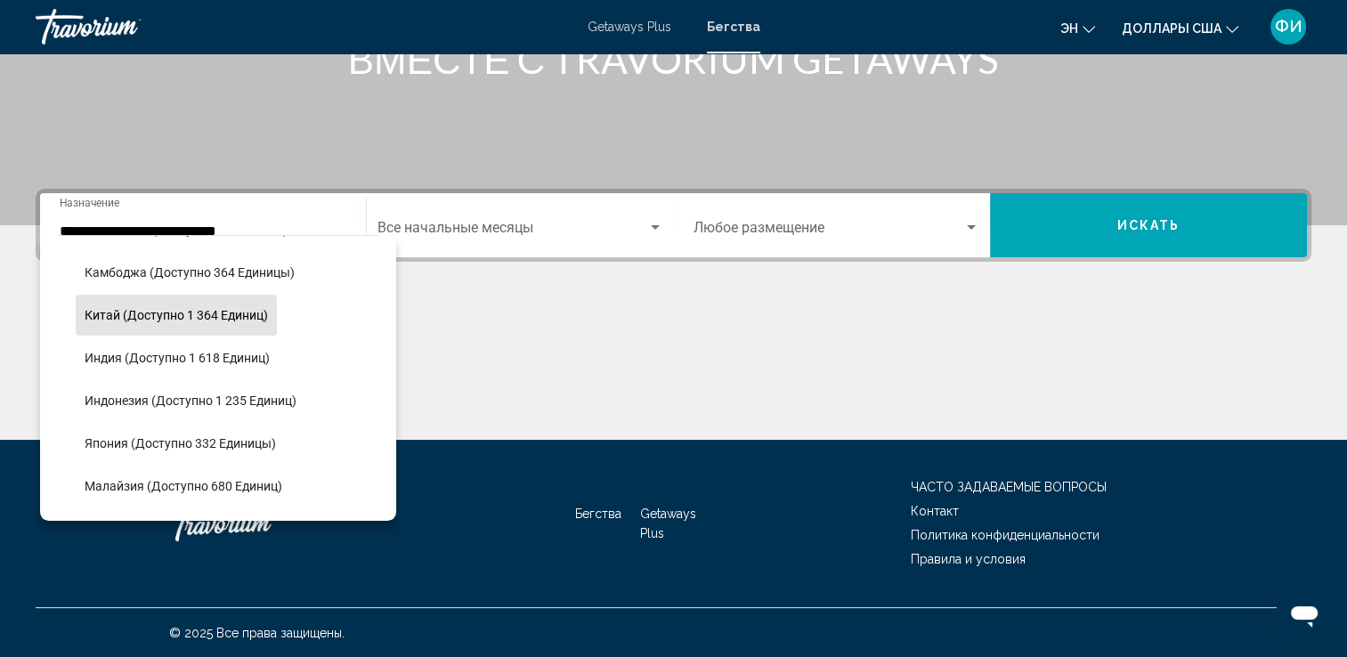
click at [171, 316] on span "Китай (доступно 1 364 единиц)" at bounding box center [176, 315] width 183 height 14
type input "**********"
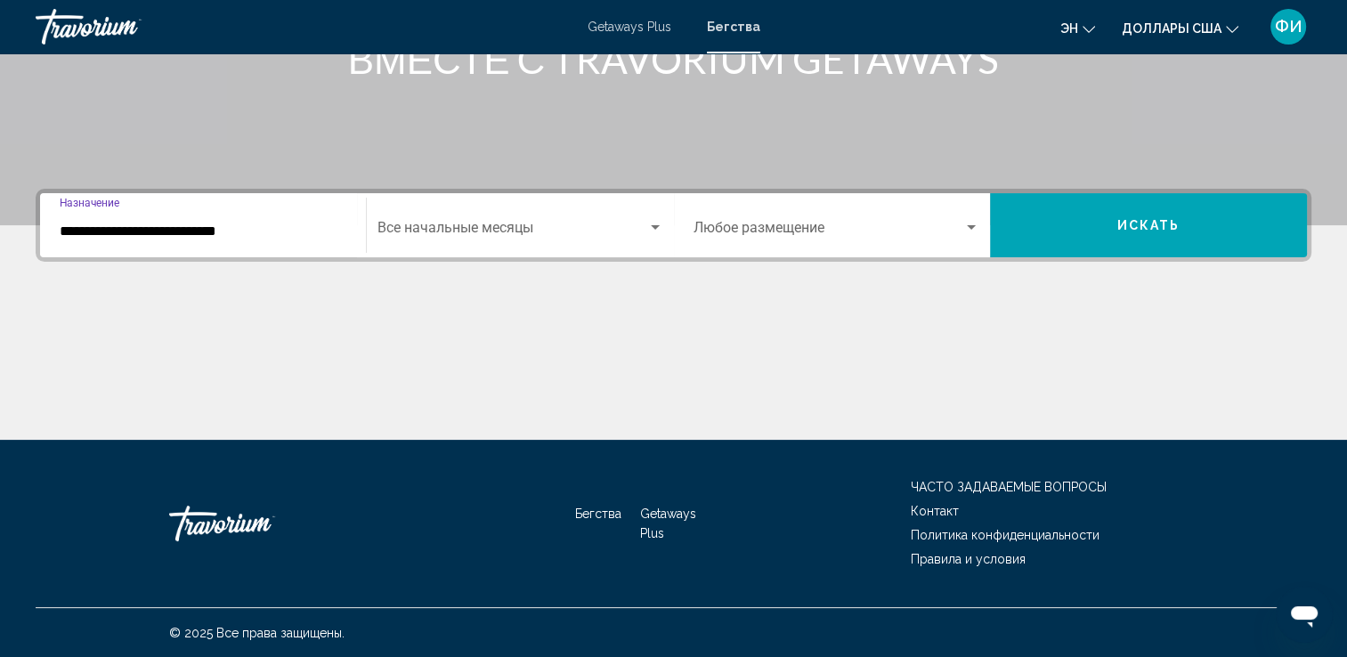
click at [471, 221] on div "Start Month Все начальные месяцы" at bounding box center [520, 226] width 286 height 56
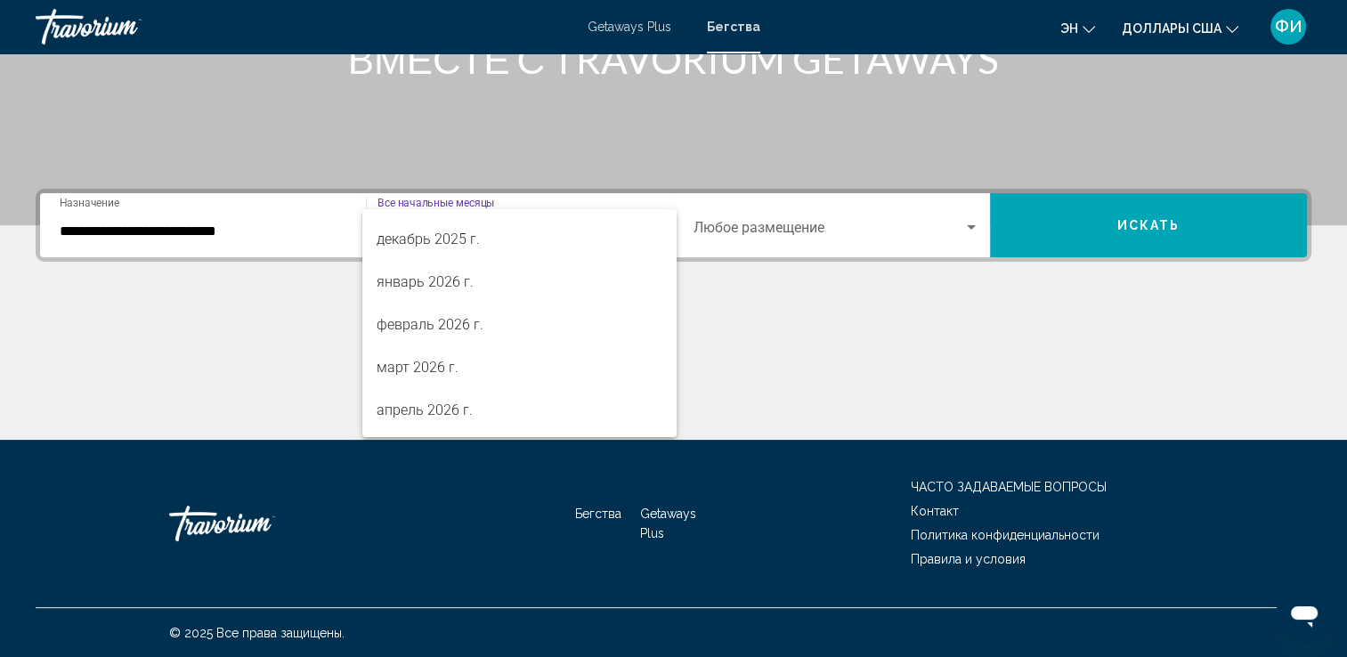
scroll to position [178, 0]
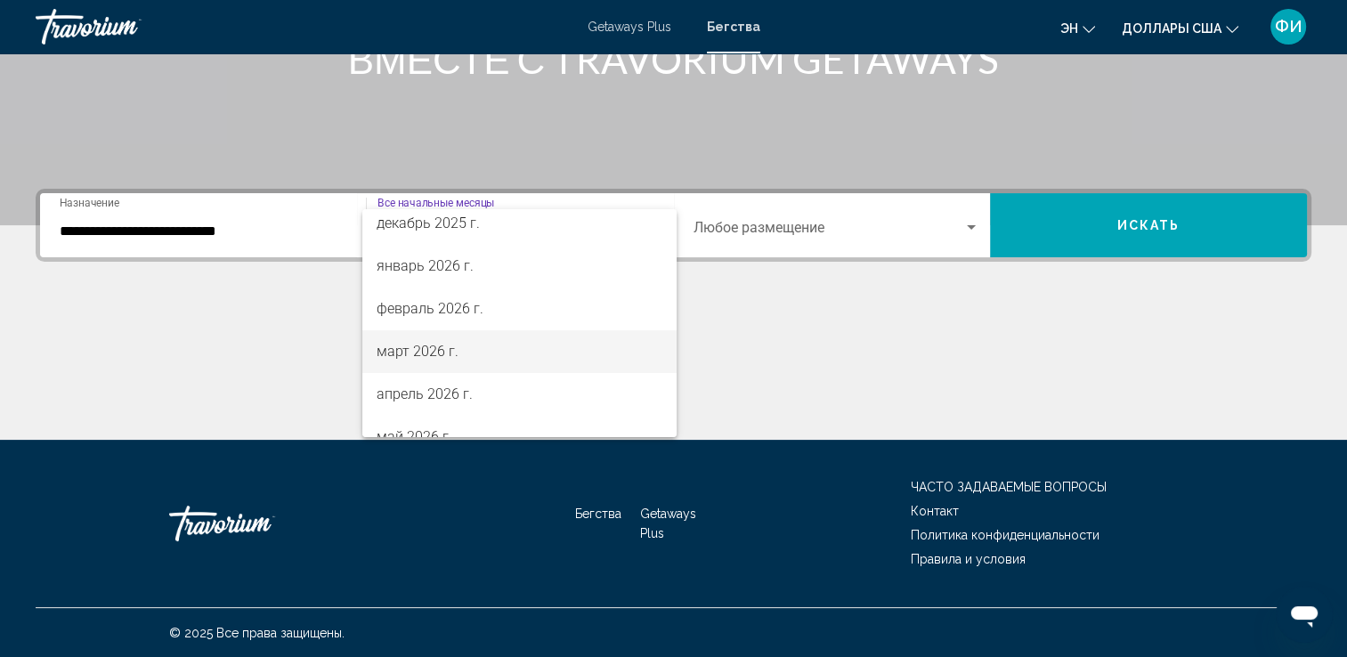
click at [413, 355] on font "март 2026 г." at bounding box center [418, 351] width 82 height 17
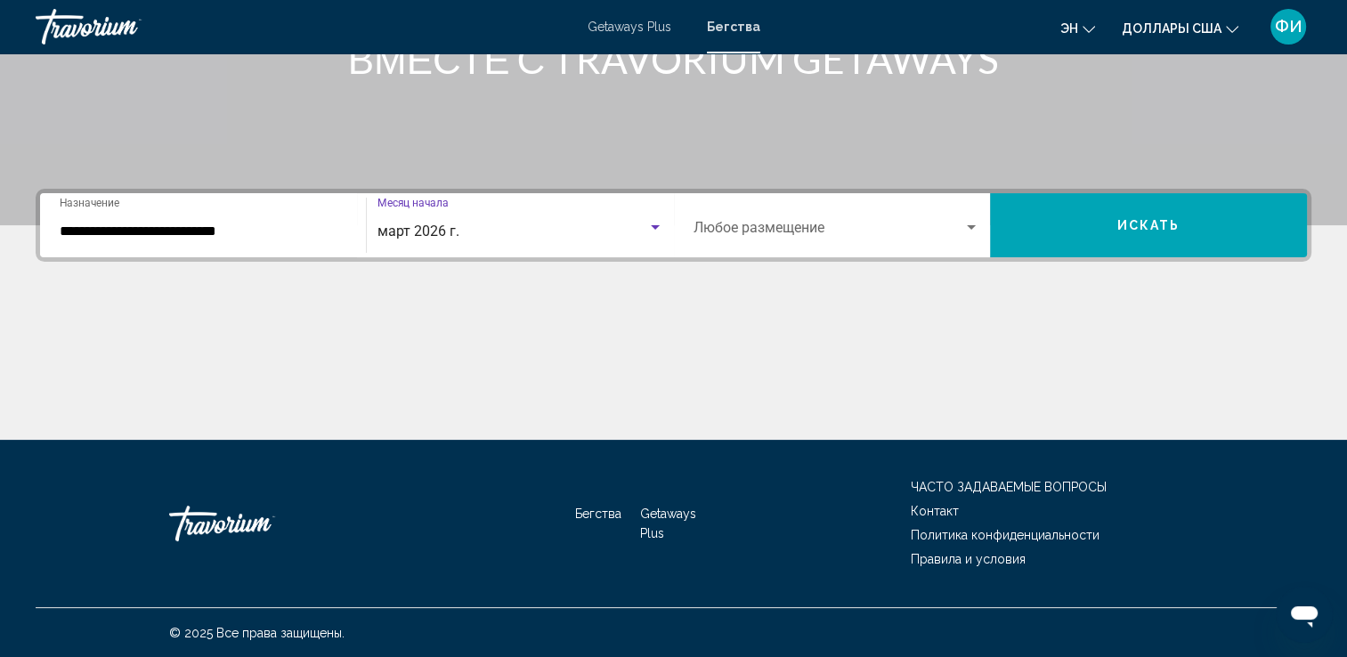
click at [786, 223] on span "Виджет поиска" at bounding box center [829, 231] width 271 height 16
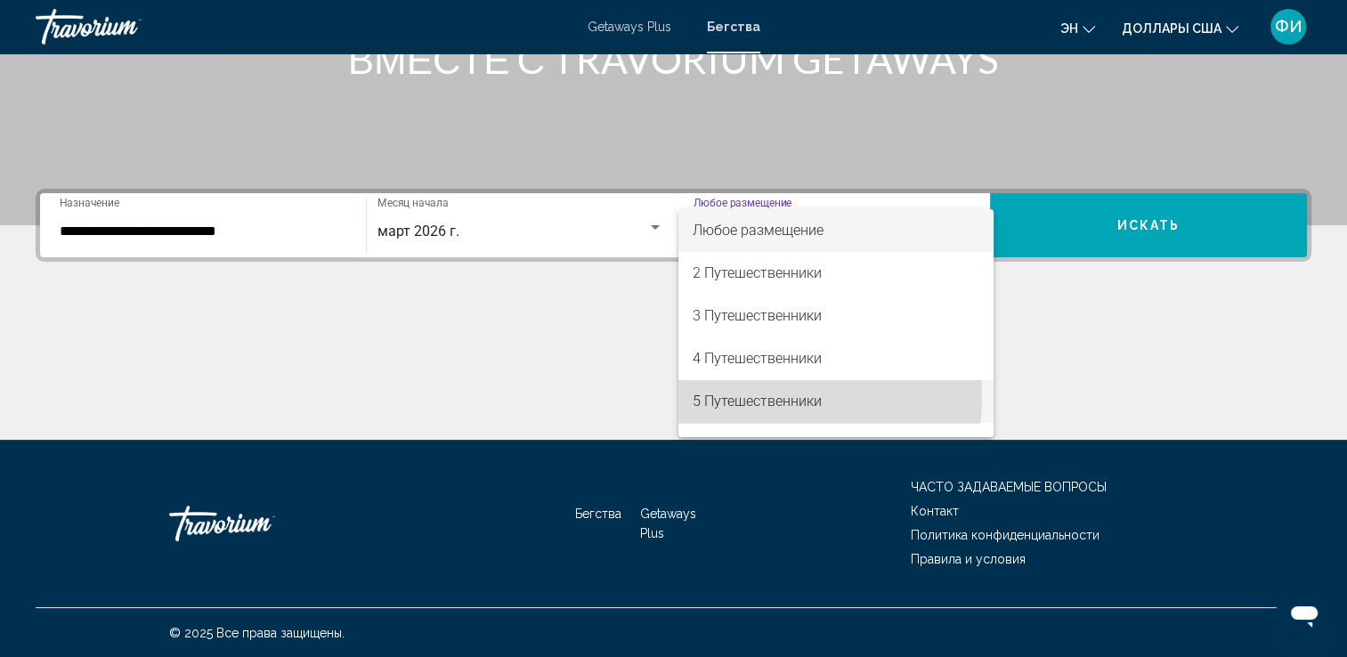
click at [758, 396] on font "5 Путешественники" at bounding box center [757, 401] width 129 height 17
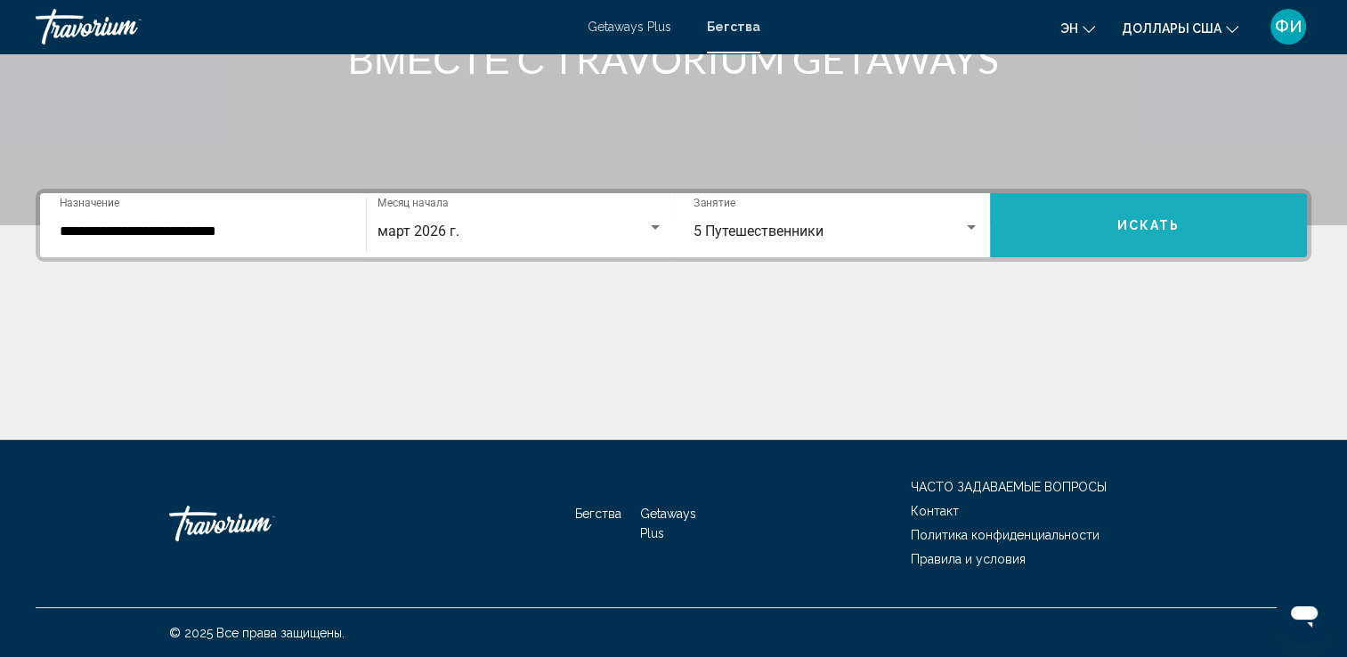
click at [1173, 221] on span "Искать" at bounding box center [1148, 226] width 63 height 14
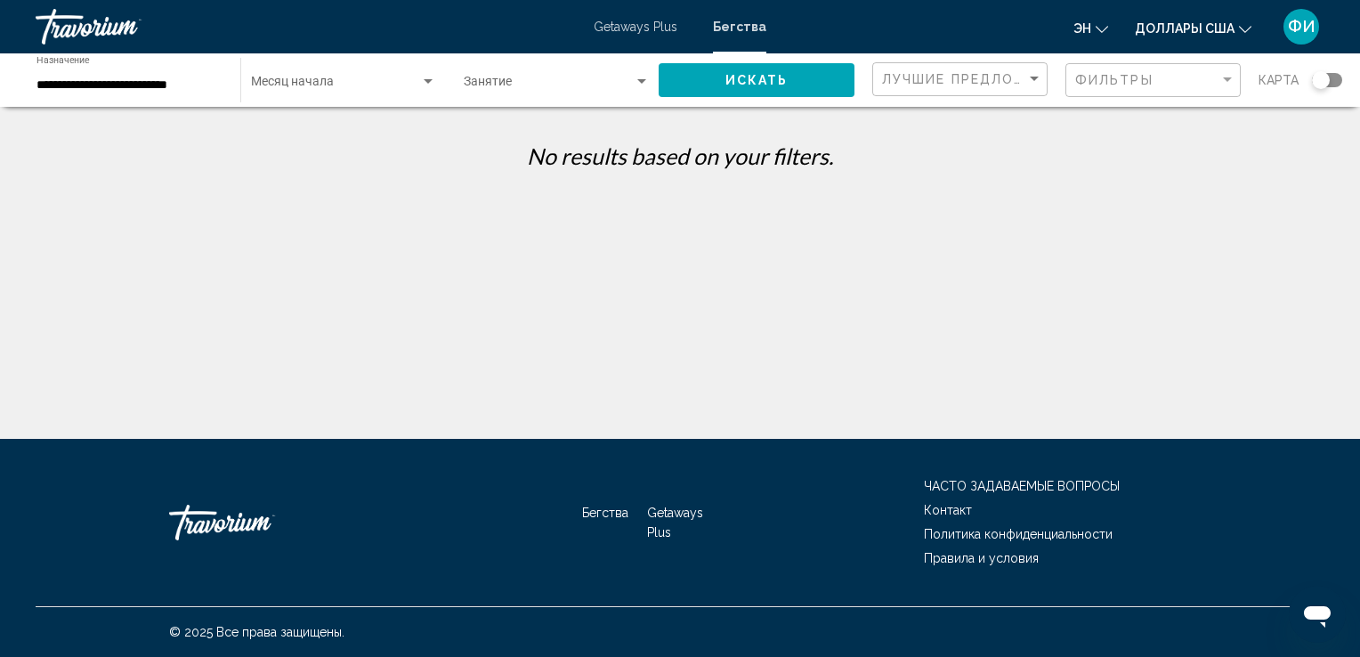
click at [736, 23] on span "Бегства" at bounding box center [739, 27] width 53 height 14
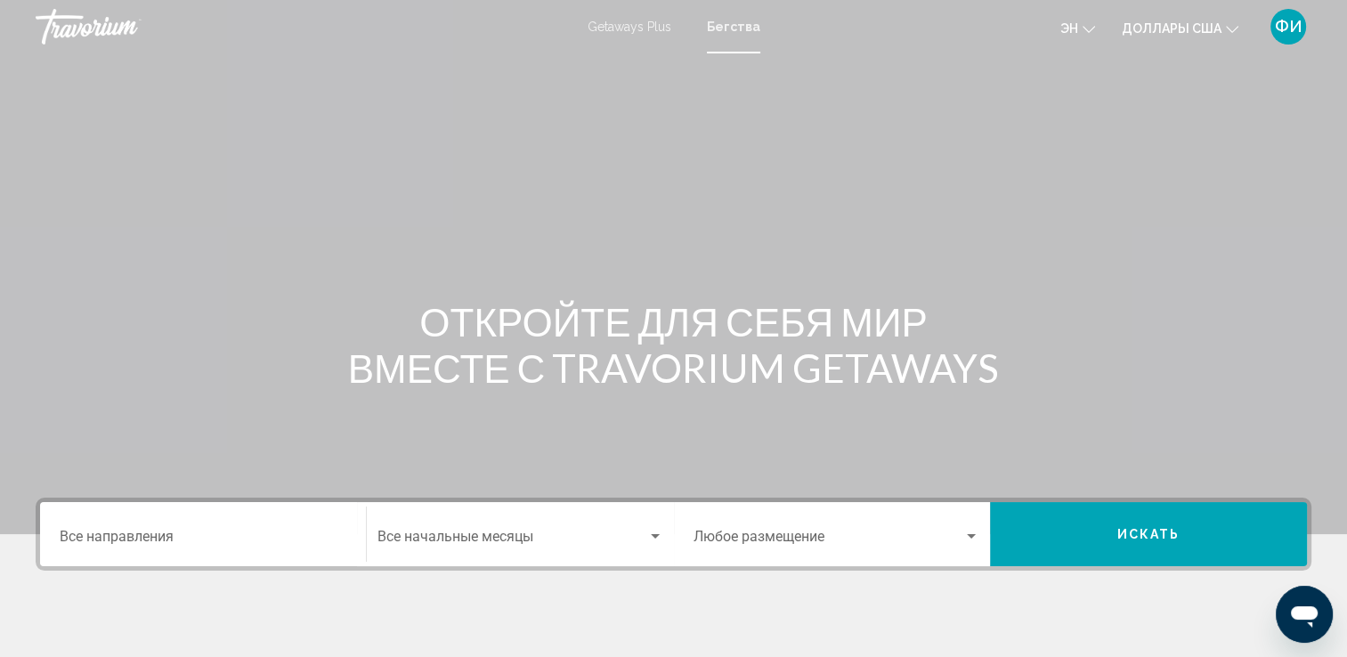
click at [101, 529] on div "Destination Все направления" at bounding box center [203, 535] width 287 height 56
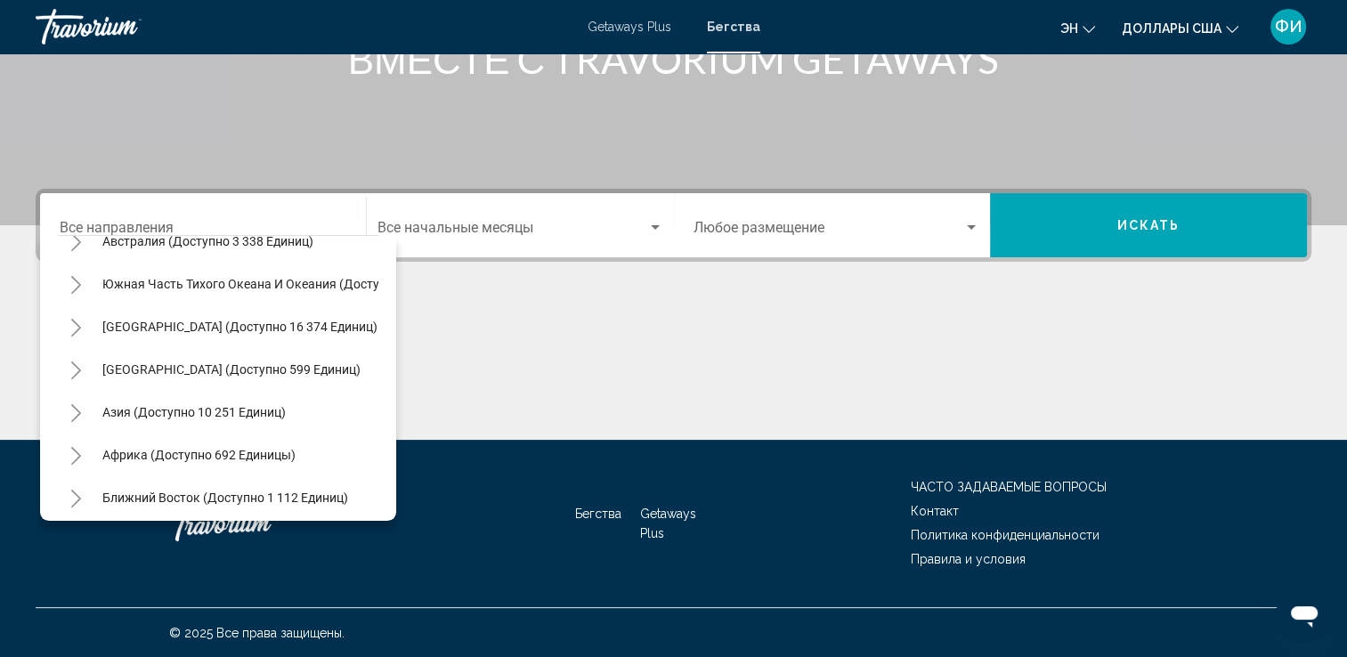
scroll to position [302, 0]
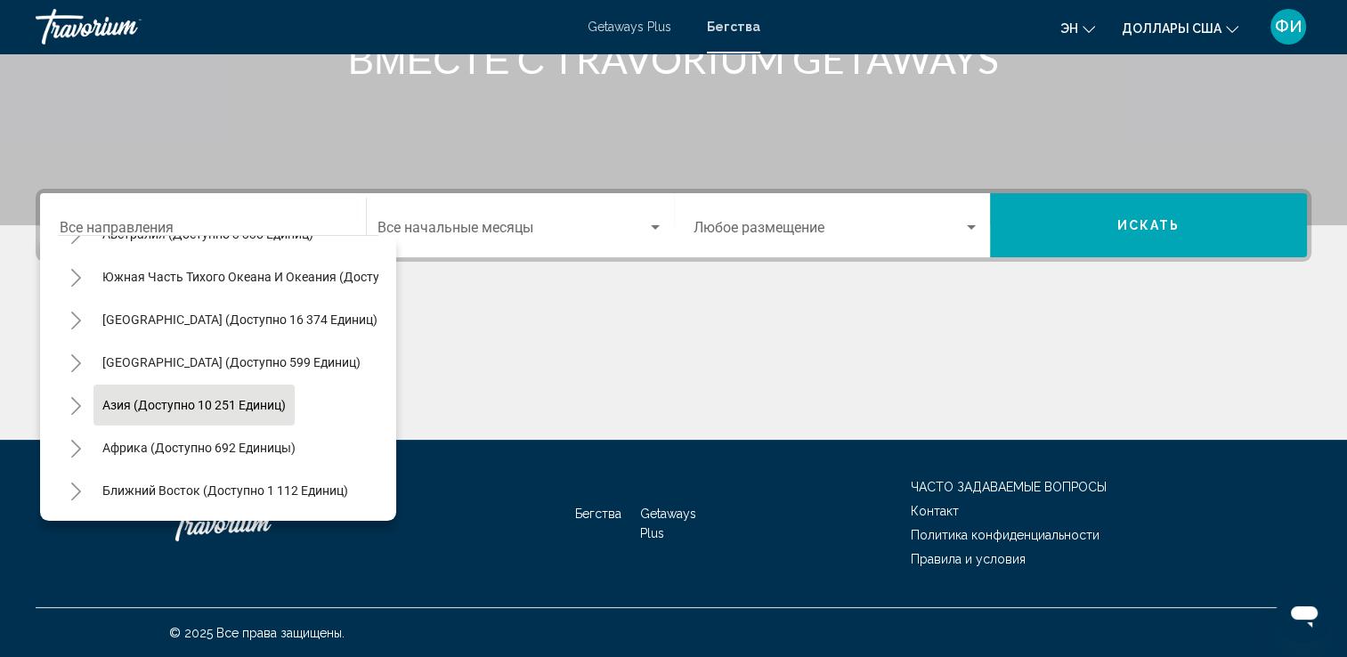
click at [123, 398] on span "Азия (доступно 10 251 единиц)" at bounding box center [193, 405] width 183 height 14
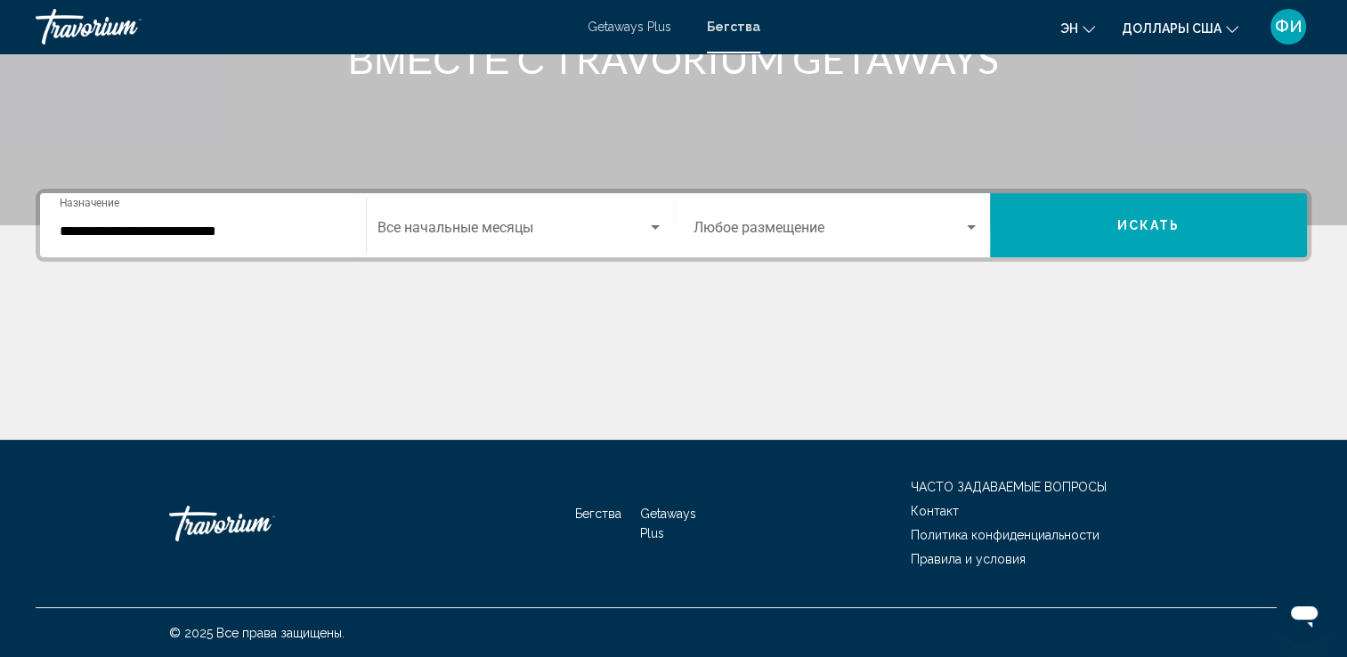
click at [210, 240] on div "**********" at bounding box center [203, 226] width 287 height 56
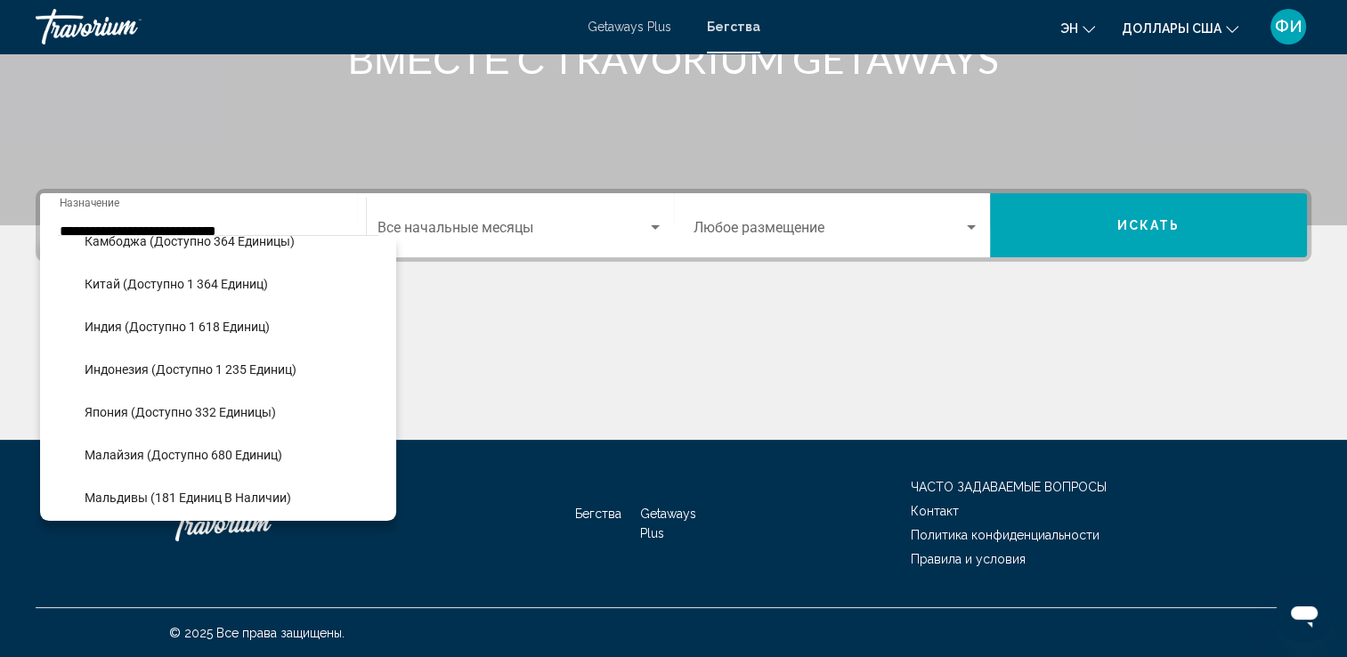
scroll to position [503, 0]
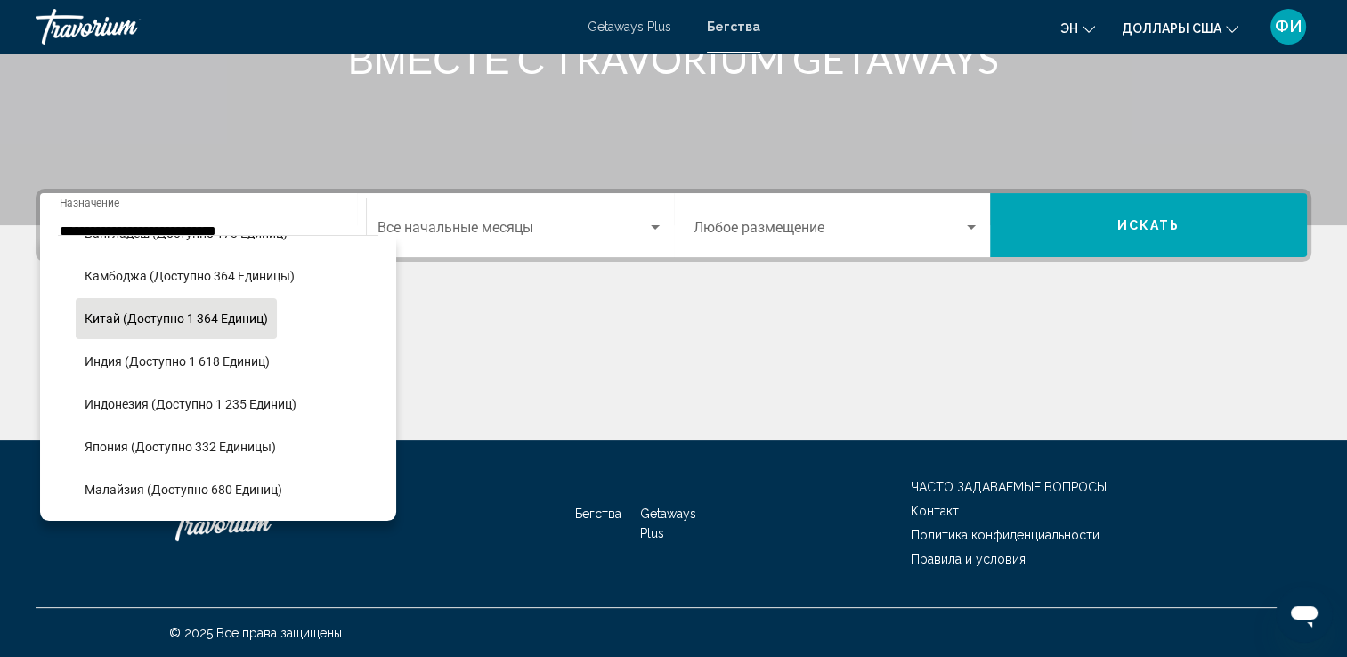
click at [157, 321] on span "Китай (доступно 1 364 единиц)" at bounding box center [176, 319] width 183 height 14
type input "**********"
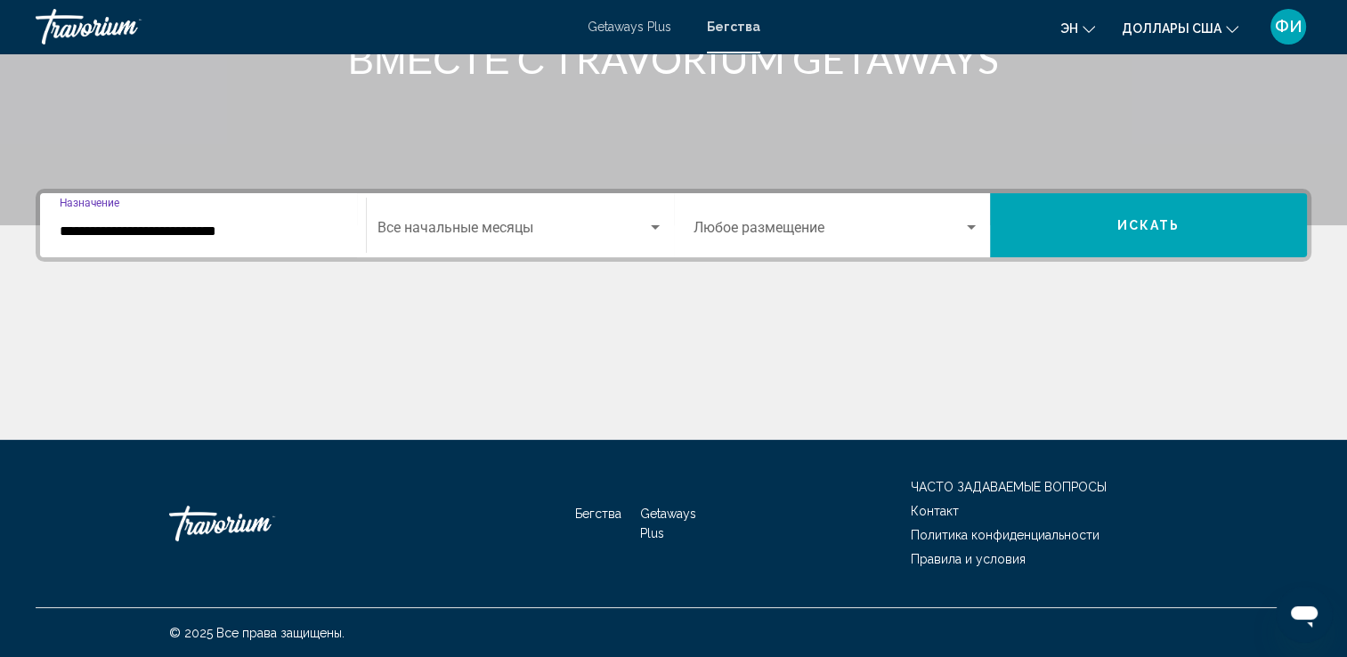
click at [491, 231] on span "Виджет поиска" at bounding box center [512, 231] width 270 height 16
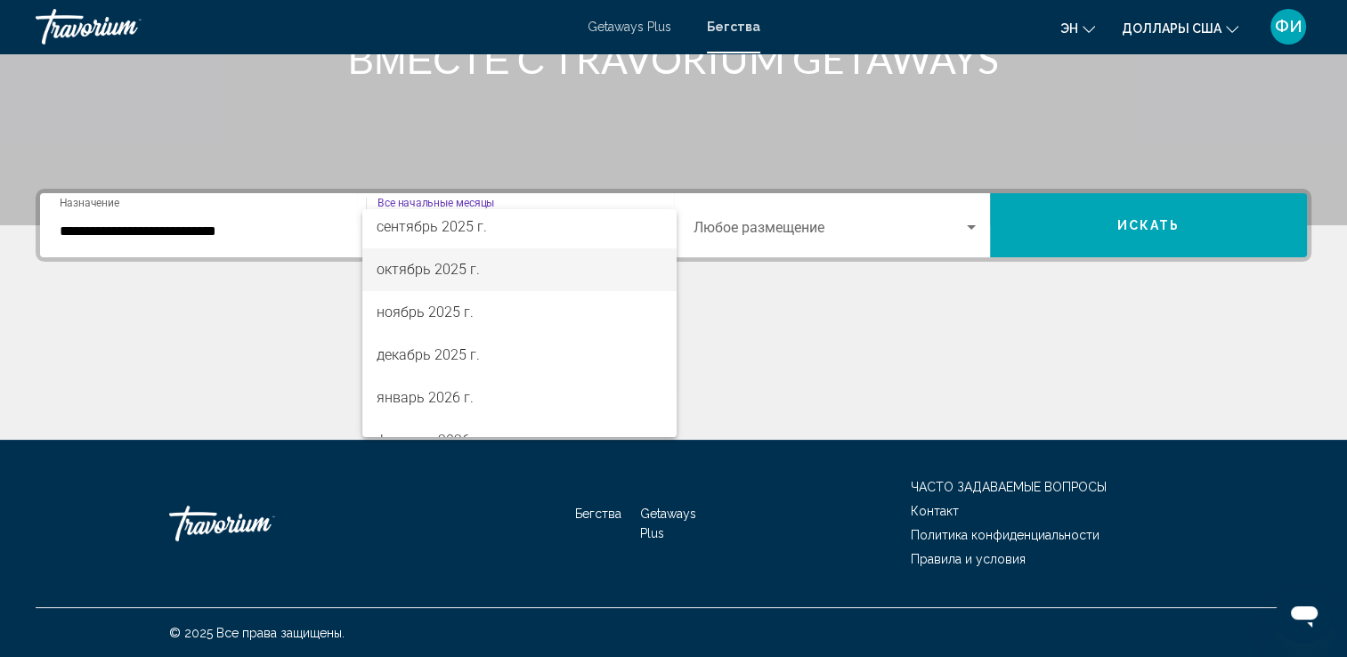
scroll to position [89, 0]
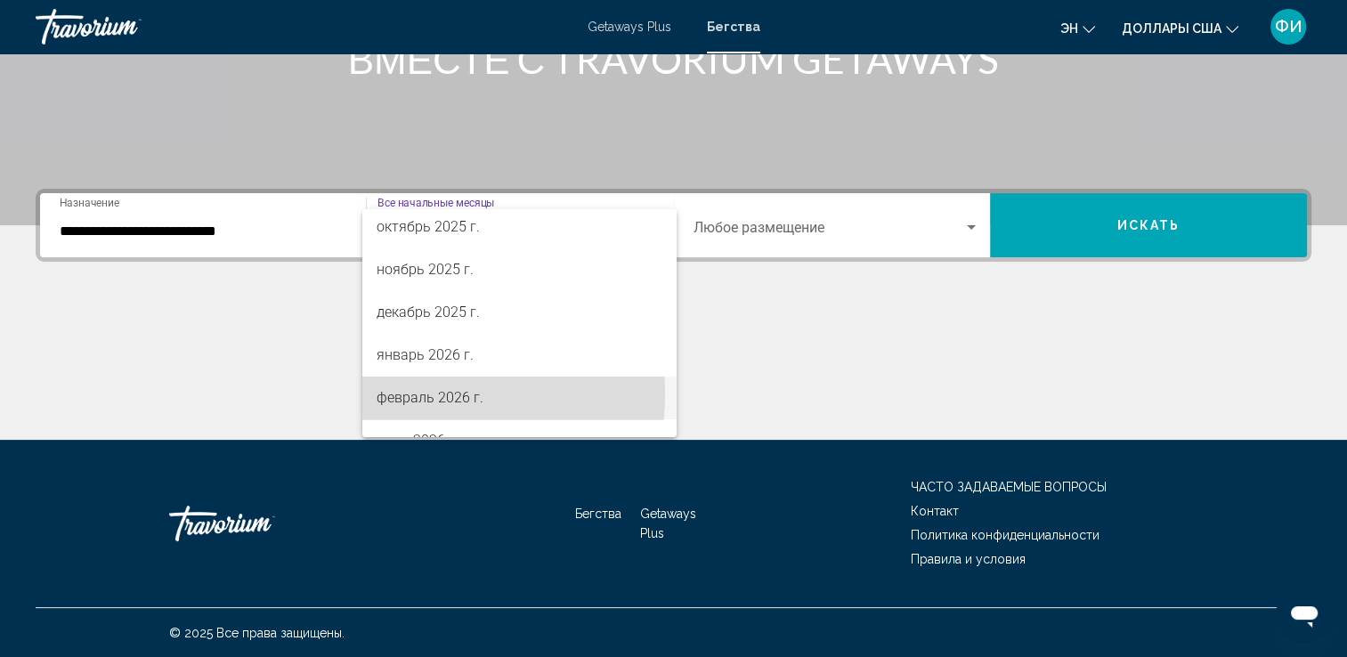
drag, startPoint x: 429, startPoint y: 394, endPoint x: 497, endPoint y: 347, distance: 82.5
click at [429, 394] on font "февраль 2026 г." at bounding box center [430, 397] width 107 height 17
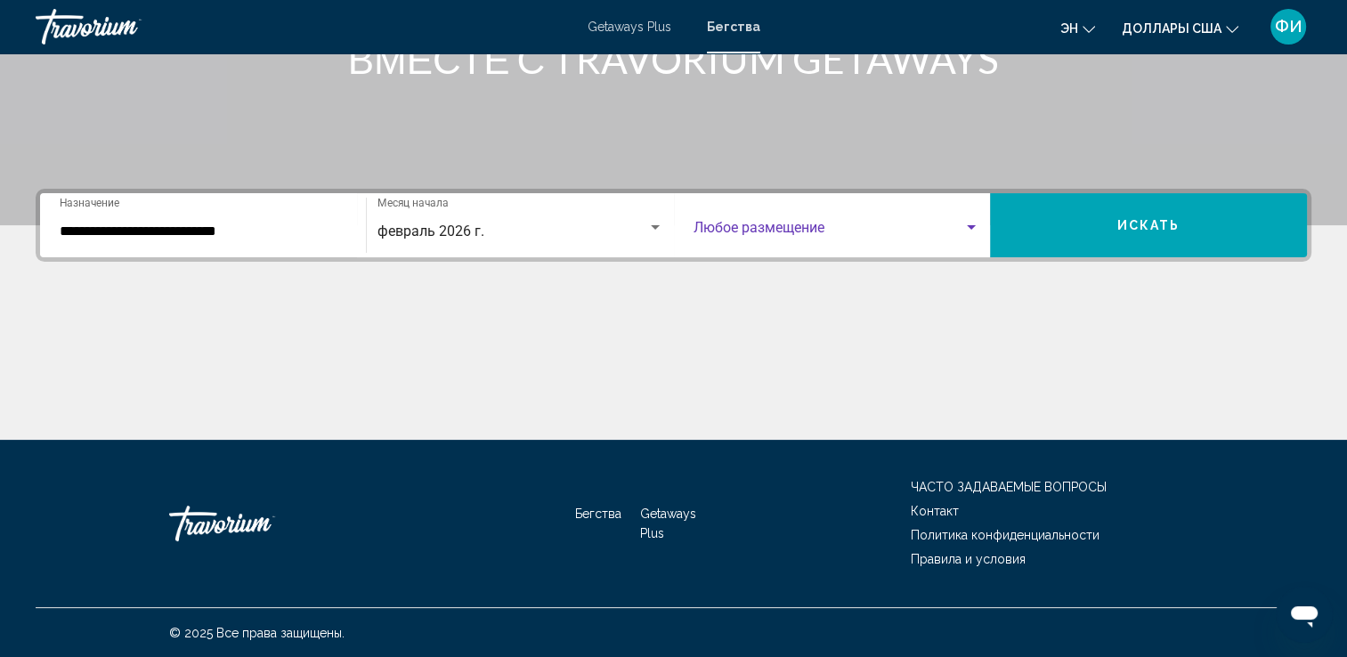
click at [728, 223] on span "Виджет поиска" at bounding box center [829, 231] width 271 height 16
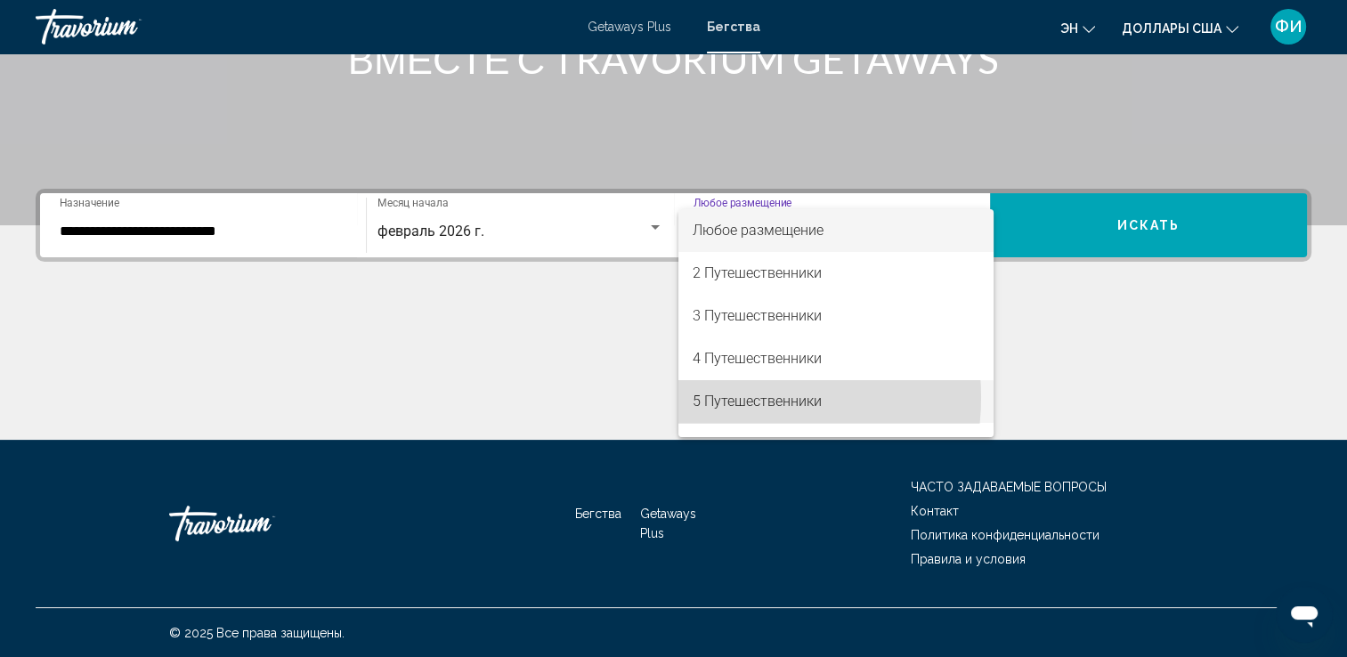
click at [728, 397] on font "5 Путешественники" at bounding box center [757, 401] width 129 height 17
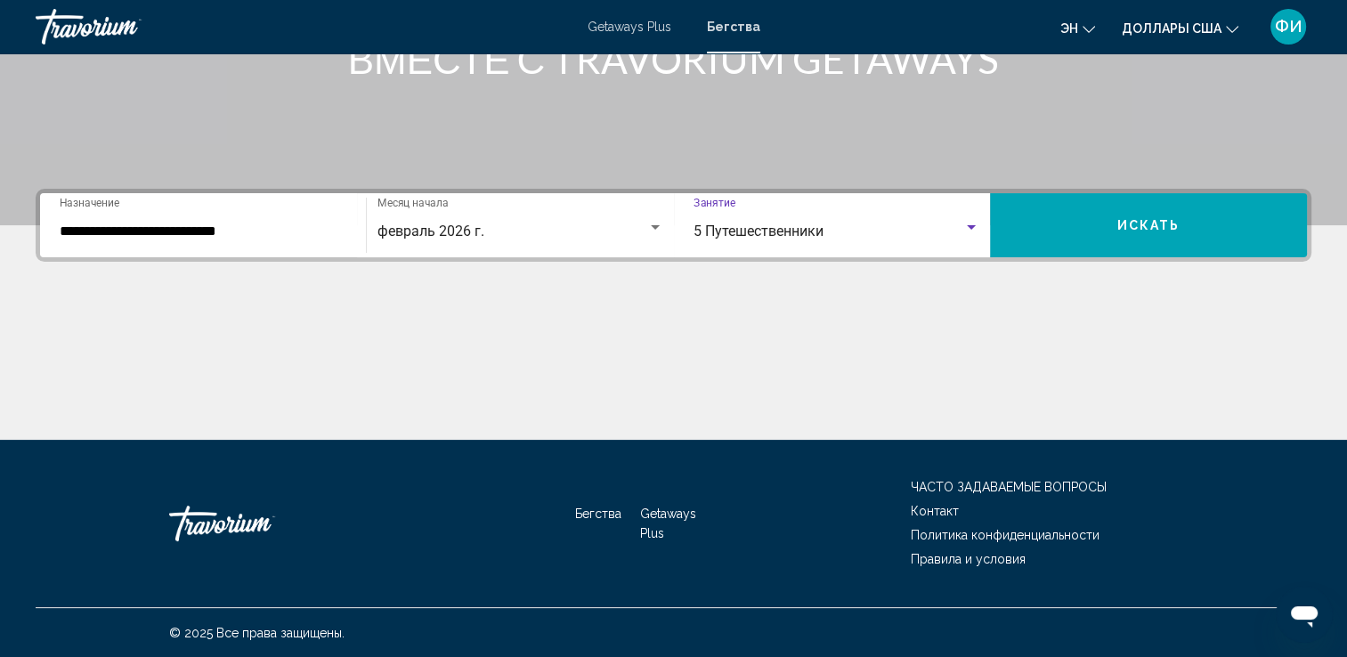
click at [1129, 219] on span "Искать" at bounding box center [1148, 226] width 63 height 14
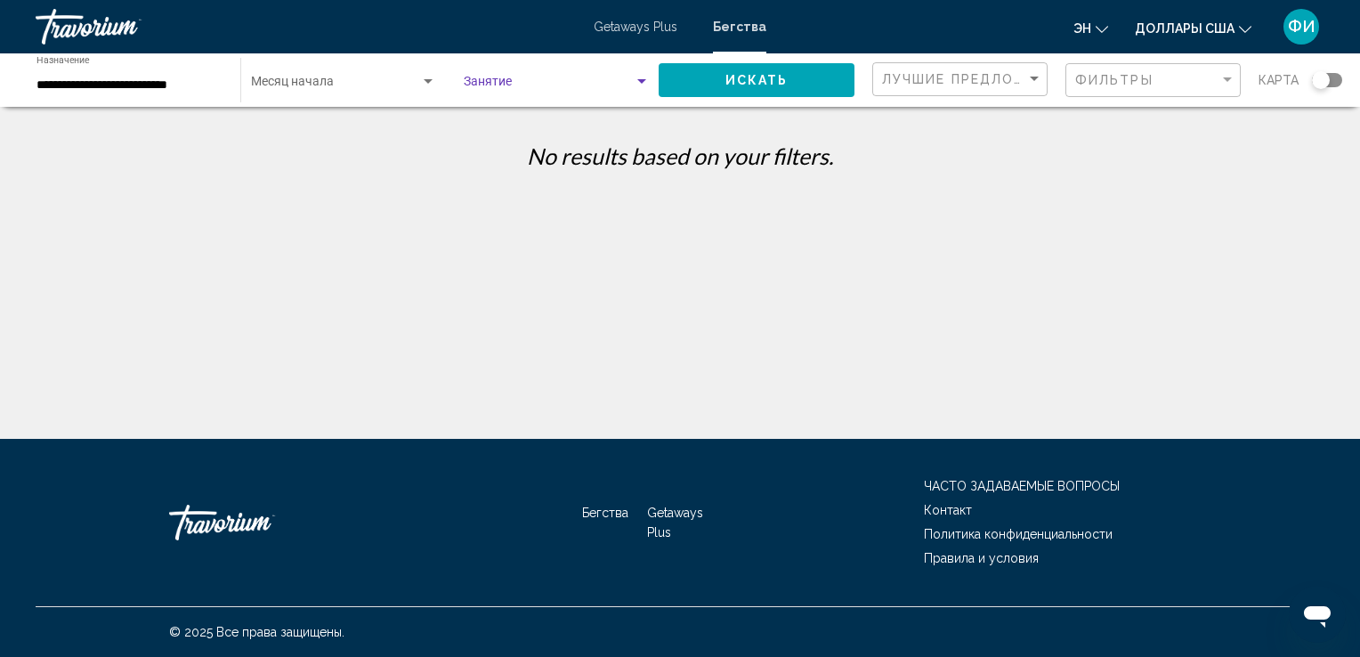
click at [519, 81] on span "Виджет поиска" at bounding box center [549, 85] width 170 height 14
click at [355, 84] on div at bounding box center [680, 328] width 1360 height 657
click at [150, 84] on input "**********" at bounding box center [130, 85] width 186 height 14
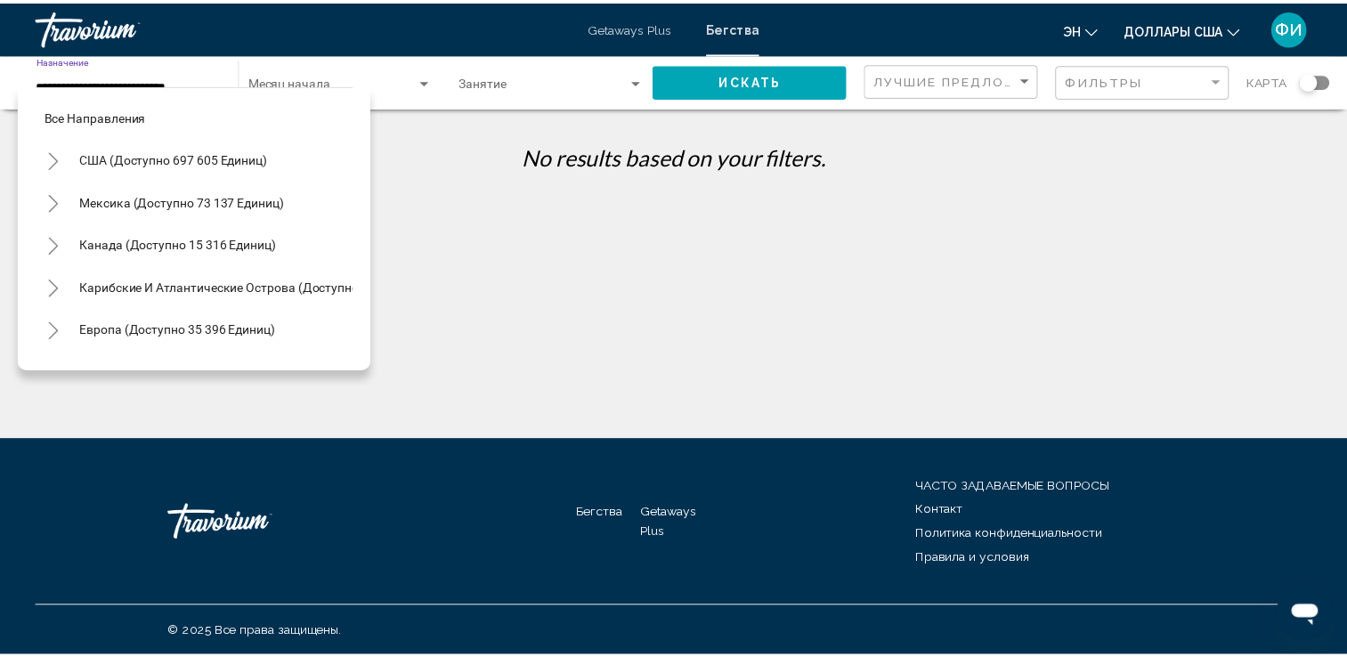
scroll to position [454, 0]
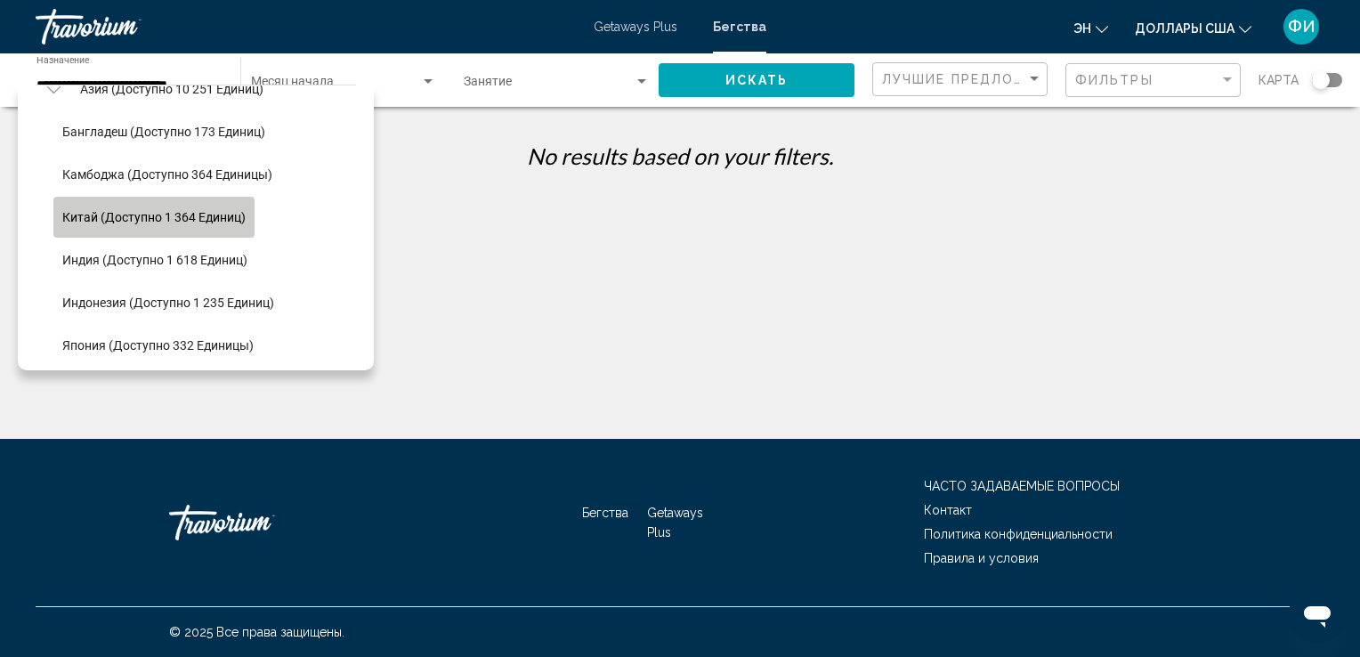
click at [150, 215] on span "Китай (доступно 1 364 единиц)" at bounding box center [153, 217] width 183 height 14
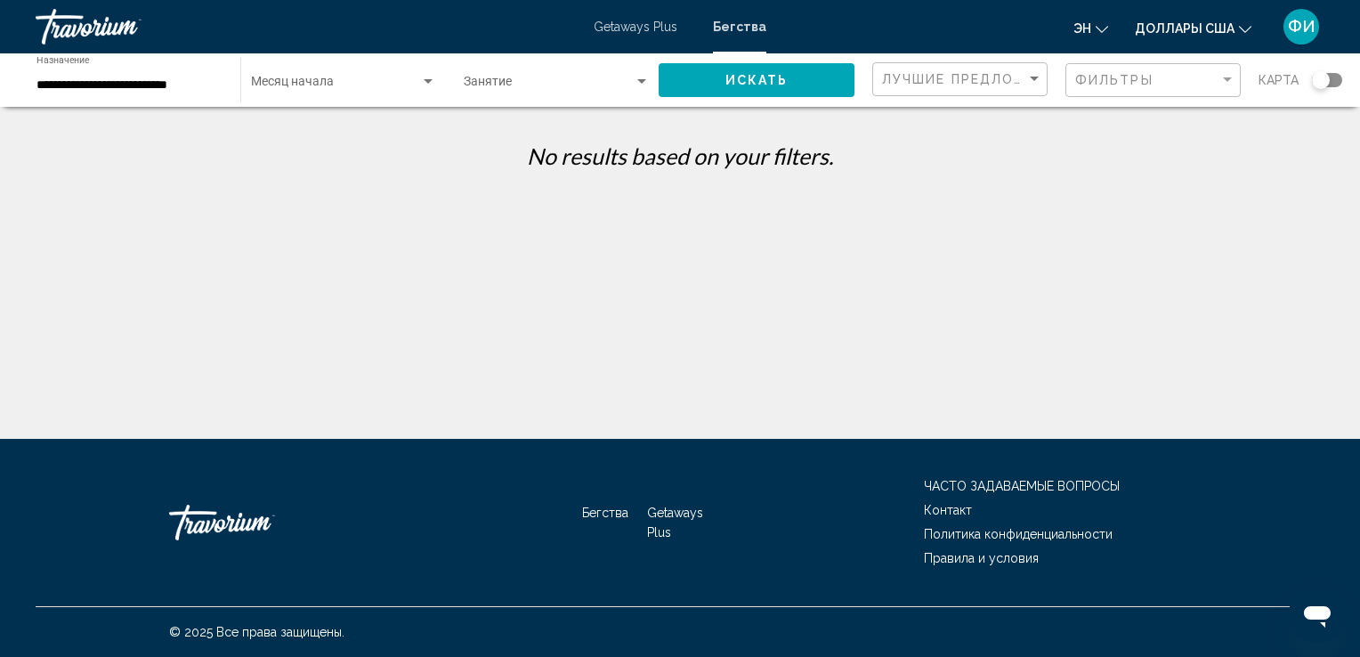
click at [755, 26] on span "Бегства" at bounding box center [739, 27] width 53 height 14
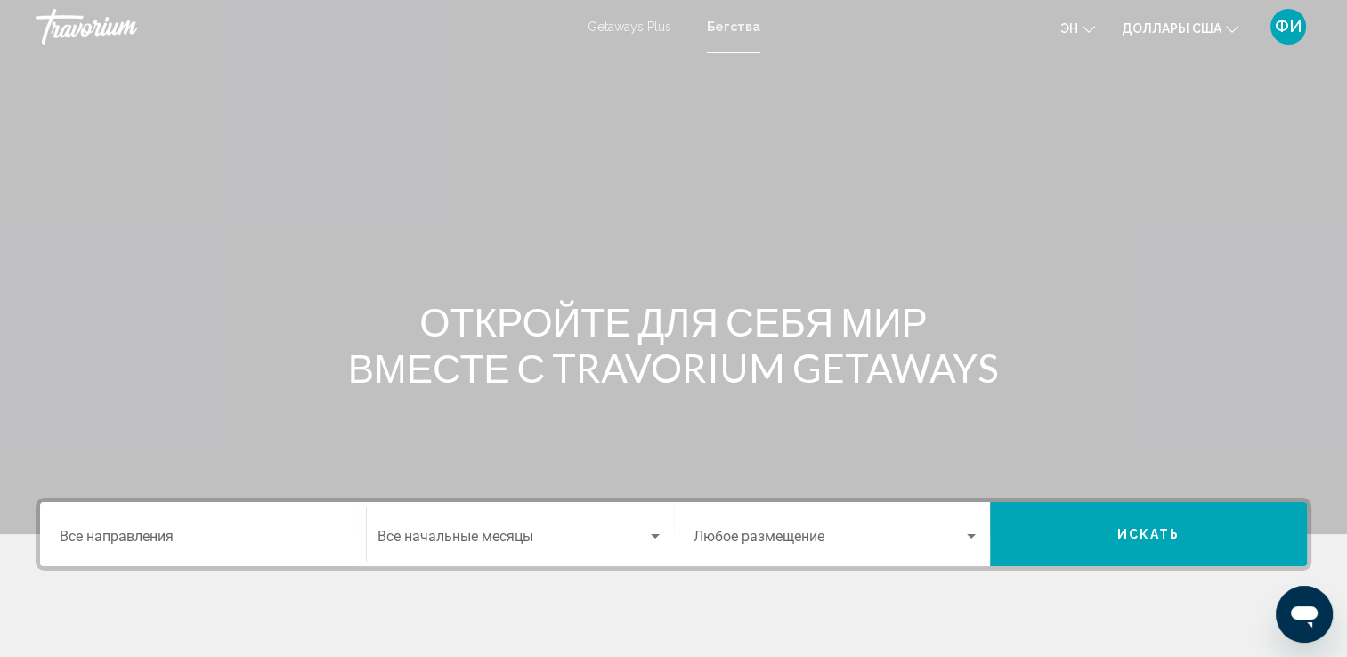
click at [591, 28] on span "Getaways Plus" at bounding box center [630, 27] width 84 height 14
click at [107, 500] on div "Destination Все направления Start Month Все начальные месяцы Occupancy Любое ра…" at bounding box center [674, 534] width 1276 height 73
click at [112, 523] on div "Destination Все направления" at bounding box center [203, 535] width 287 height 56
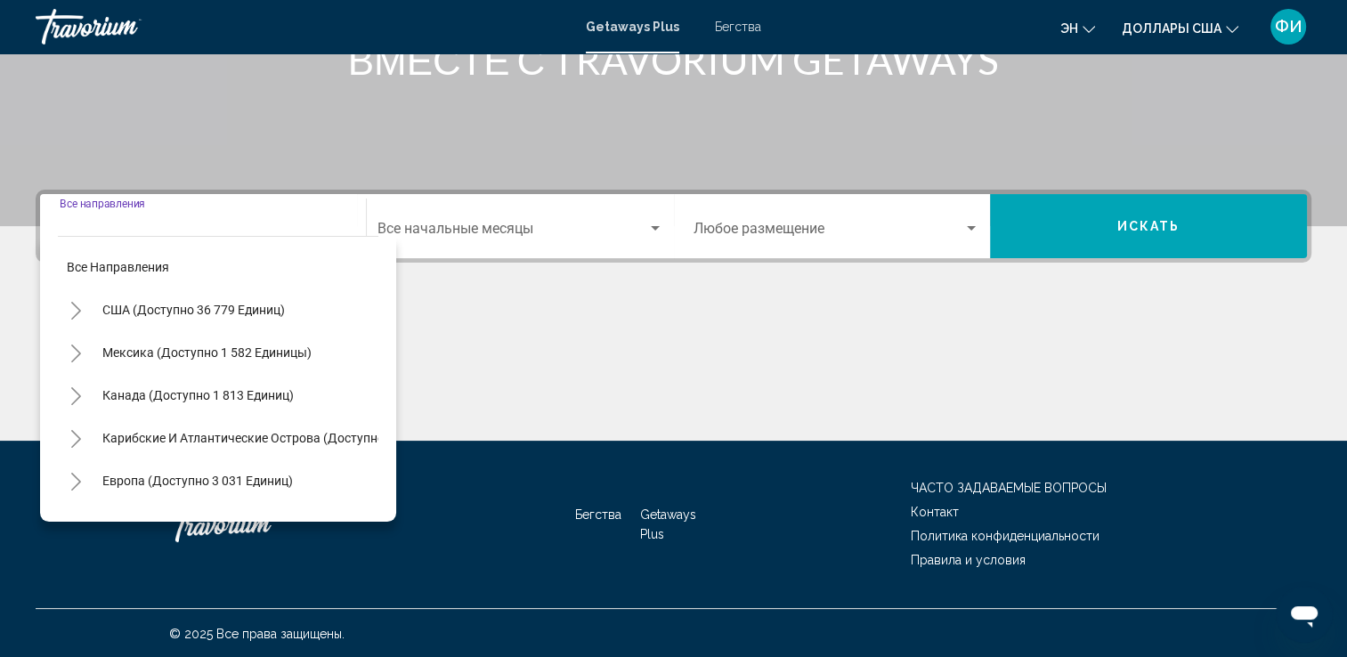
scroll to position [309, 0]
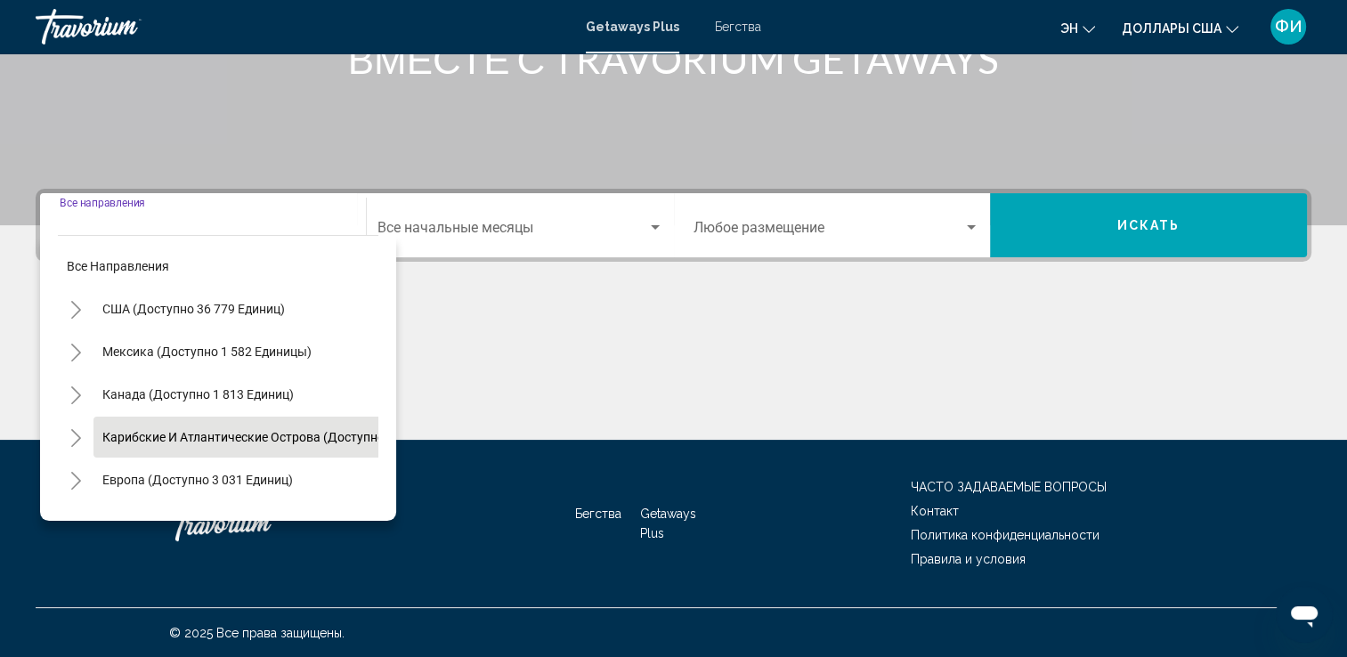
click at [181, 433] on span "Карибские и Атлантические острова (доступно 1 337 единиц)" at bounding box center [285, 437] width 366 height 14
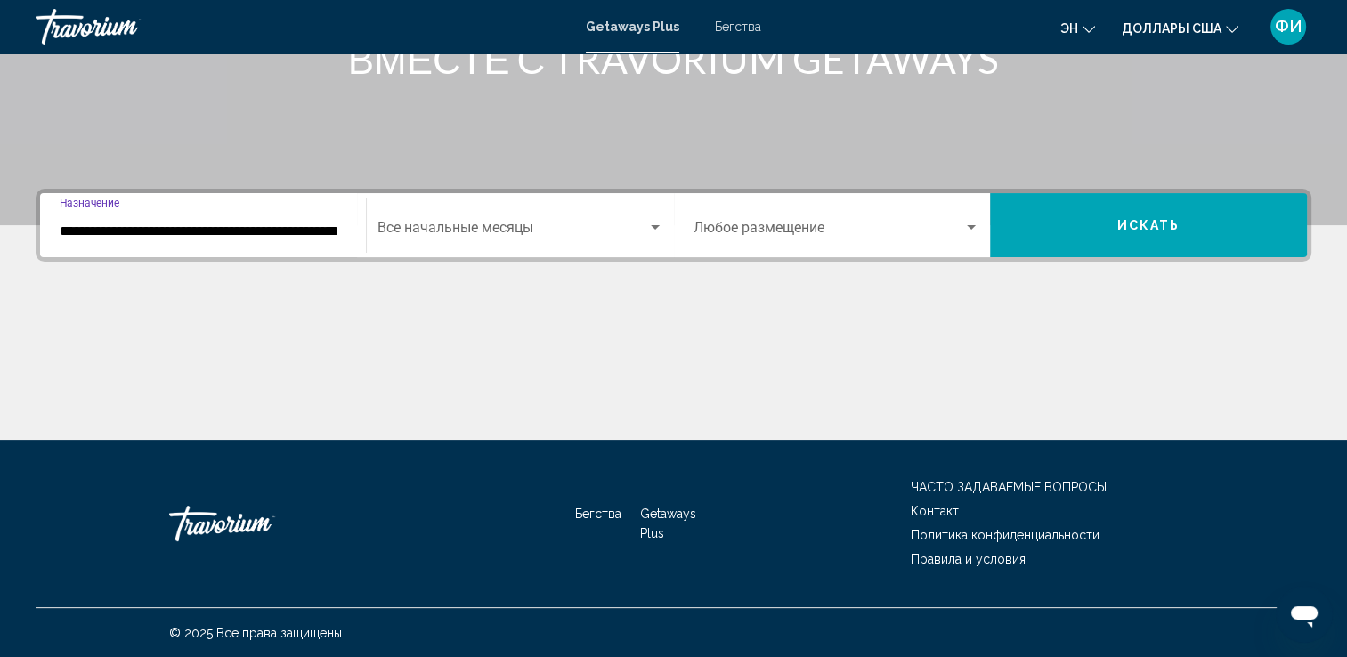
click at [448, 225] on span "Виджет поиска" at bounding box center [512, 231] width 270 height 16
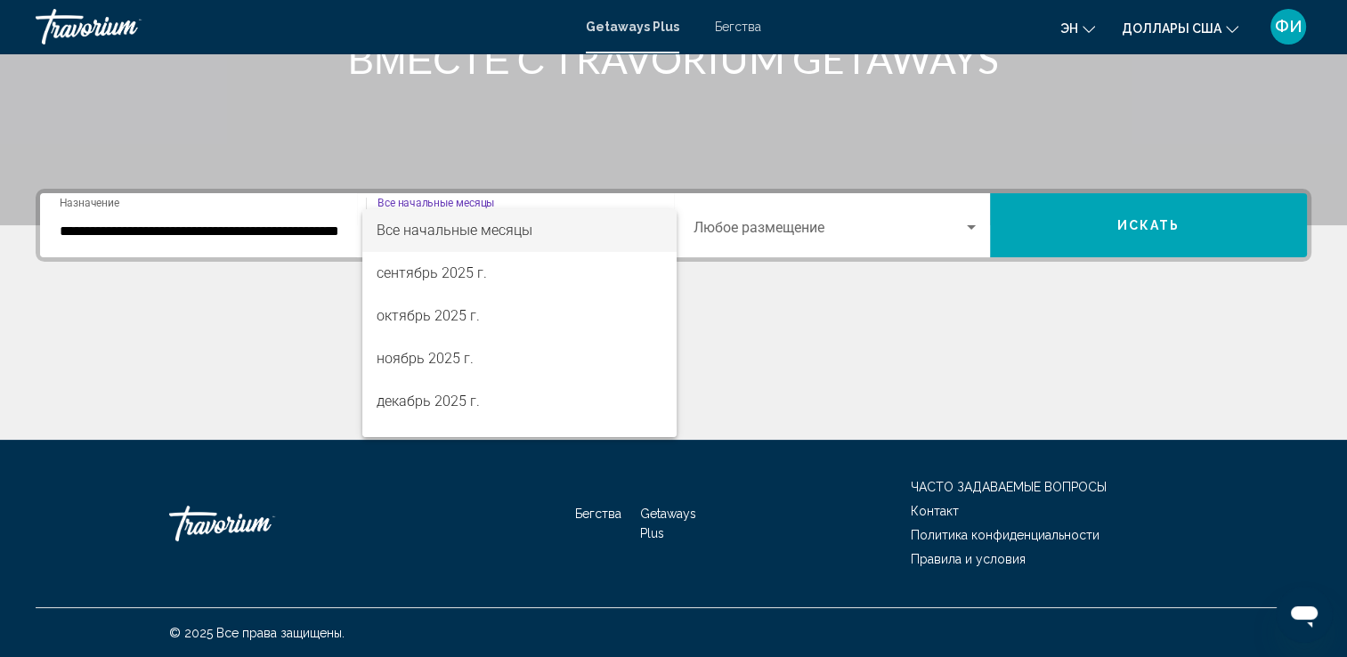
click at [265, 226] on div at bounding box center [673, 328] width 1347 height 657
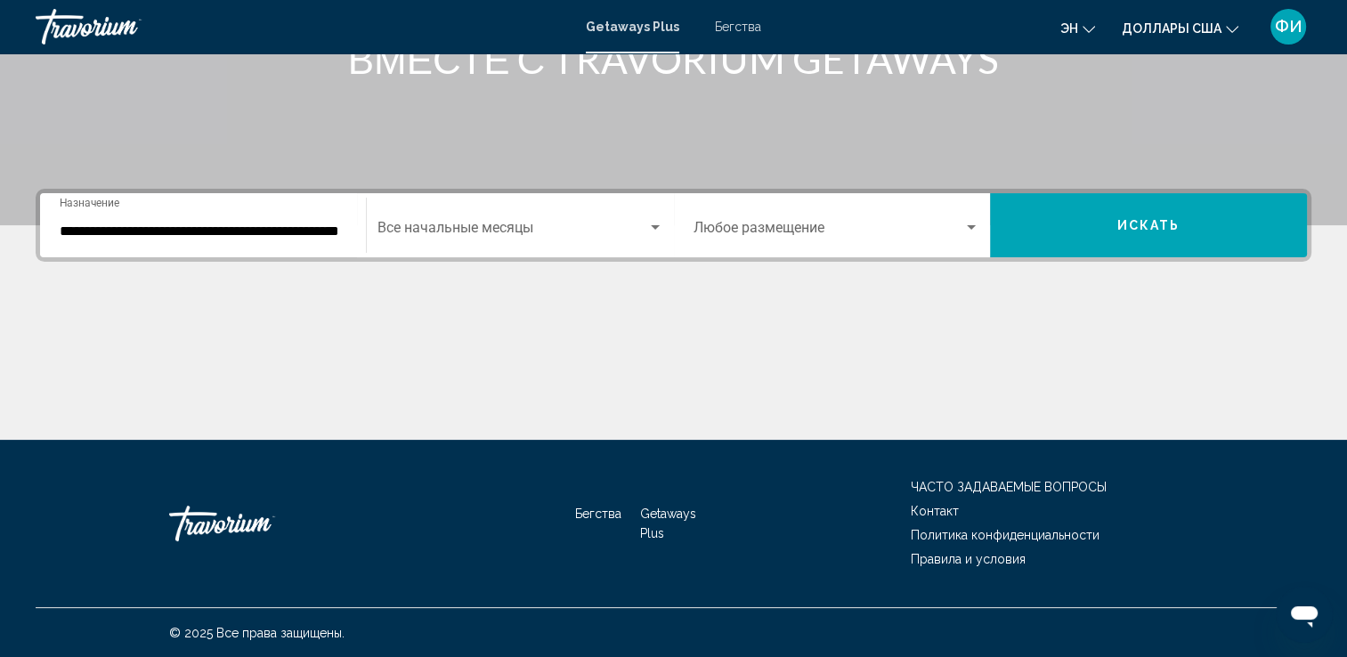
click at [333, 226] on input "**********" at bounding box center [203, 231] width 287 height 16
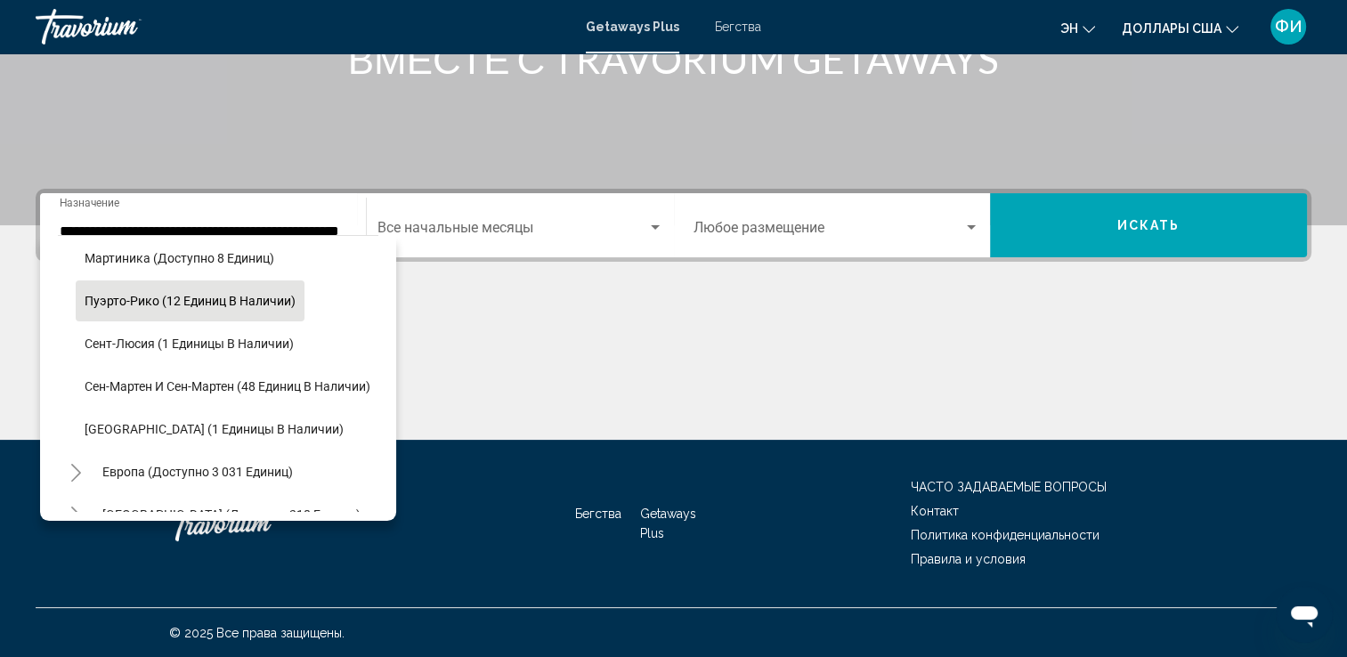
scroll to position [466, 0]
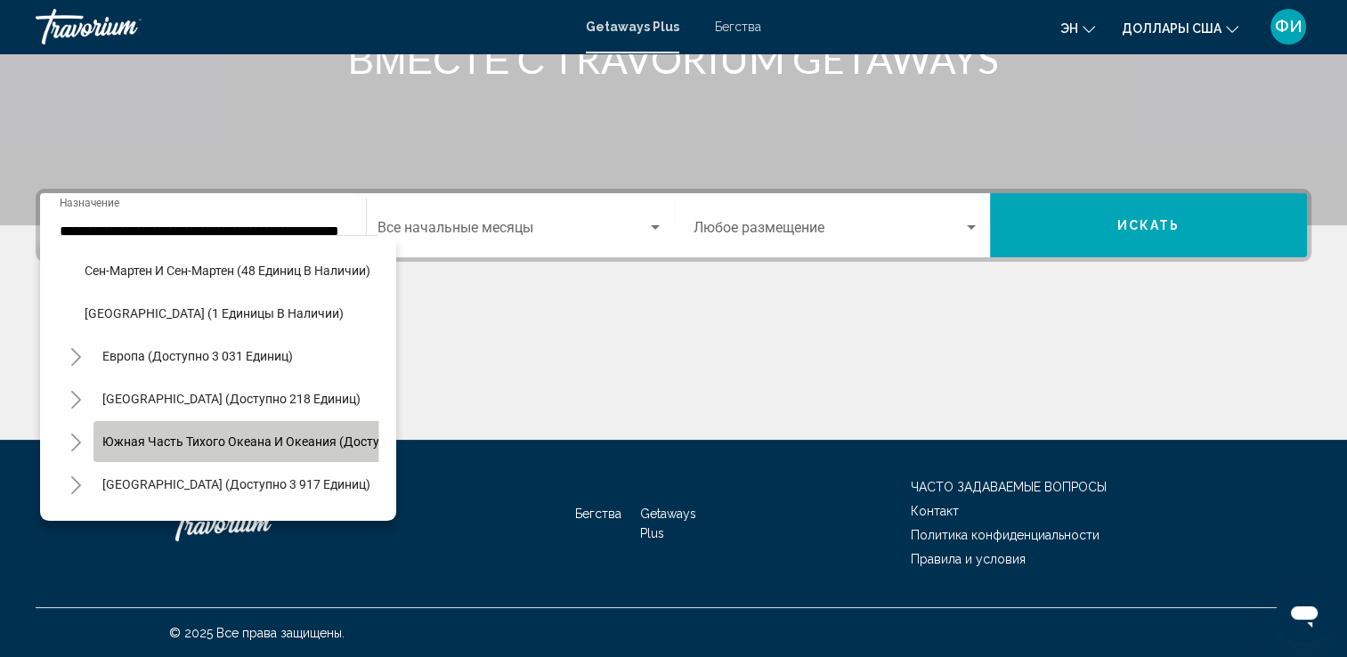
click at [288, 439] on span "Южная часть Тихого океана и Океания (доступно 83 единицы)" at bounding box center [289, 441] width 375 height 14
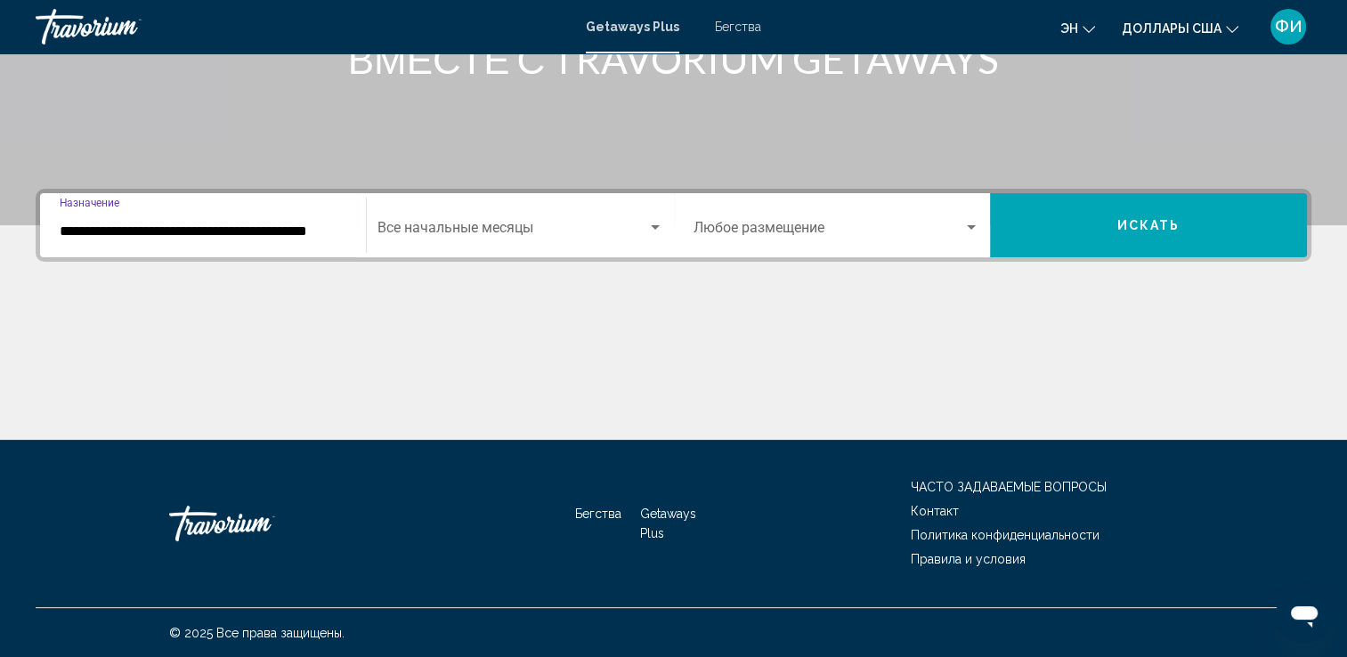
click at [323, 237] on input "**********" at bounding box center [203, 231] width 287 height 16
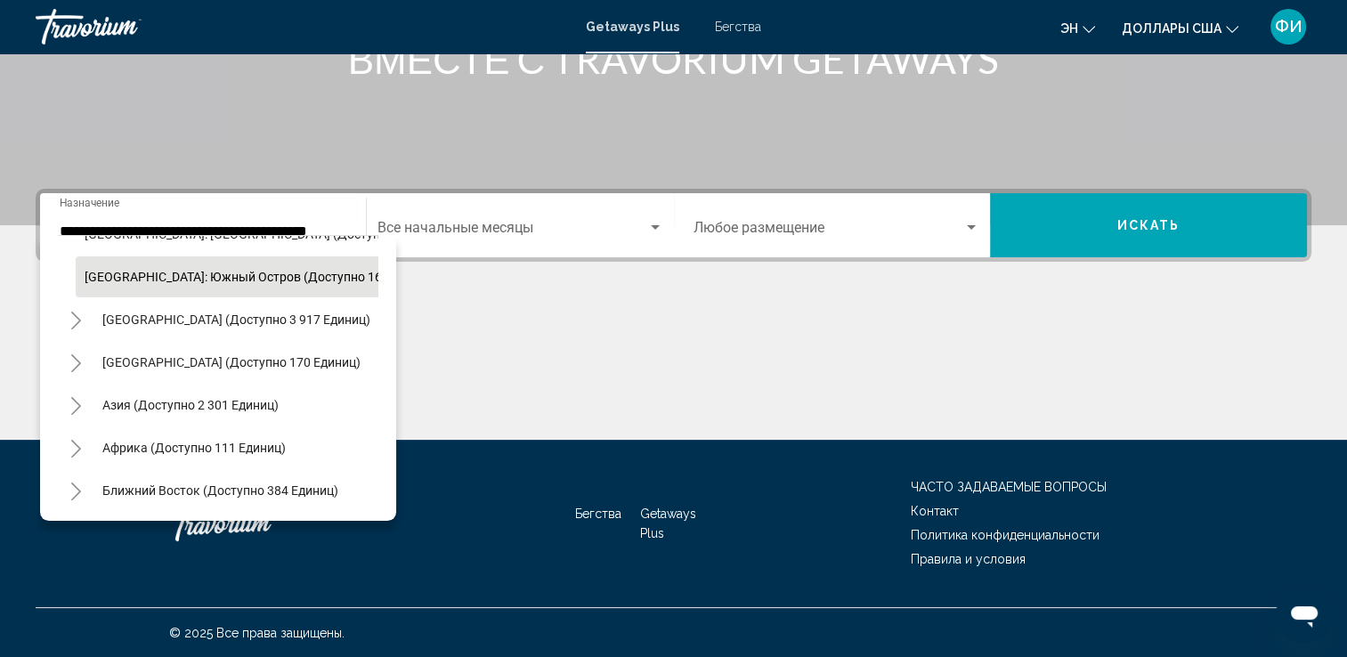
scroll to position [729, 0]
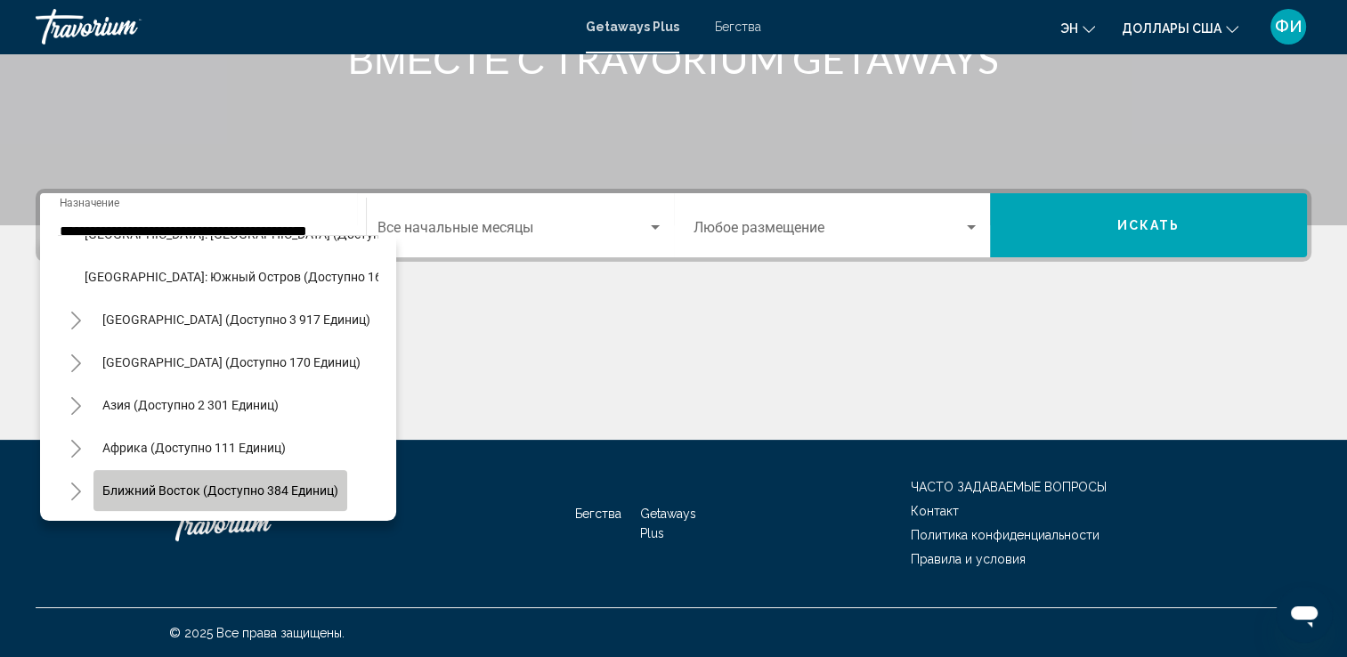
click at [221, 483] on span "Ближний Восток (доступно 384 единиц)" at bounding box center [220, 490] width 236 height 14
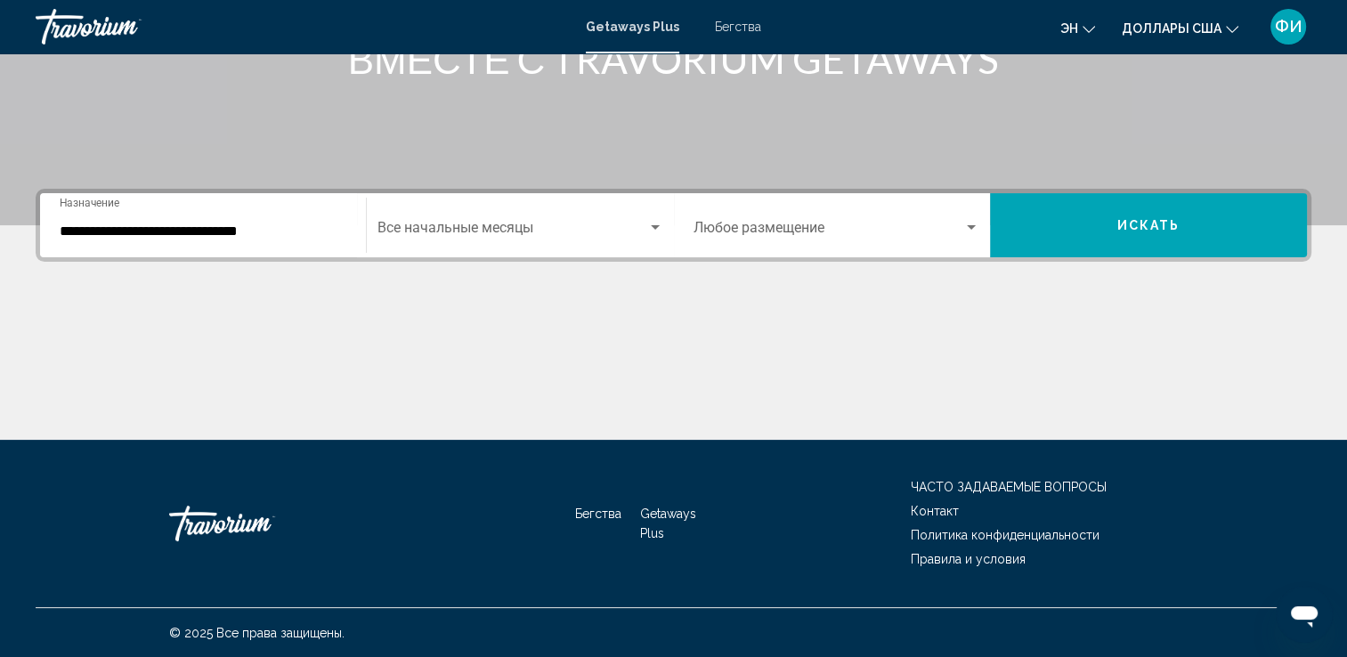
click at [338, 215] on div "**********" at bounding box center [203, 226] width 287 height 56
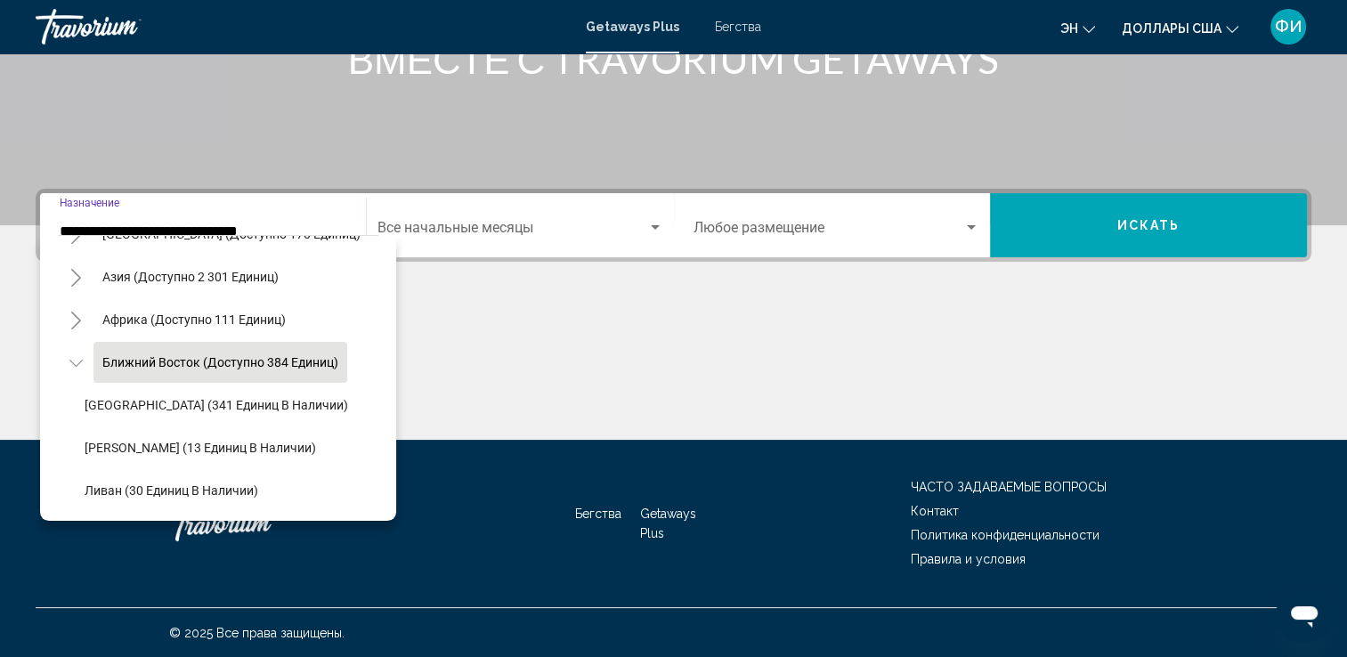
scroll to position [857, 0]
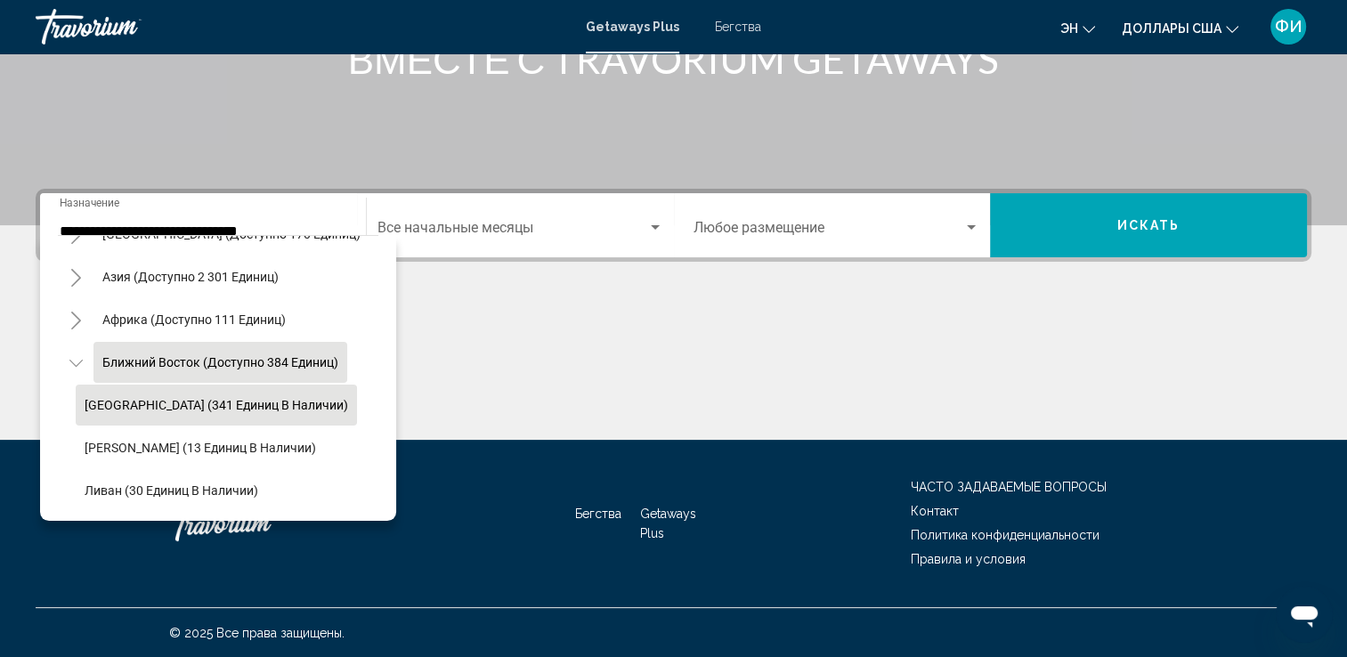
click at [161, 398] on span "[GEOGRAPHIC_DATA] (341 единиц в наличии)" at bounding box center [217, 405] width 264 height 14
type input "**********"
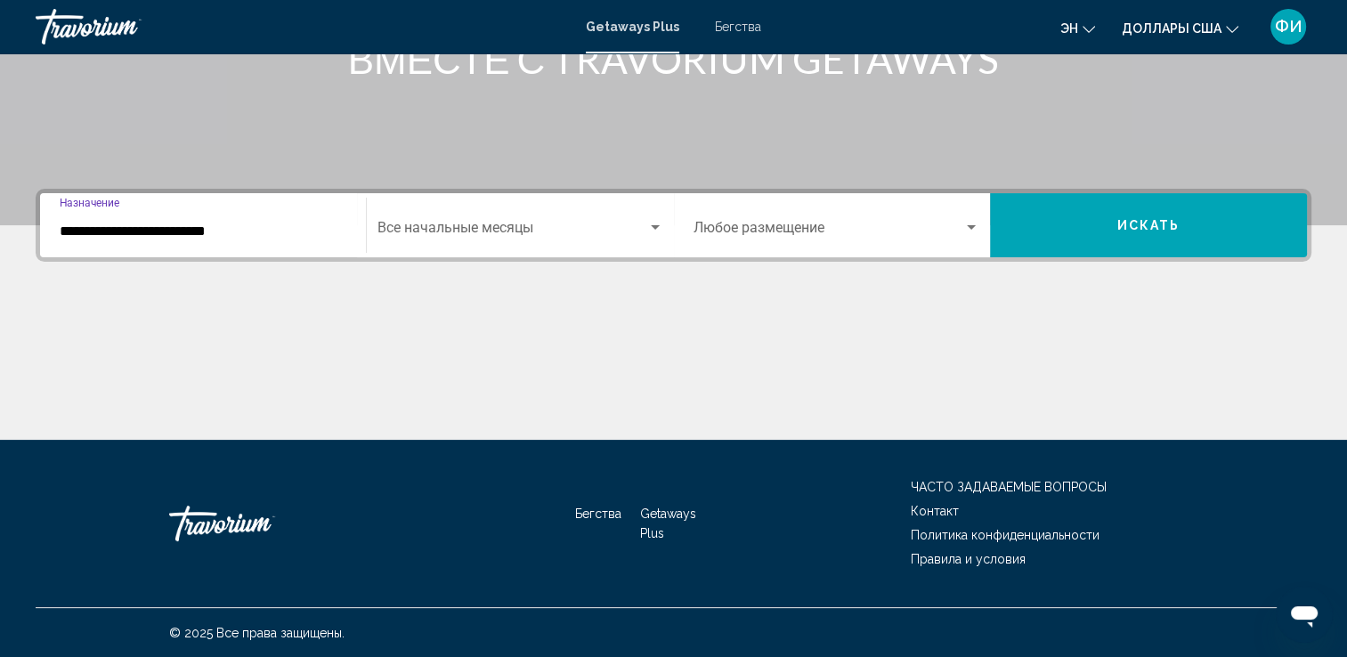
click at [442, 230] on span "Виджет поиска" at bounding box center [512, 231] width 270 height 16
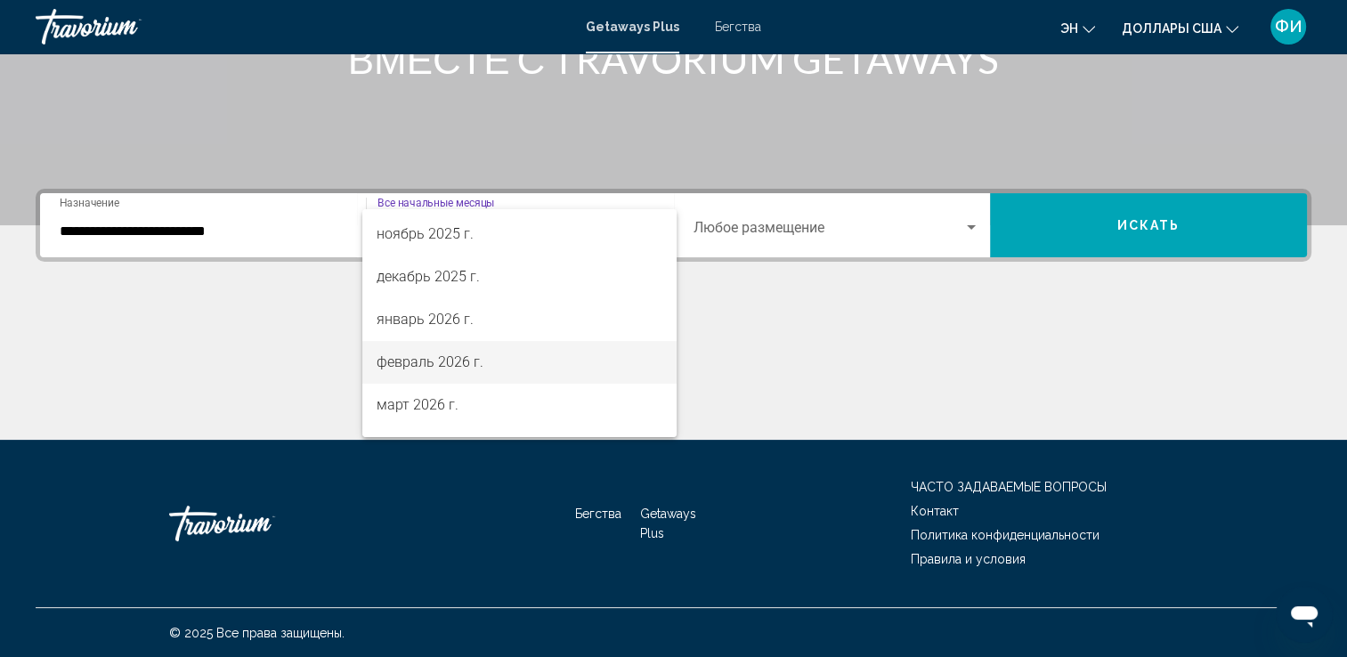
scroll to position [178, 0]
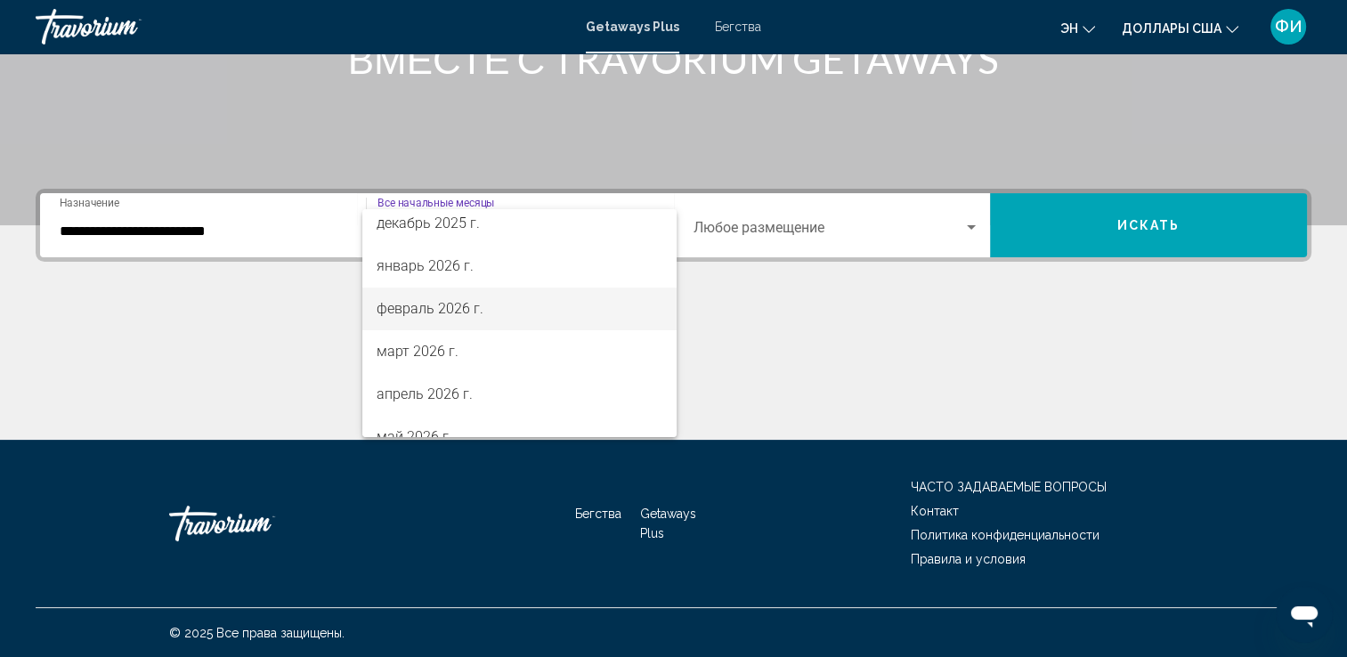
drag, startPoint x: 419, startPoint y: 314, endPoint x: 426, endPoint y: 304, distance: 11.6
click at [420, 312] on font "февраль 2026 г." at bounding box center [430, 308] width 107 height 17
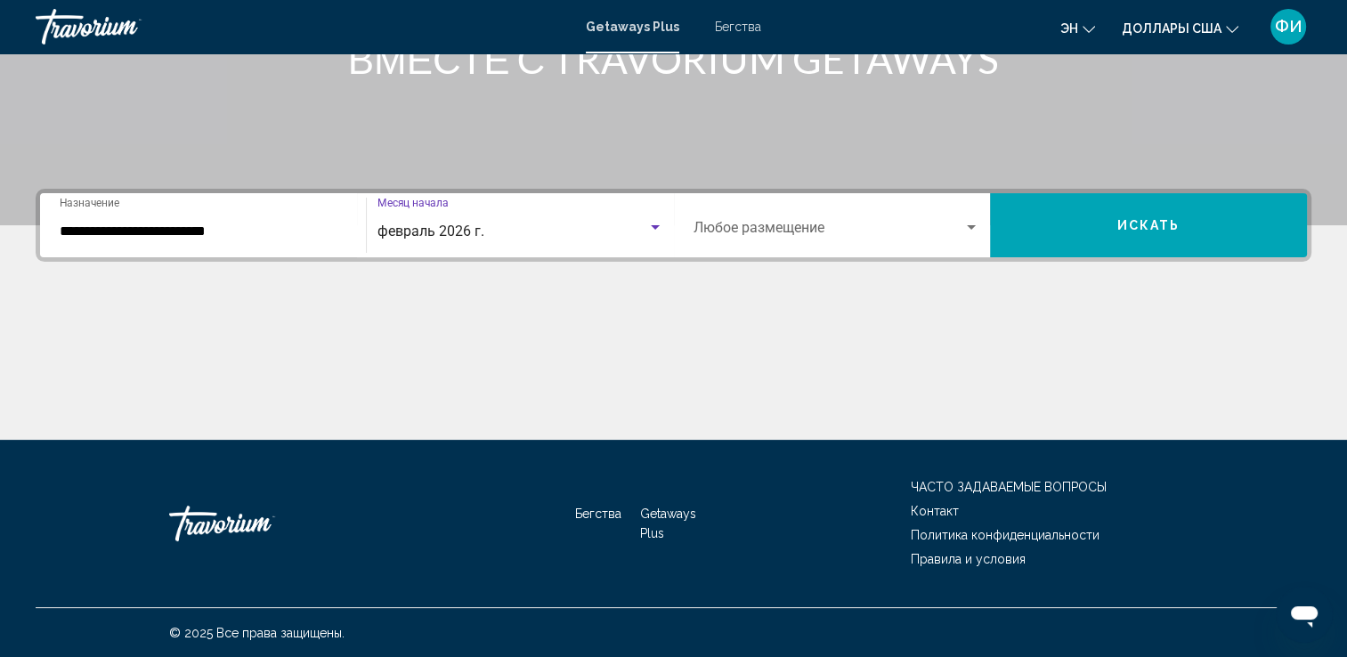
click at [732, 229] on span "Виджет поиска" at bounding box center [829, 231] width 271 height 16
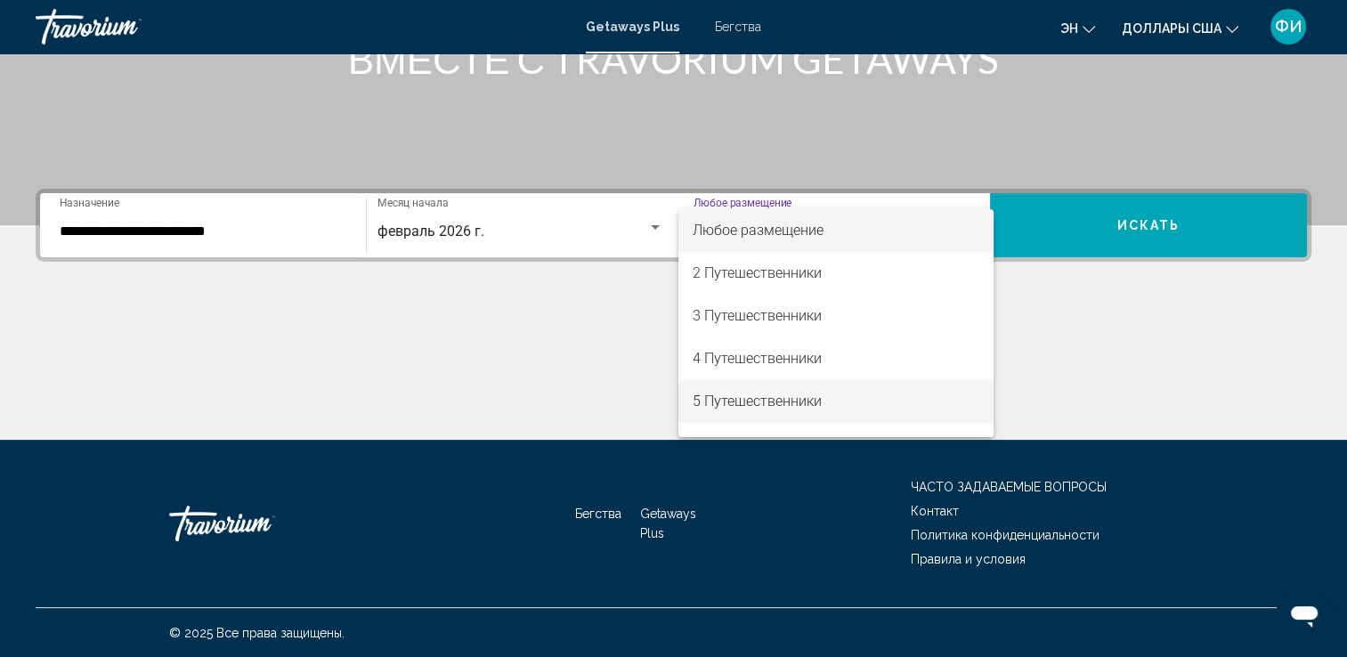
click at [742, 407] on font "5 Путешественники" at bounding box center [757, 401] width 129 height 17
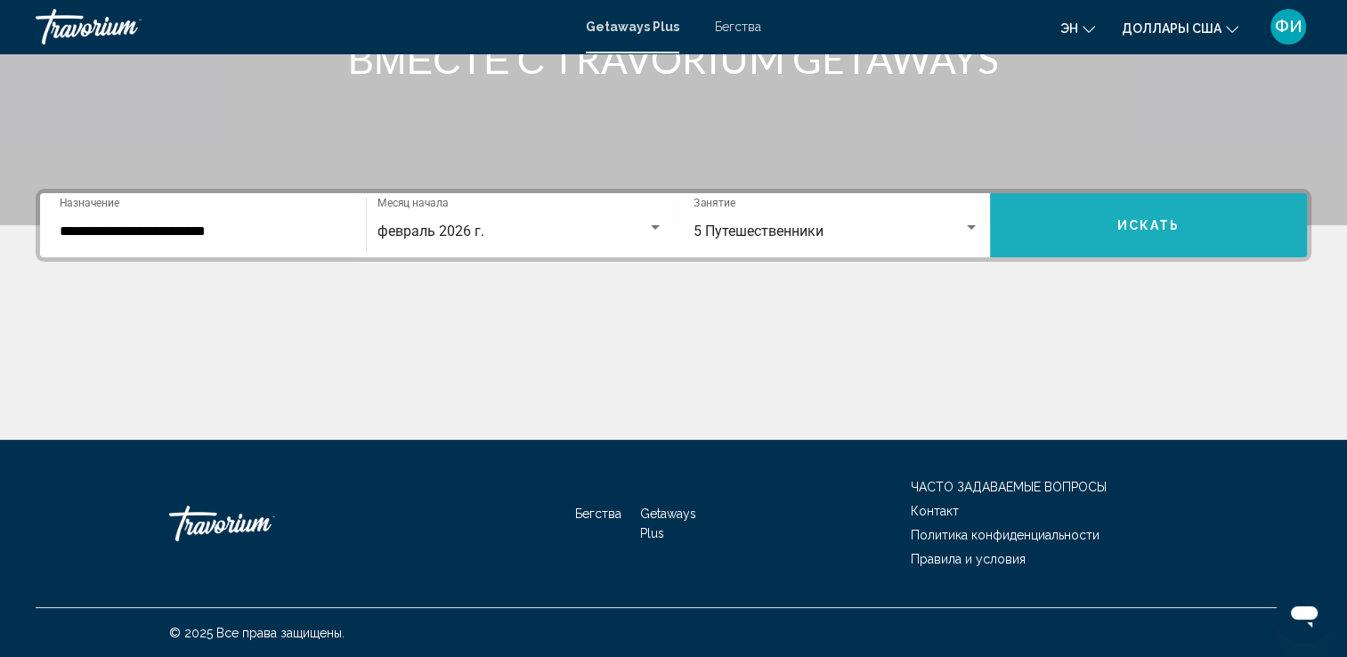
click at [1155, 227] on span "Искать" at bounding box center [1148, 226] width 63 height 14
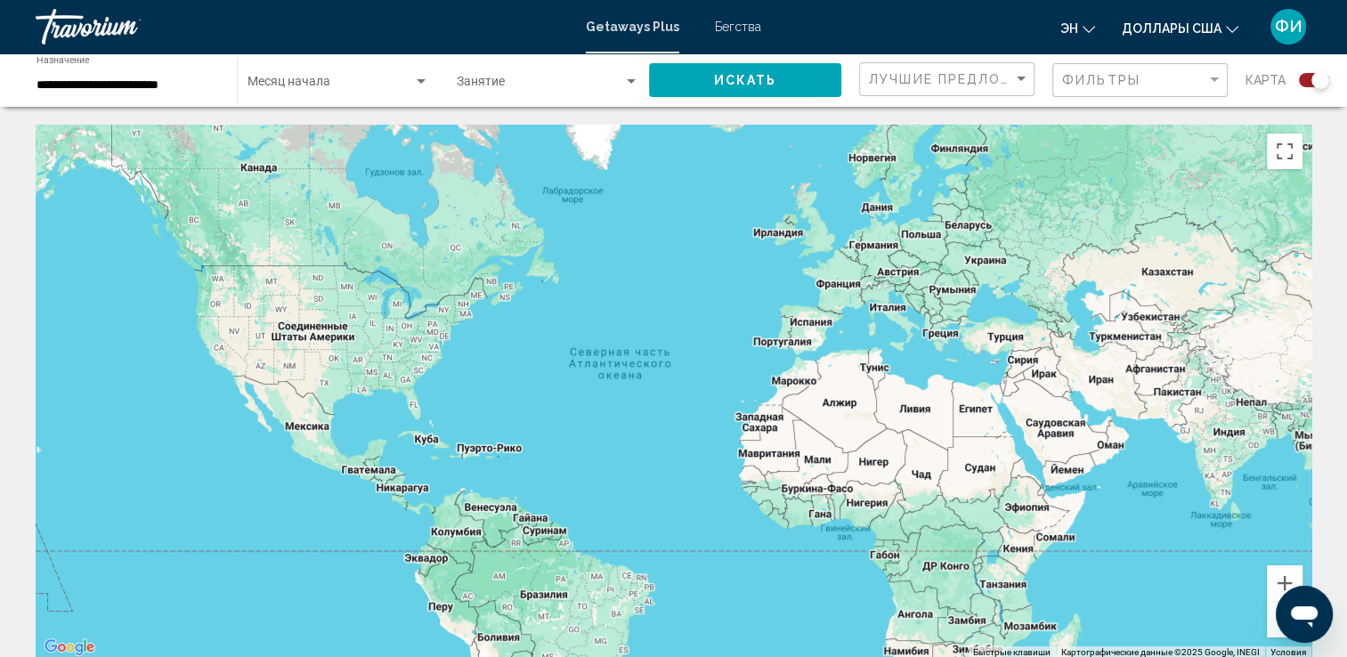
click at [723, 21] on span "Бегства" at bounding box center [738, 27] width 46 height 14
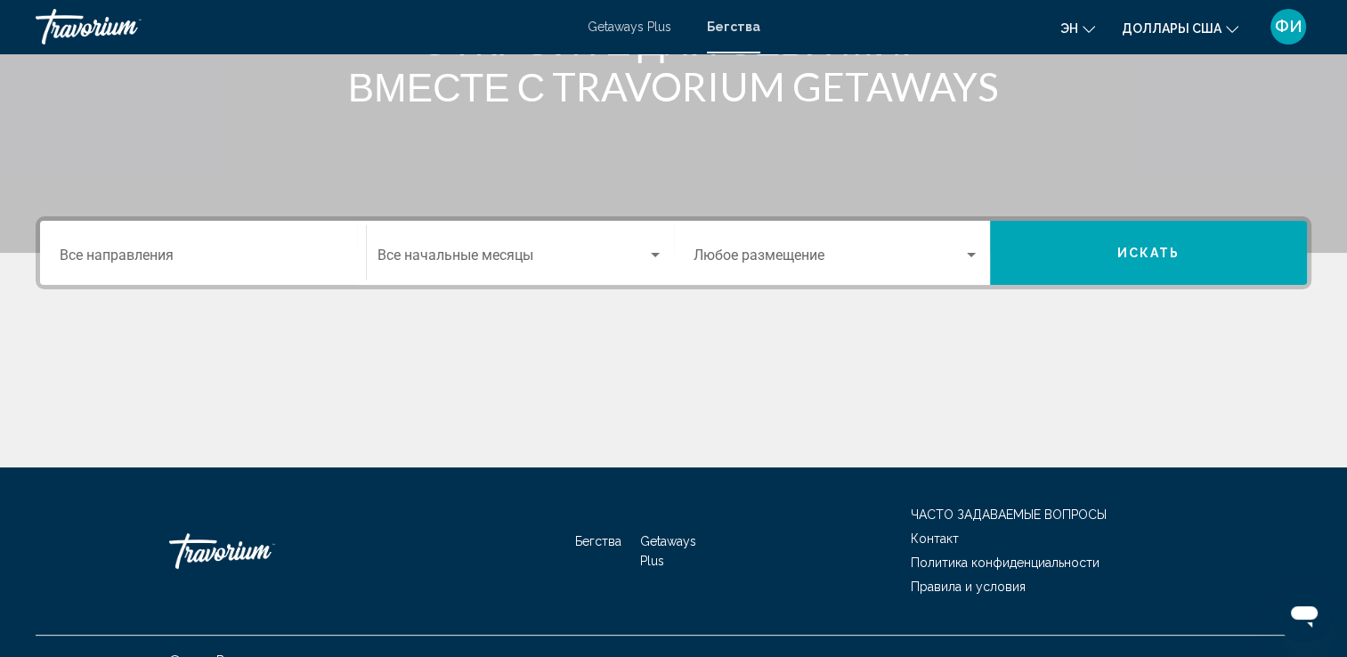
scroll to position [309, 0]
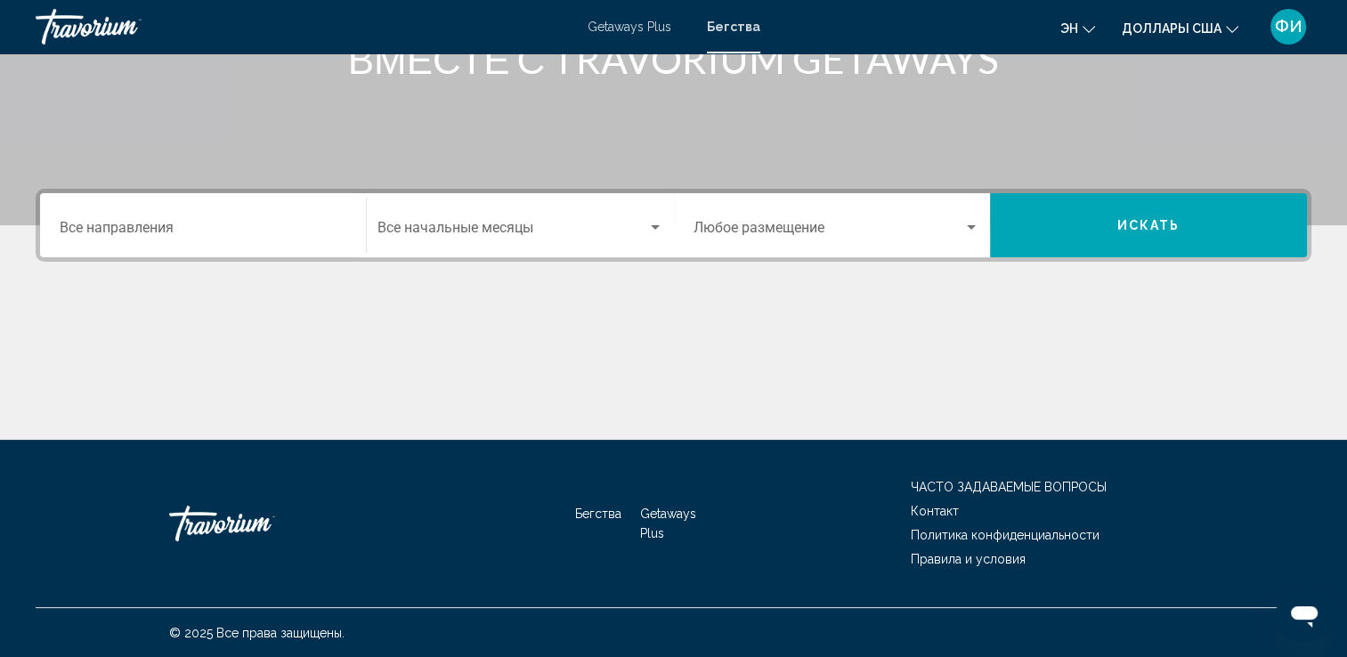
click at [110, 221] on div "Destination Все направления" at bounding box center [203, 226] width 287 height 56
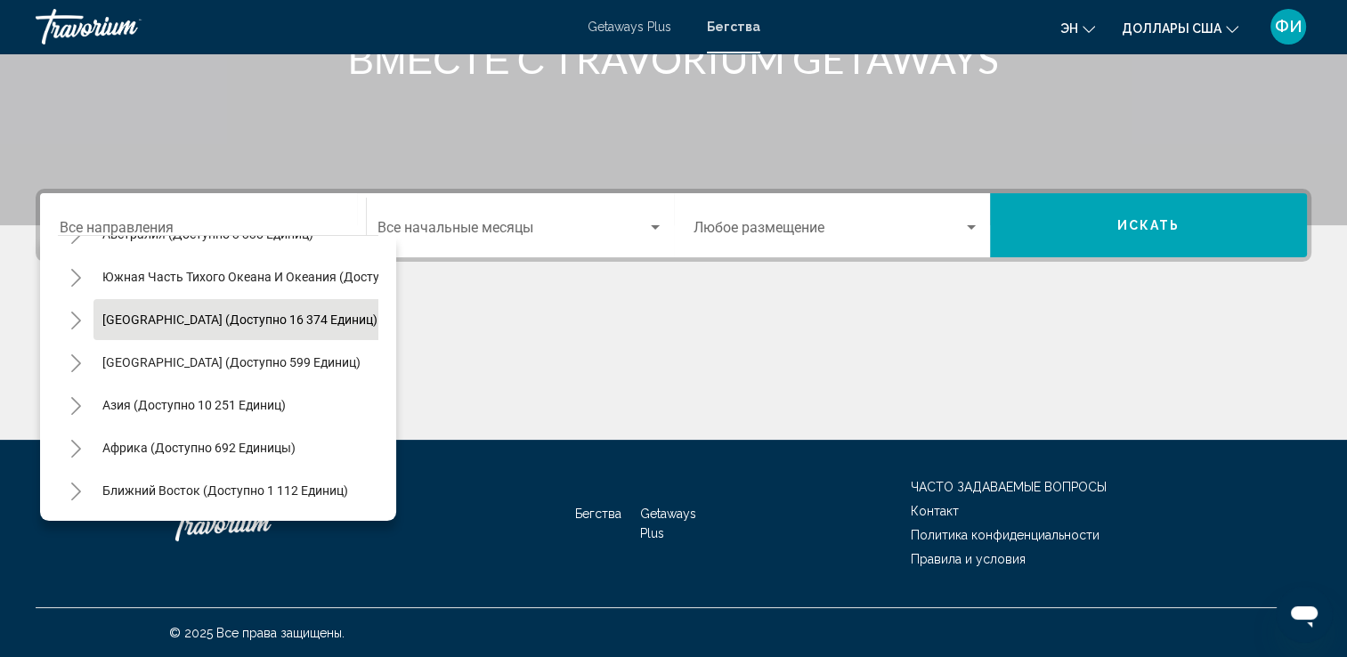
scroll to position [0, 0]
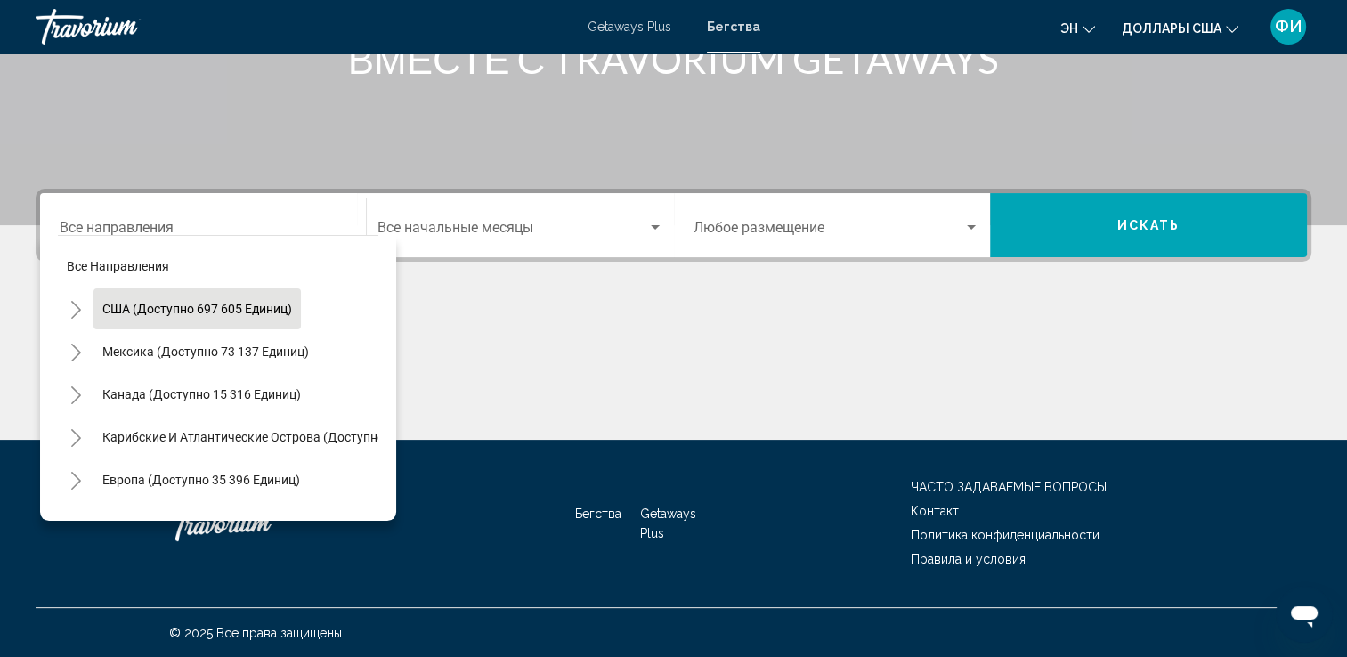
click at [150, 295] on button "США (доступно 697 605 единиц)" at bounding box center [196, 308] width 207 height 41
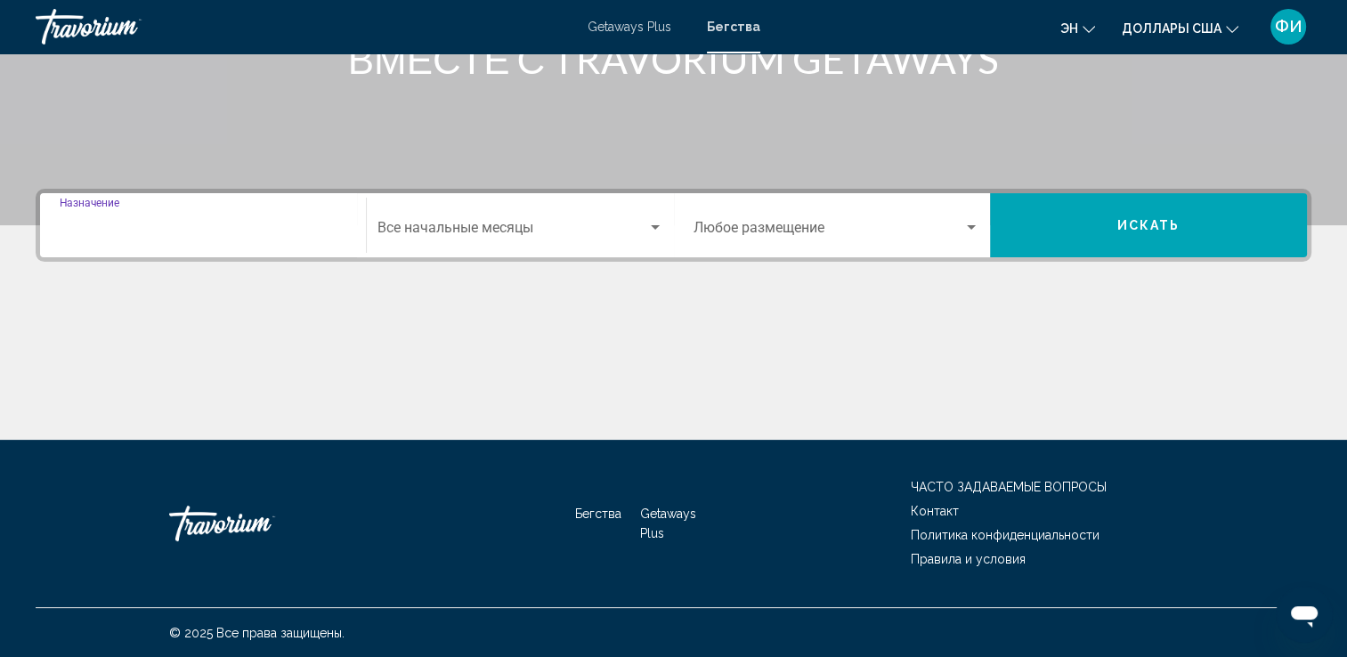
type input "**********"
click at [498, 226] on span "Виджет поиска" at bounding box center [512, 231] width 270 height 16
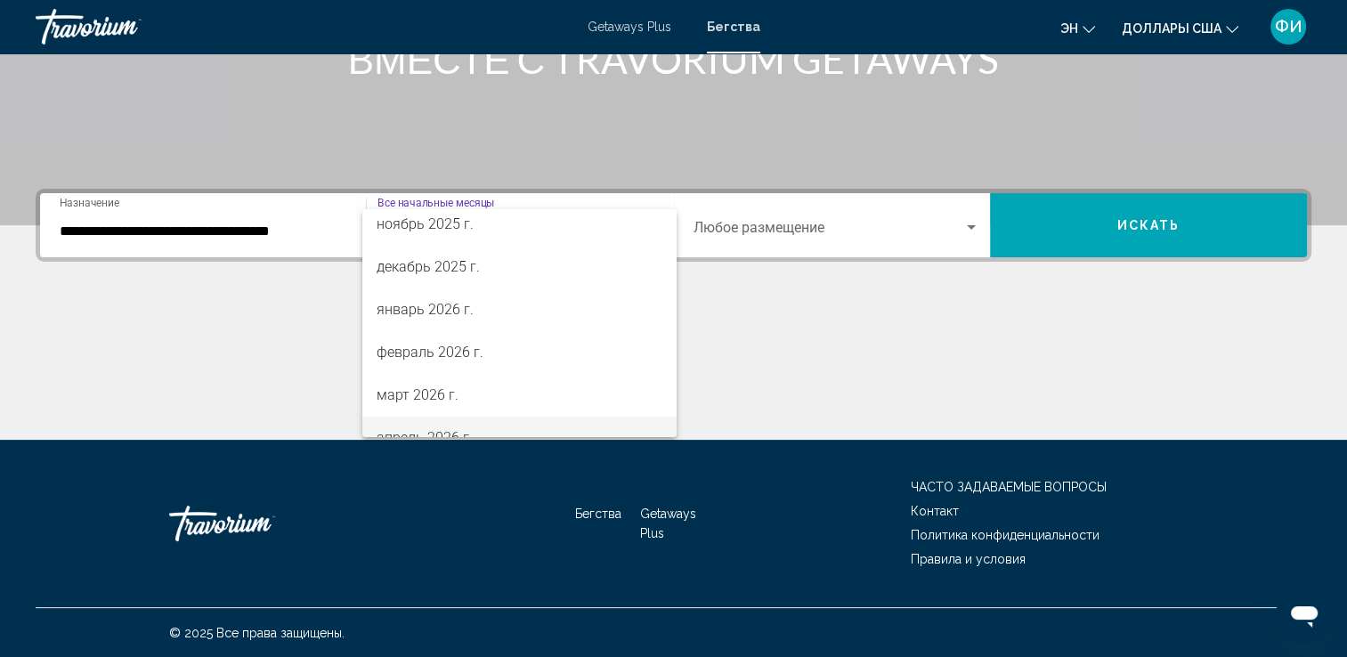
scroll to position [267, 0]
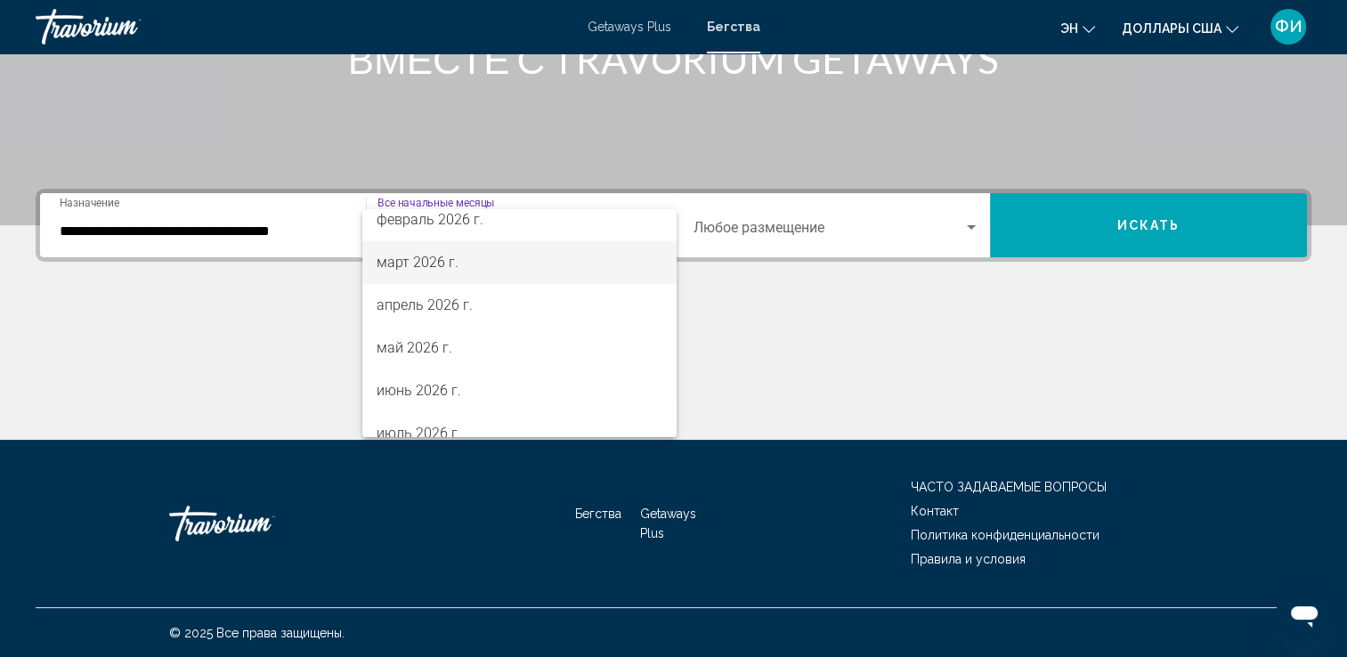
click at [421, 265] on font "март 2026 г." at bounding box center [418, 262] width 82 height 17
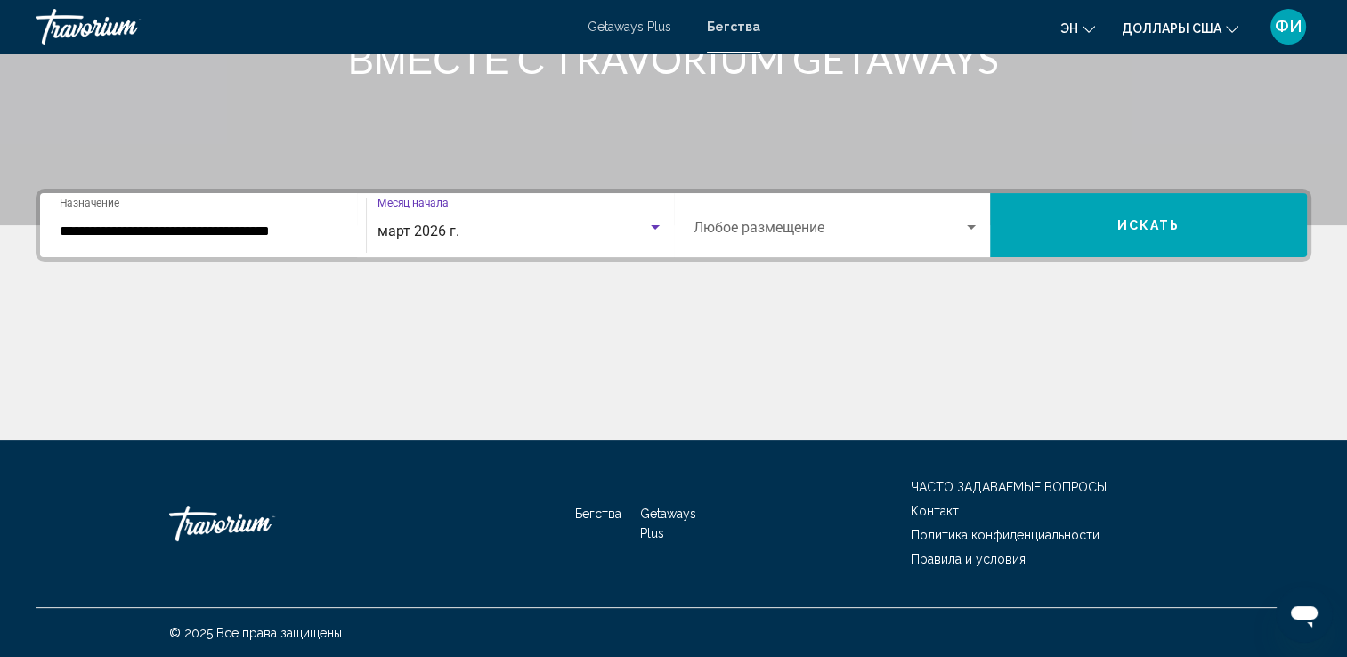
click at [824, 222] on div "Occupancy Любое размещение" at bounding box center [837, 226] width 287 height 56
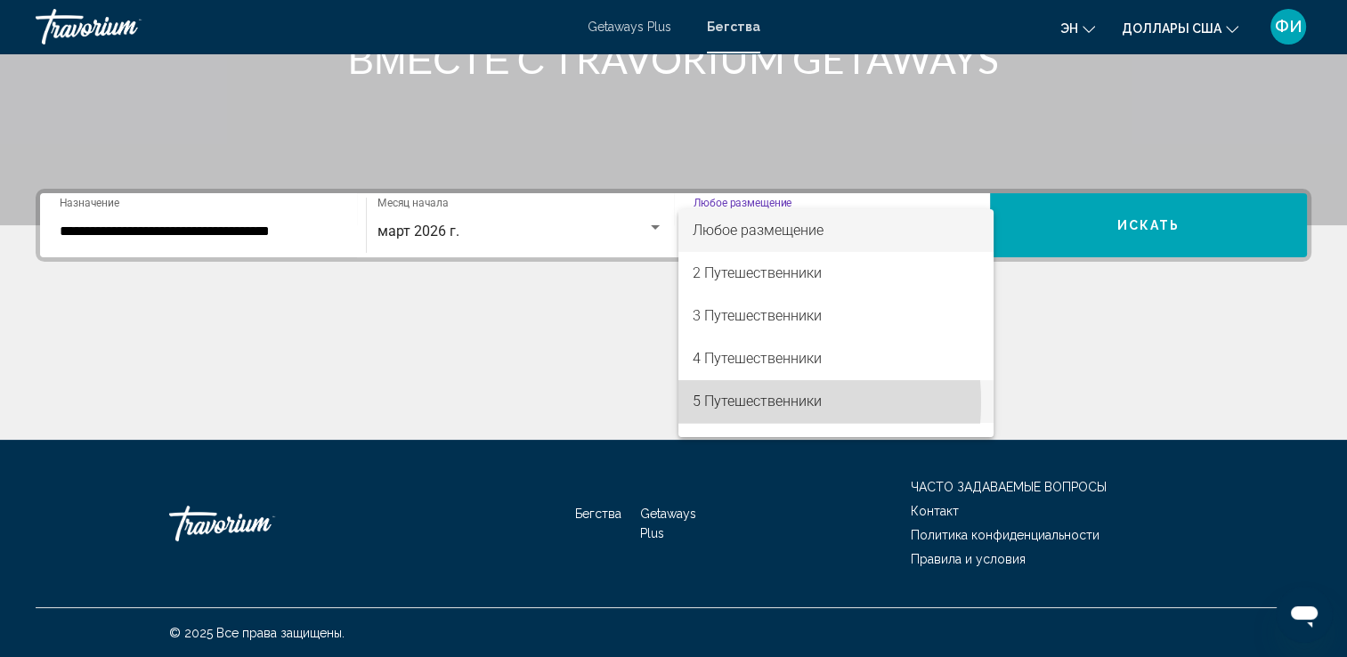
click at [734, 402] on font "5 Путешественники" at bounding box center [757, 401] width 129 height 17
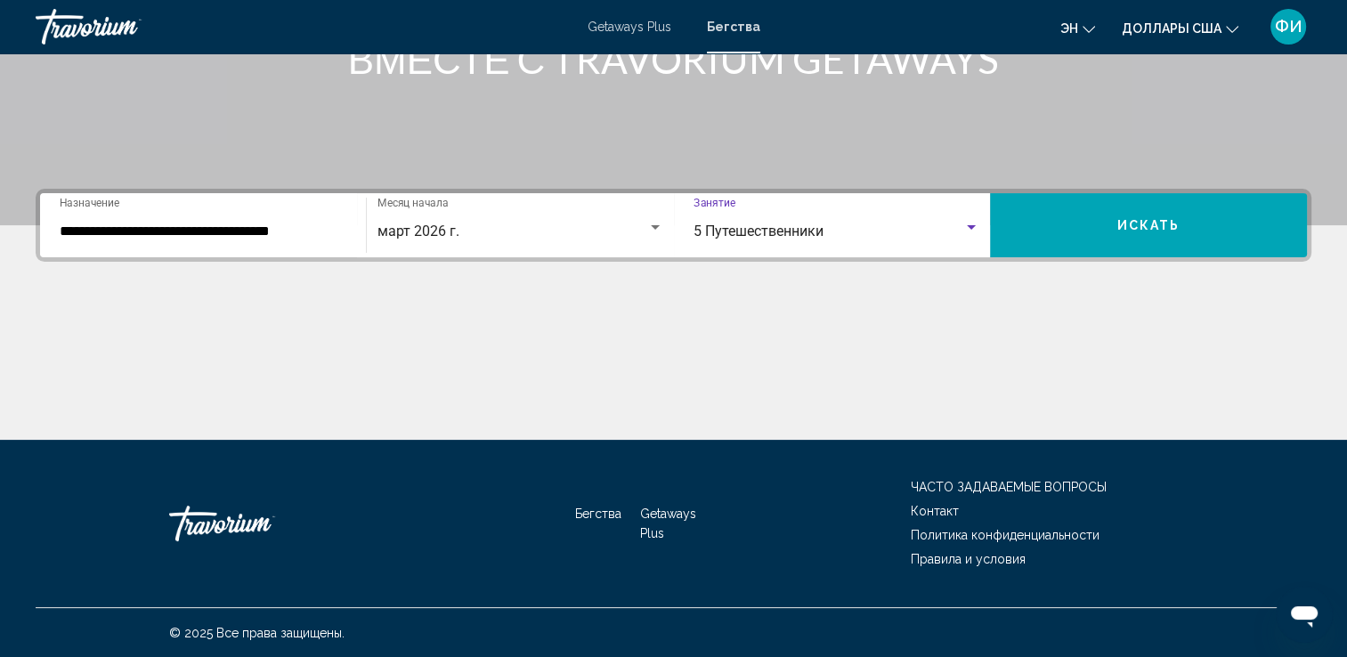
click at [1156, 224] on span "Искать" at bounding box center [1148, 226] width 63 height 14
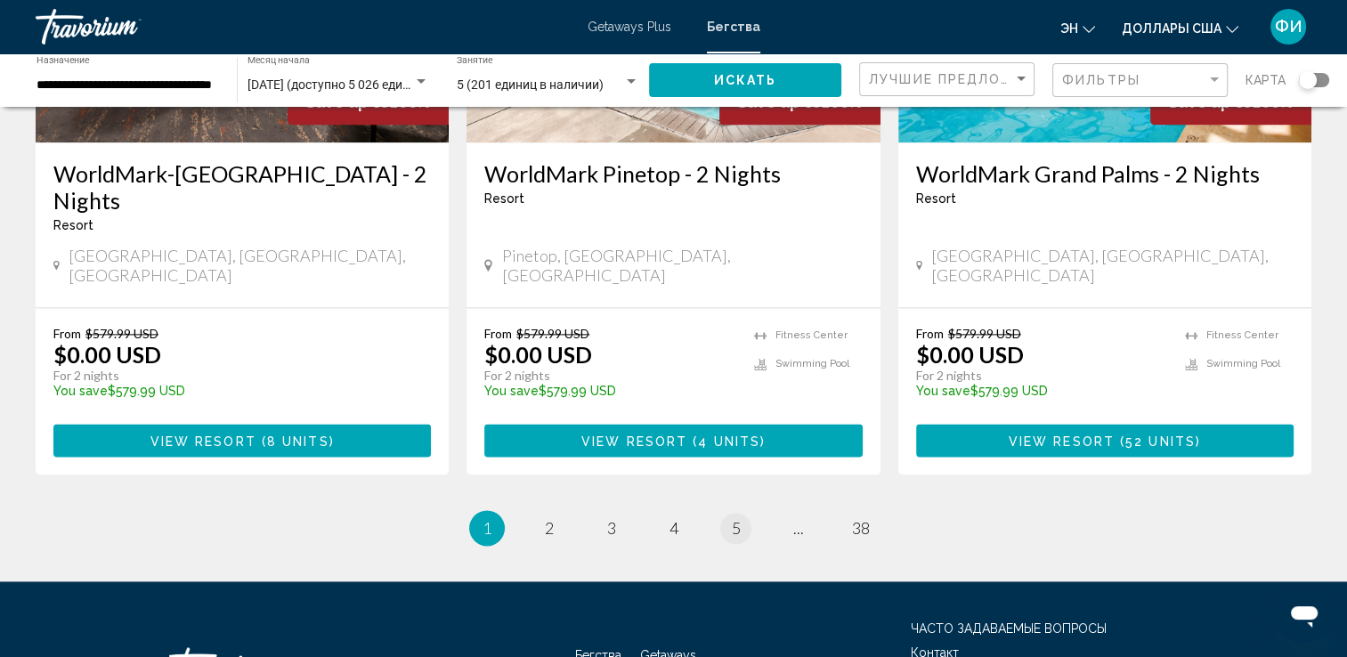
scroll to position [2324, 0]
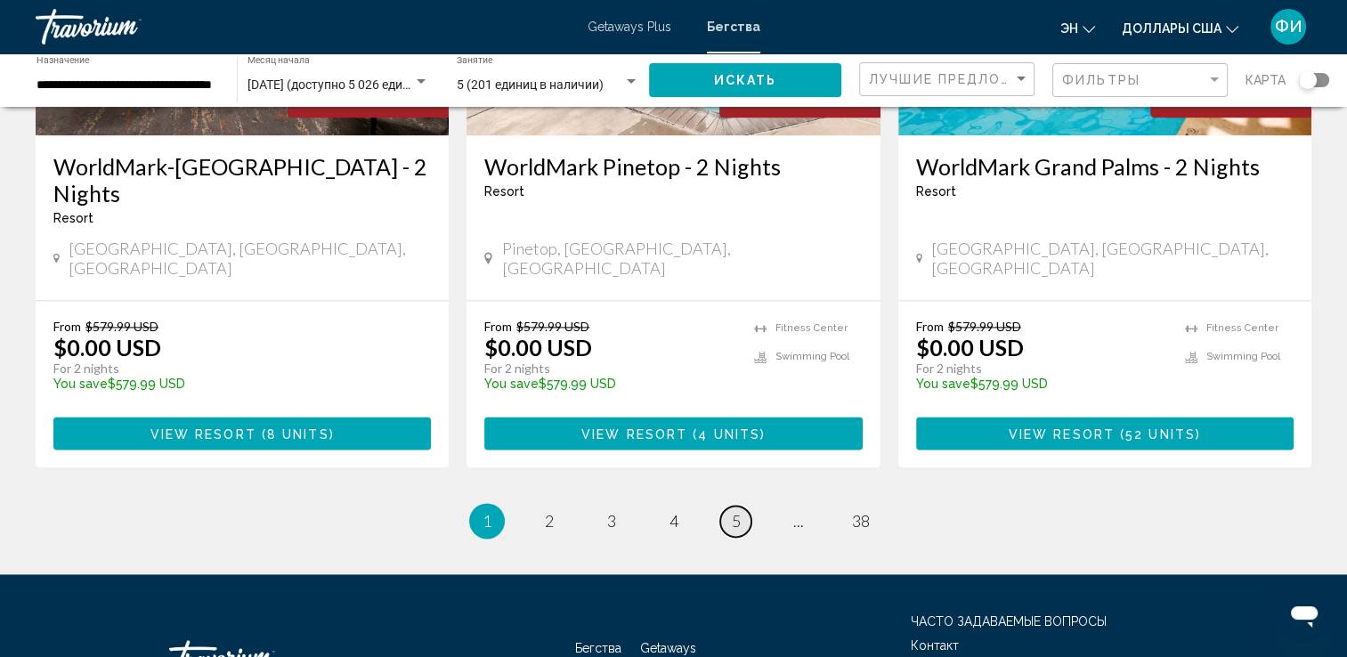
click at [739, 511] on span "5" at bounding box center [736, 521] width 9 height 20
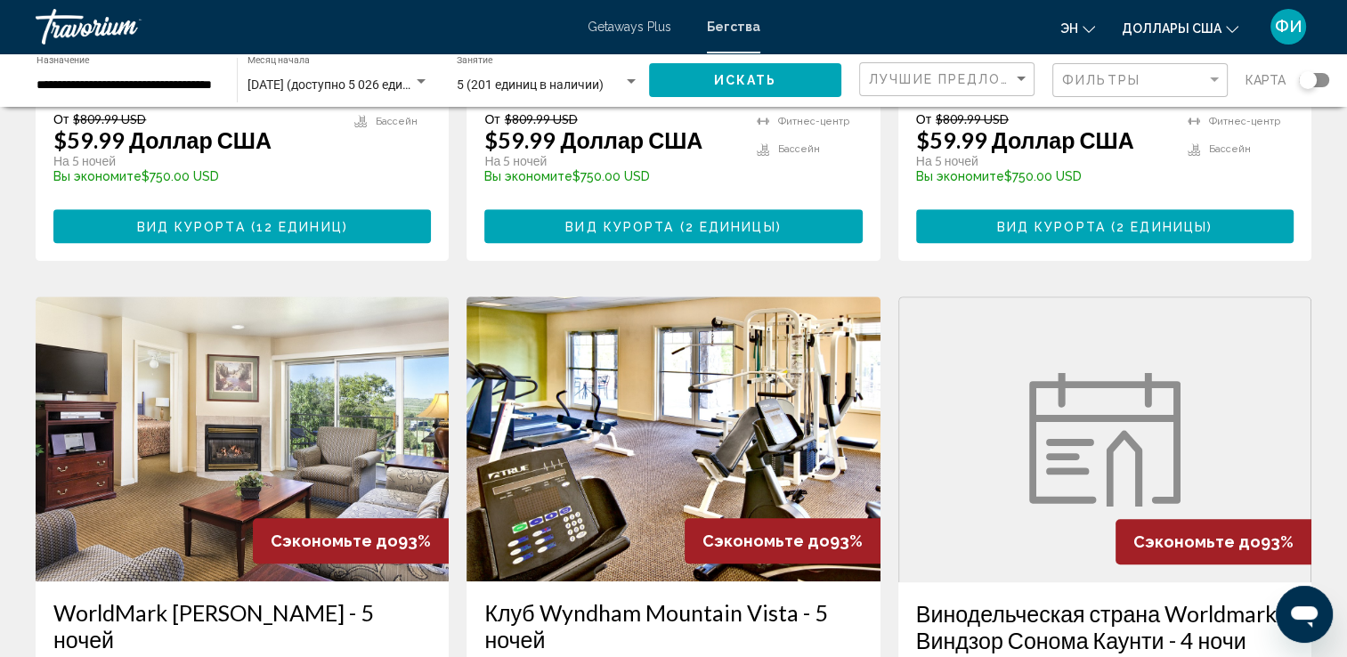
scroll to position [1335, 0]
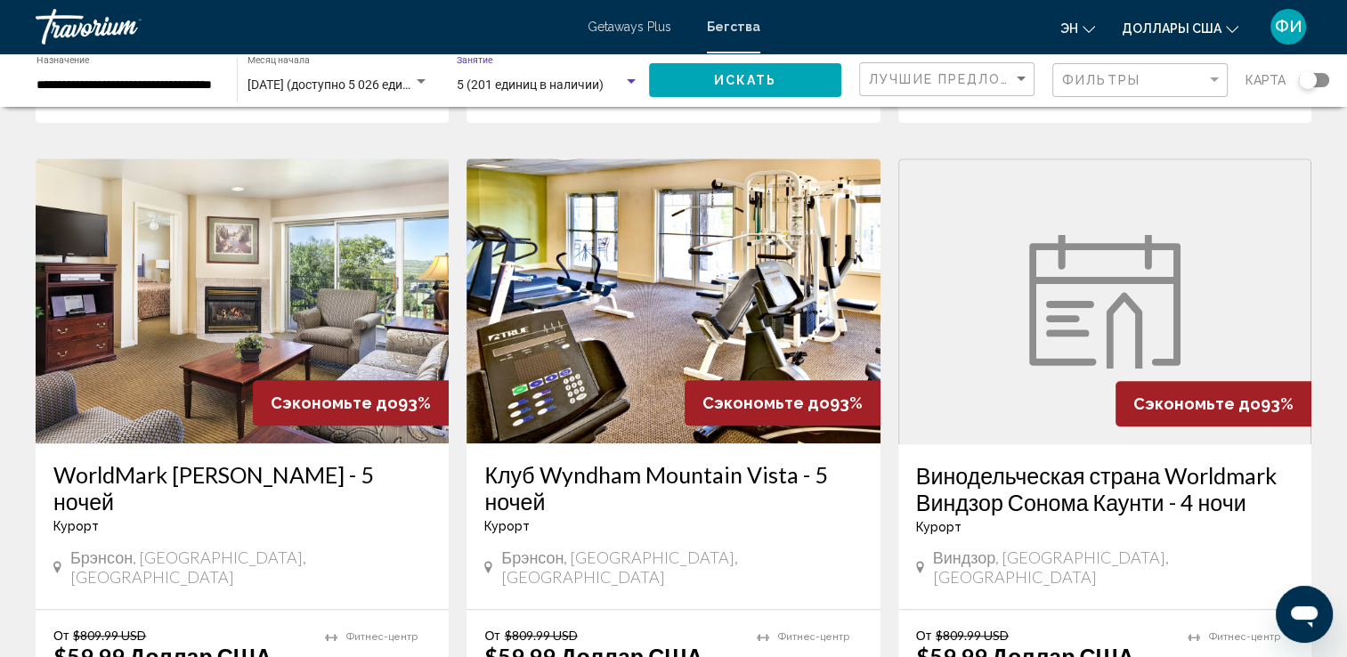
click at [634, 83] on div "Виджет поиска" at bounding box center [631, 81] width 9 height 4
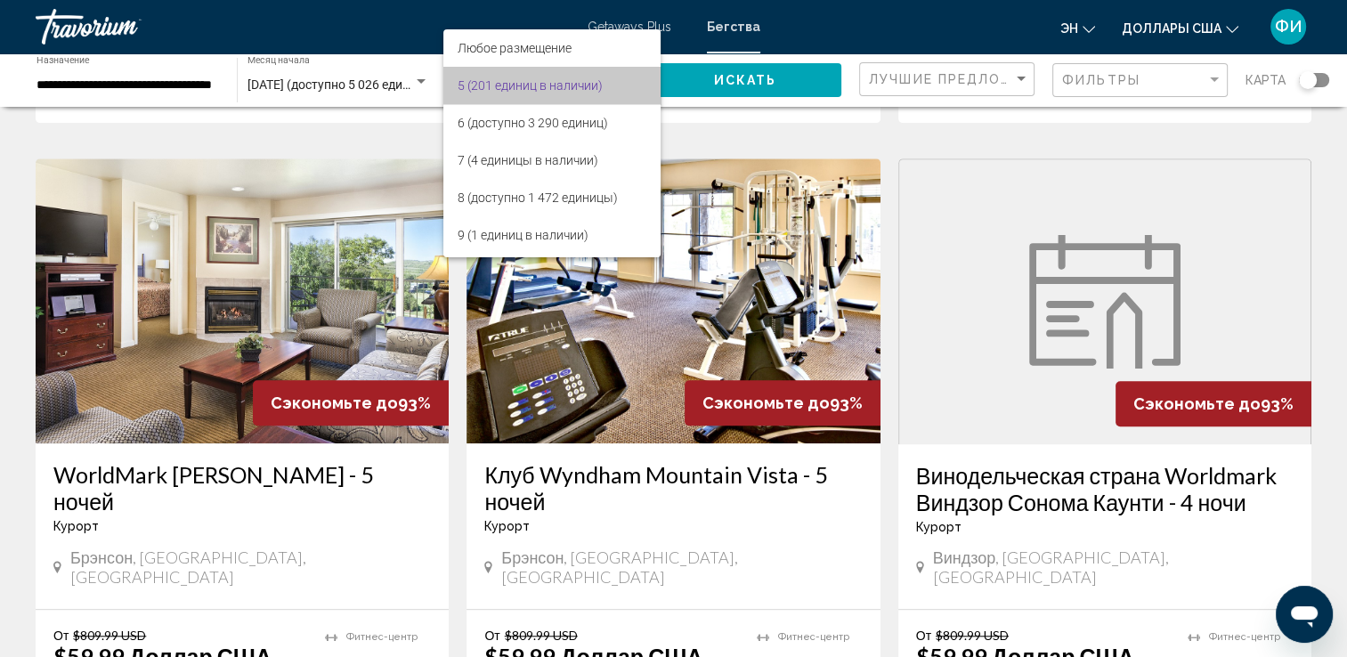
click at [634, 83] on span "5 (201 единиц в наличии)" at bounding box center [552, 85] width 189 height 37
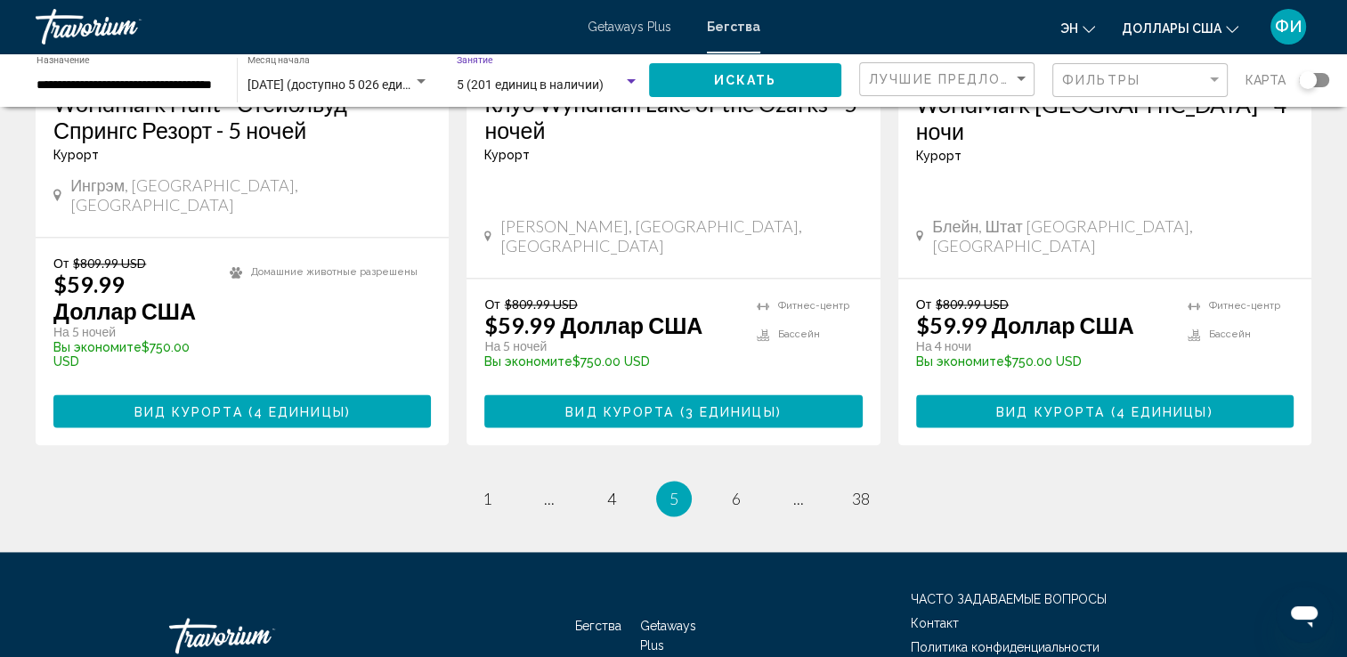
scroll to position [2377, 0]
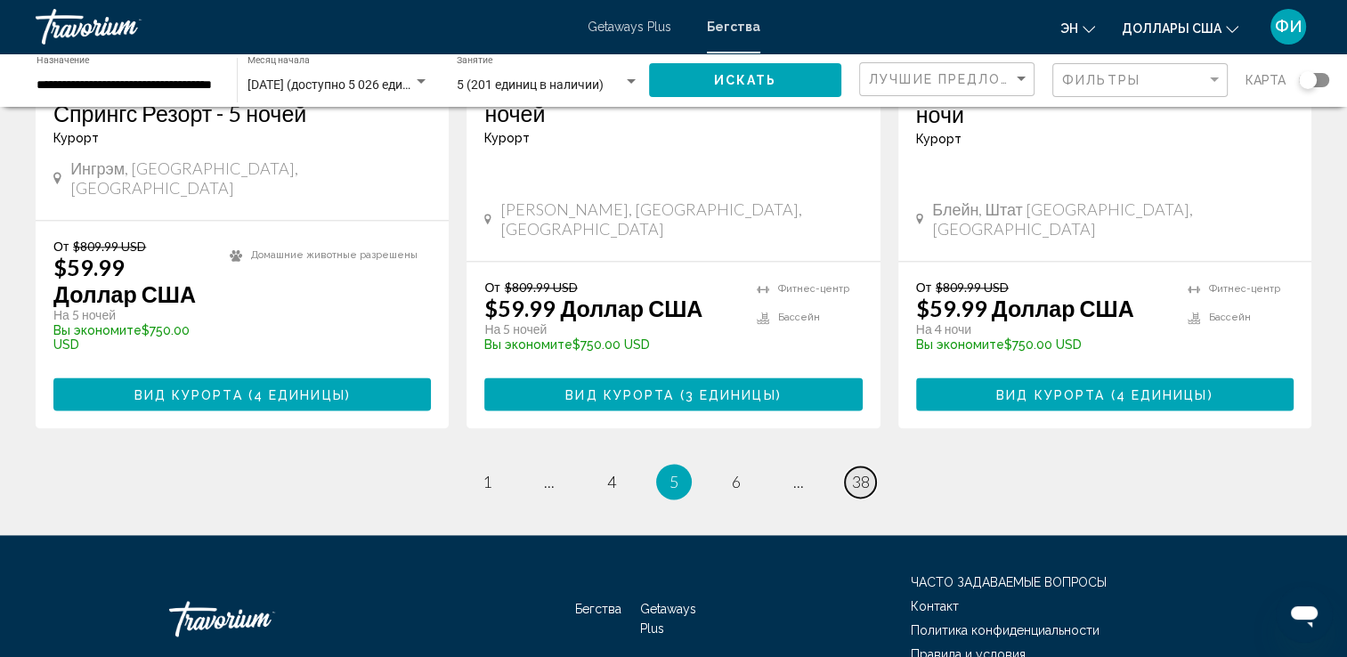
click at [862, 472] on span "38" at bounding box center [861, 482] width 18 height 20
